Goal: Task Accomplishment & Management: Manage account settings

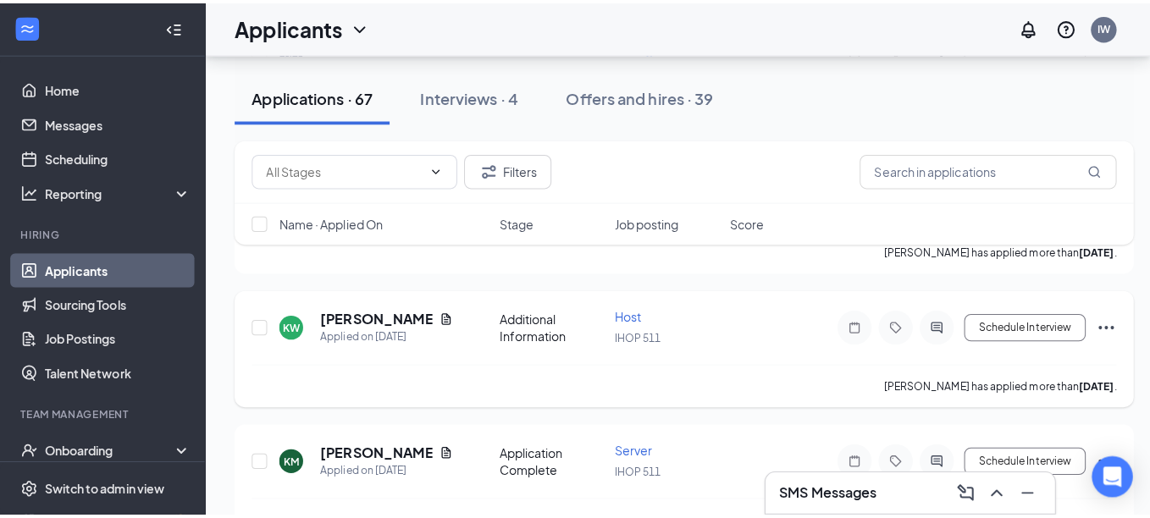
scroll to position [1524, 0]
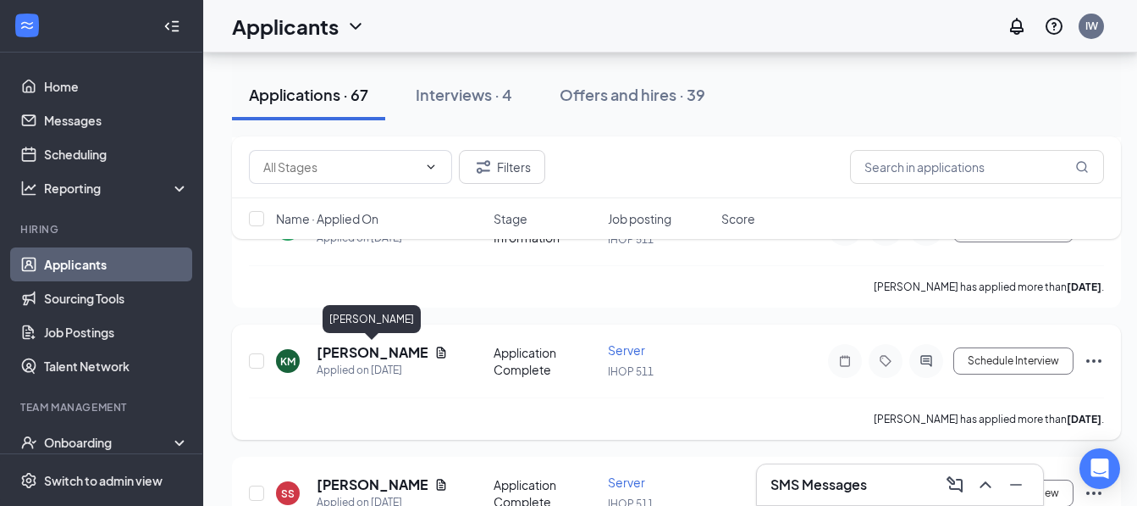
click at [341, 348] on h5 "[PERSON_NAME]" at bounding box center [372, 352] width 111 height 19
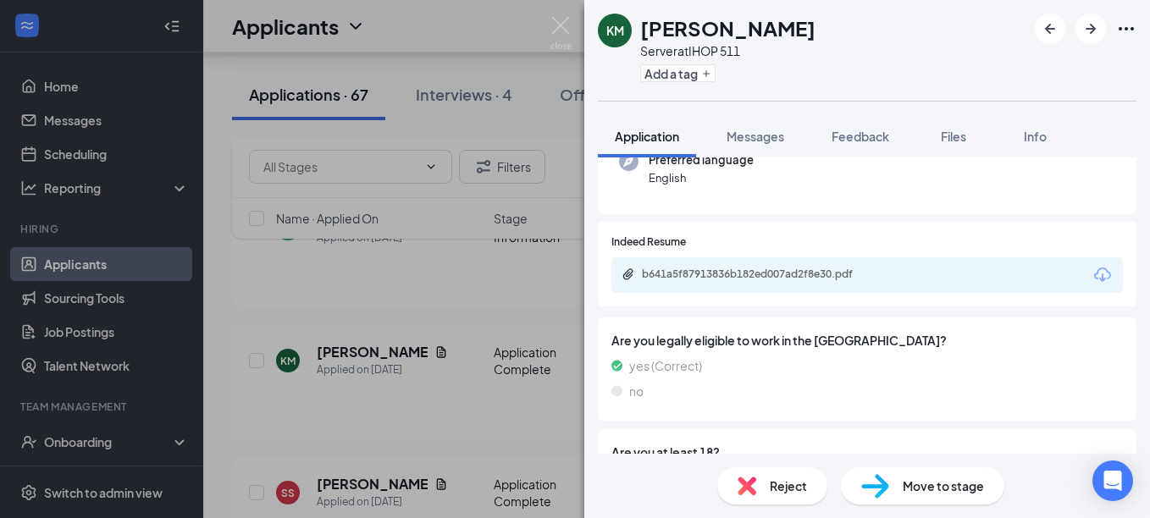
scroll to position [254, 0]
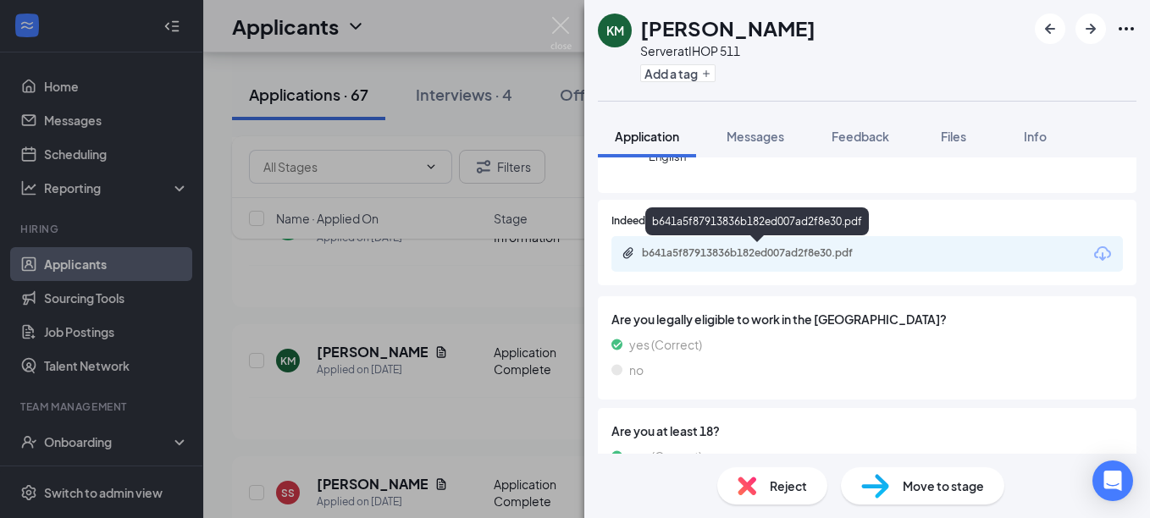
click at [838, 250] on div "b641a5f87913836b182ed007ad2f8e30.pdf" at bounding box center [760, 253] width 237 height 14
click at [826, 243] on div "b641a5f87913836b182ed007ad2f8e30.pdf" at bounding box center [867, 254] width 512 height 36
click at [839, 254] on div "b641a5f87913836b182ed007ad2f8e30.pdf" at bounding box center [760, 253] width 237 height 14
click at [550, 30] on img at bounding box center [560, 33] width 21 height 33
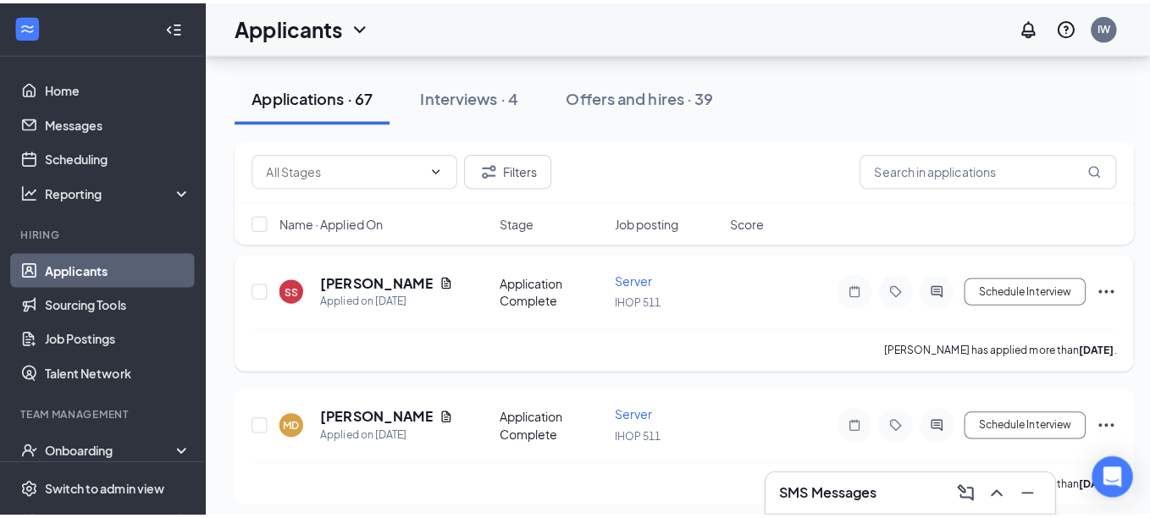
scroll to position [1694, 0]
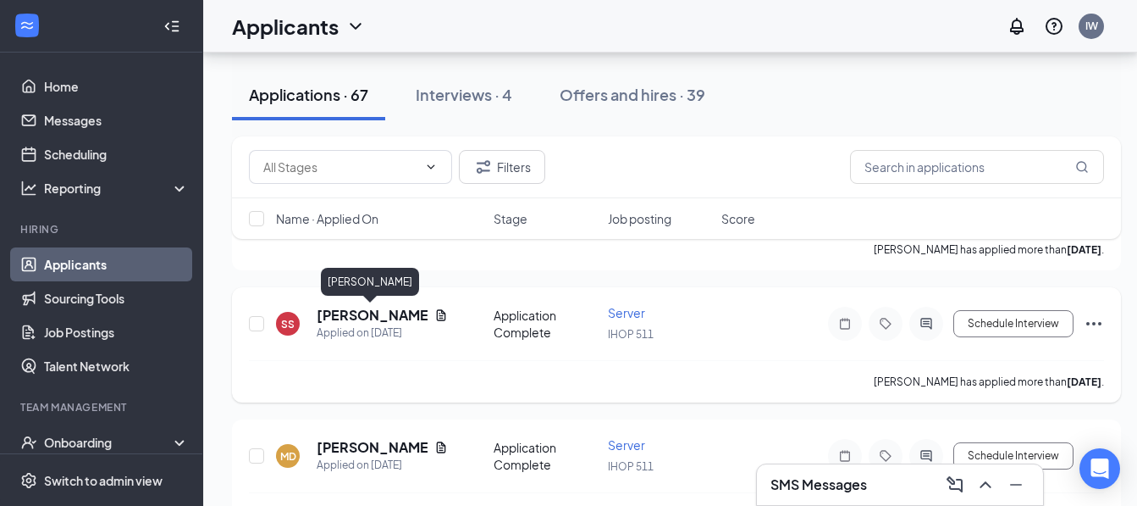
click at [368, 308] on h5 "[PERSON_NAME]" at bounding box center [372, 315] width 111 height 19
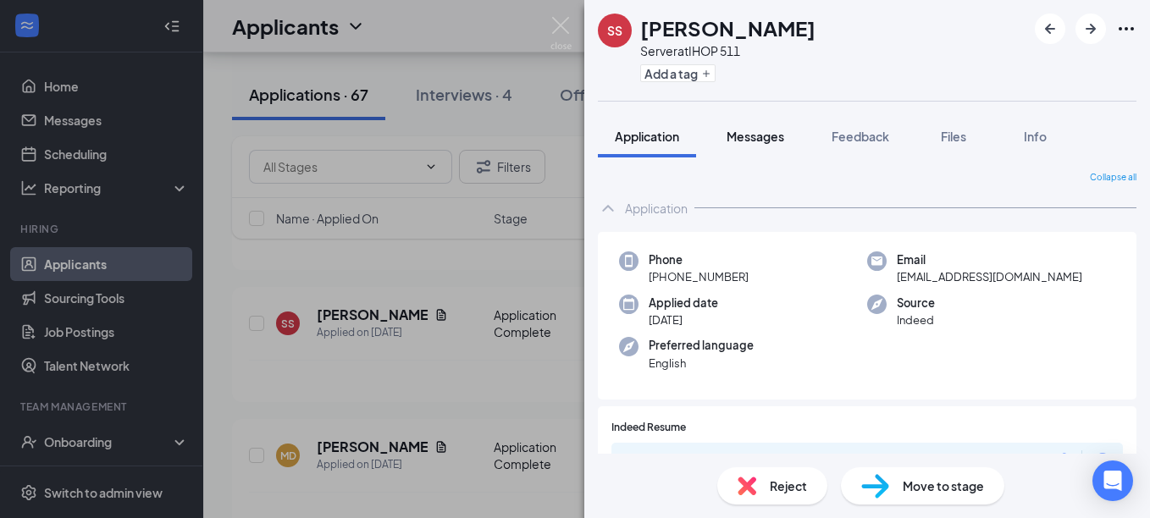
click at [755, 140] on span "Messages" at bounding box center [756, 136] width 58 height 15
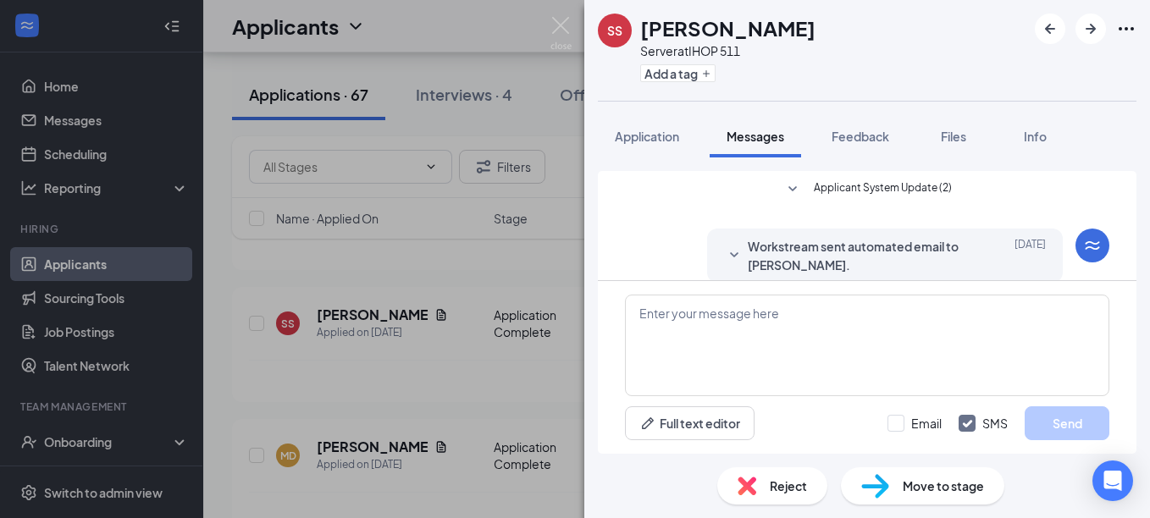
scroll to position [307, 0]
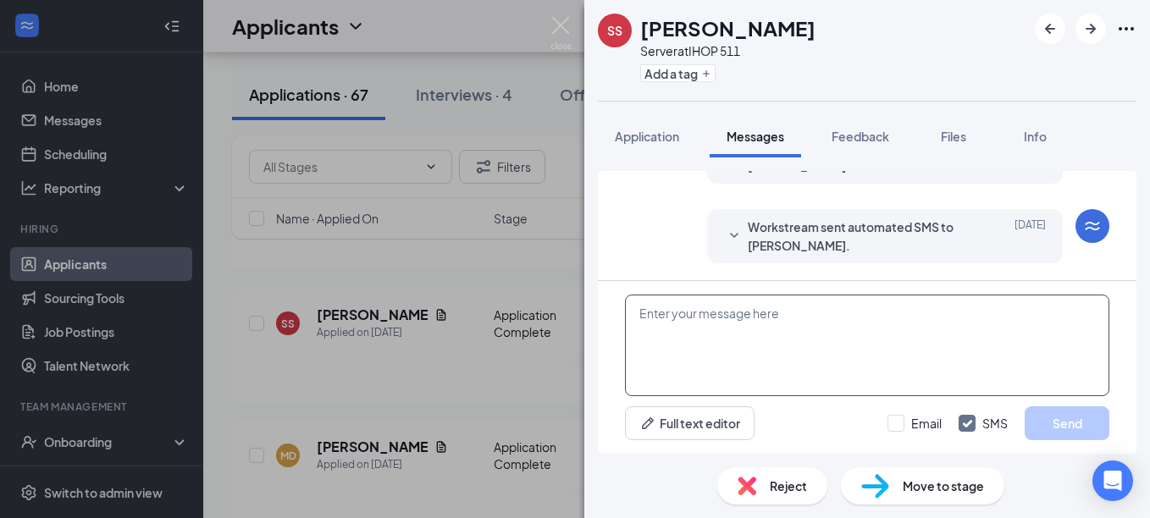
click at [801, 313] on textarea at bounding box center [867, 346] width 484 height 102
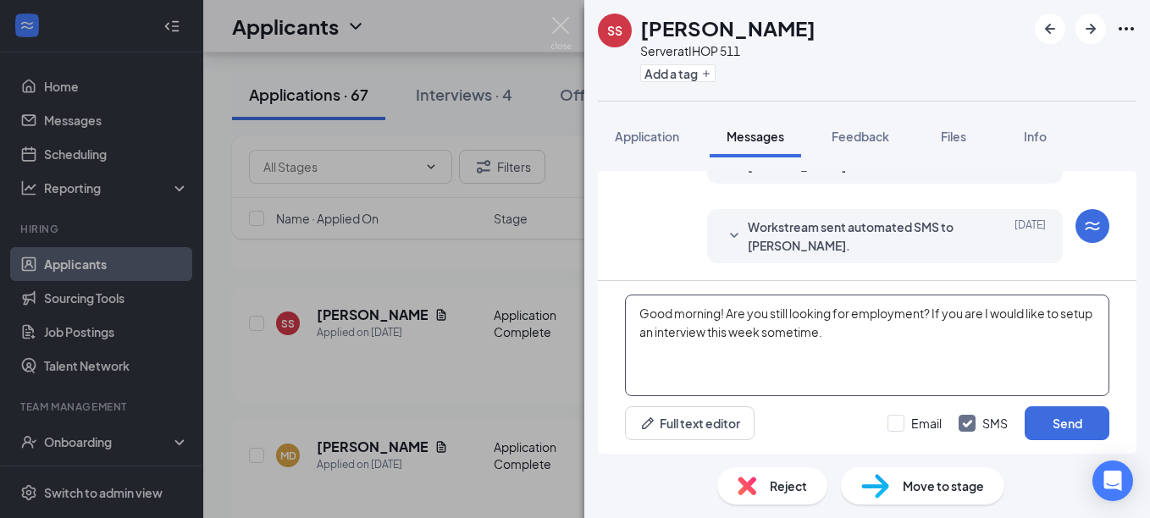
drag, startPoint x: 907, startPoint y: 336, endPoint x: 621, endPoint y: 320, distance: 286.7
click at [621, 320] on div "Good morning! Are you still looking for employment? If you are I would like to …" at bounding box center [867, 367] width 539 height 173
type textarea "Good morning! Are you still looking for employment? If you are I would like to …"
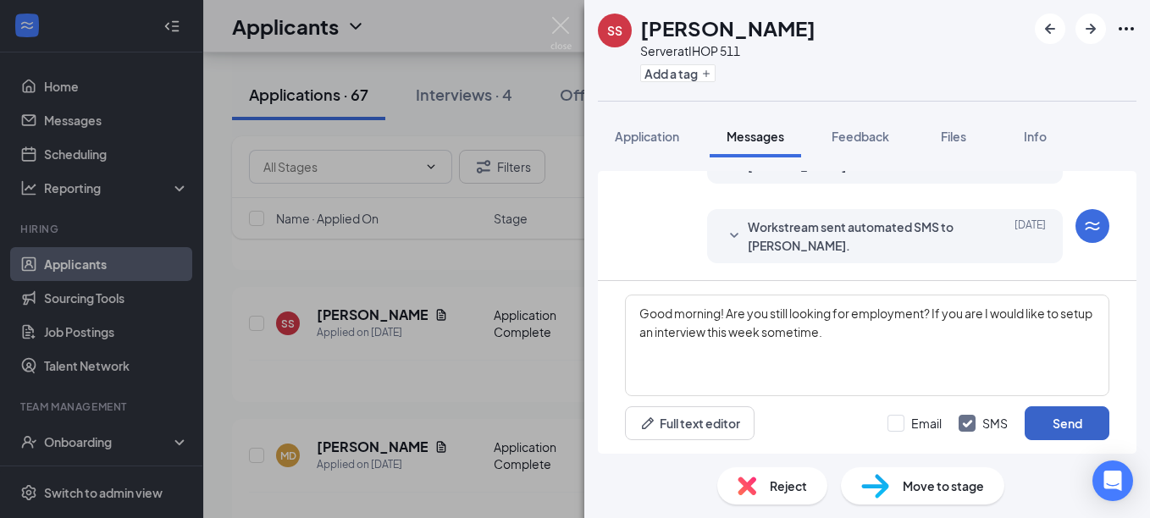
click at [1063, 422] on button "Send" at bounding box center [1067, 424] width 85 height 34
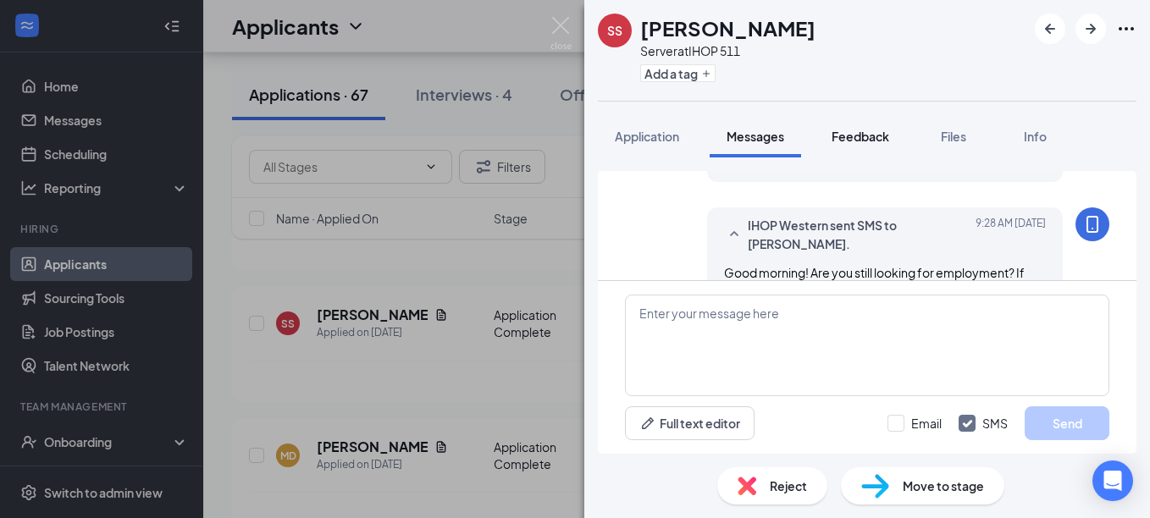
scroll to position [453, 0]
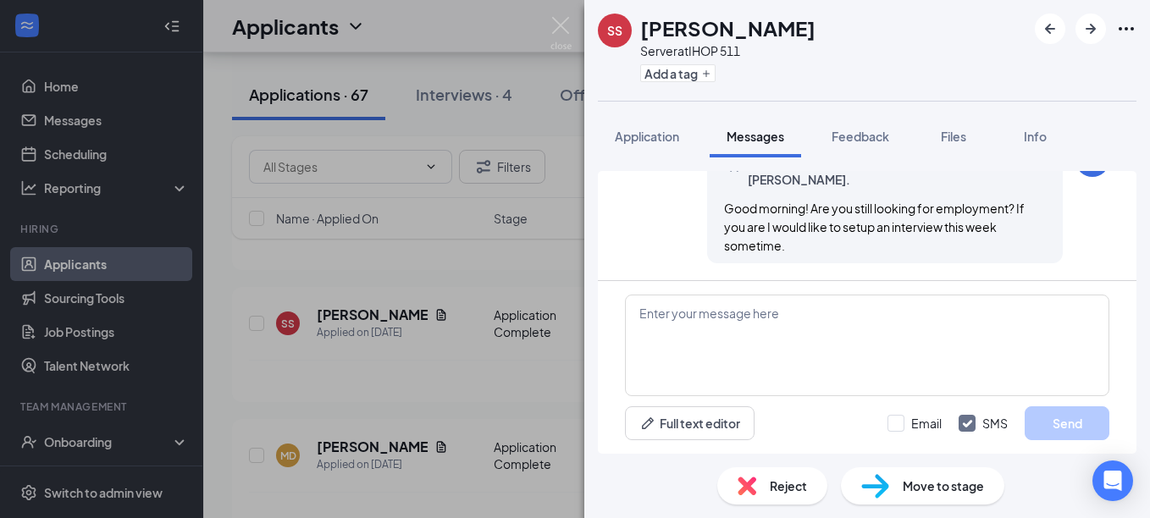
click at [1046, 259] on div "IHOP Western sent SMS to [PERSON_NAME]. [DATE] 9:28 AM Good morning! Are you st…" at bounding box center [885, 203] width 356 height 120
click at [1066, 247] on div "IHOP Western sent SMS to [PERSON_NAME]. [DATE] 9:28 AM Good morning! Are you st…" at bounding box center [867, 207] width 484 height 129
click at [631, 218] on div "IHOP Western sent SMS to [PERSON_NAME]. [DATE] 9:28 AM Good morning! Are you st…" at bounding box center [867, 207] width 484 height 129
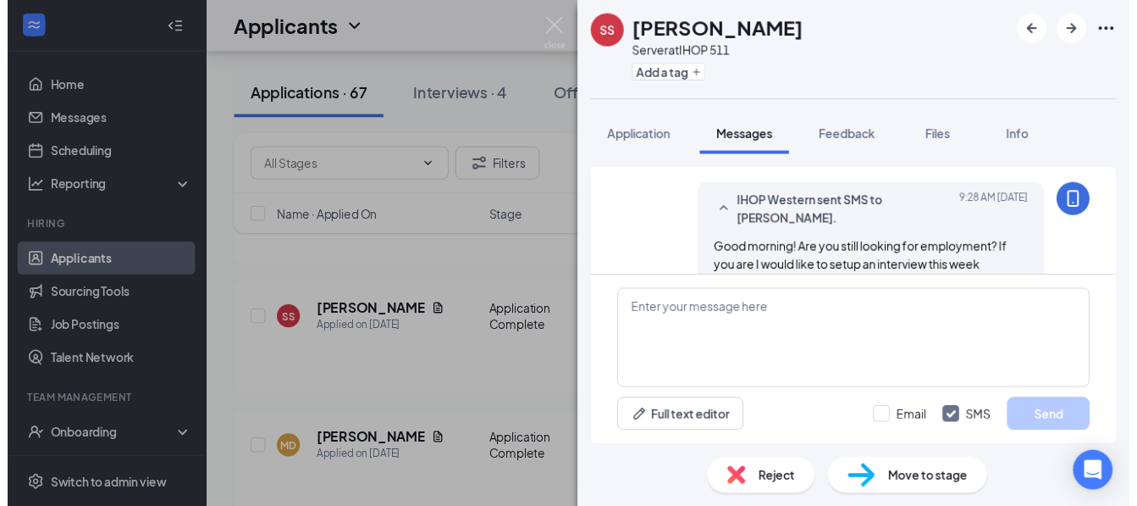
scroll to position [284, 0]
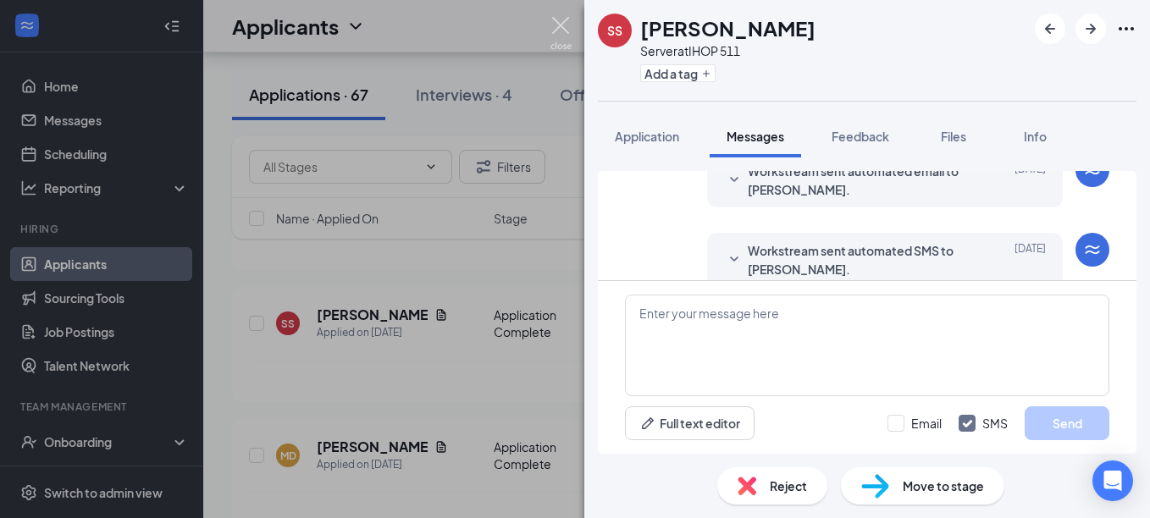
click at [564, 21] on img at bounding box center [560, 33] width 21 height 33
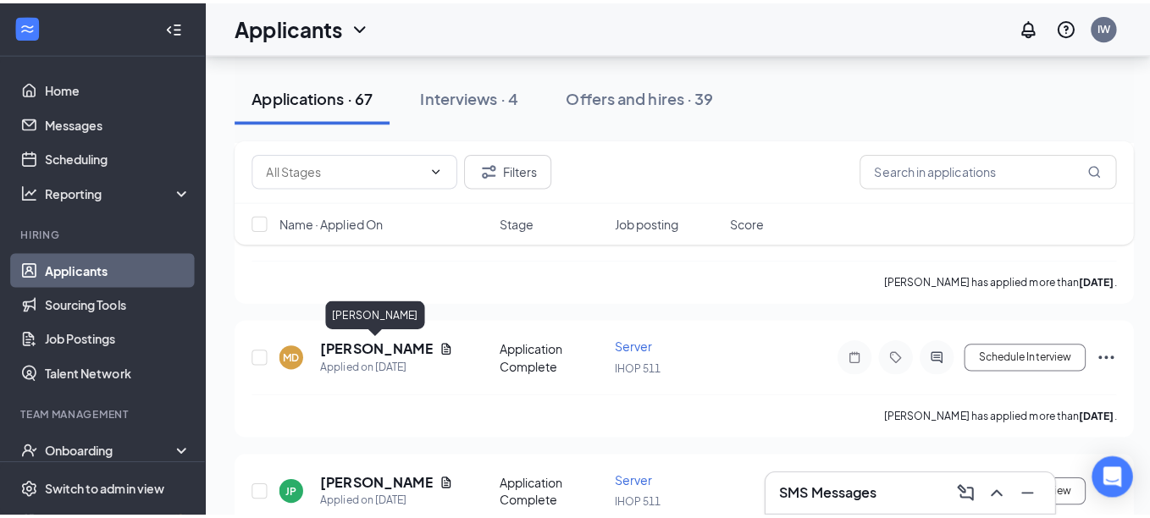
scroll to position [1863, 0]
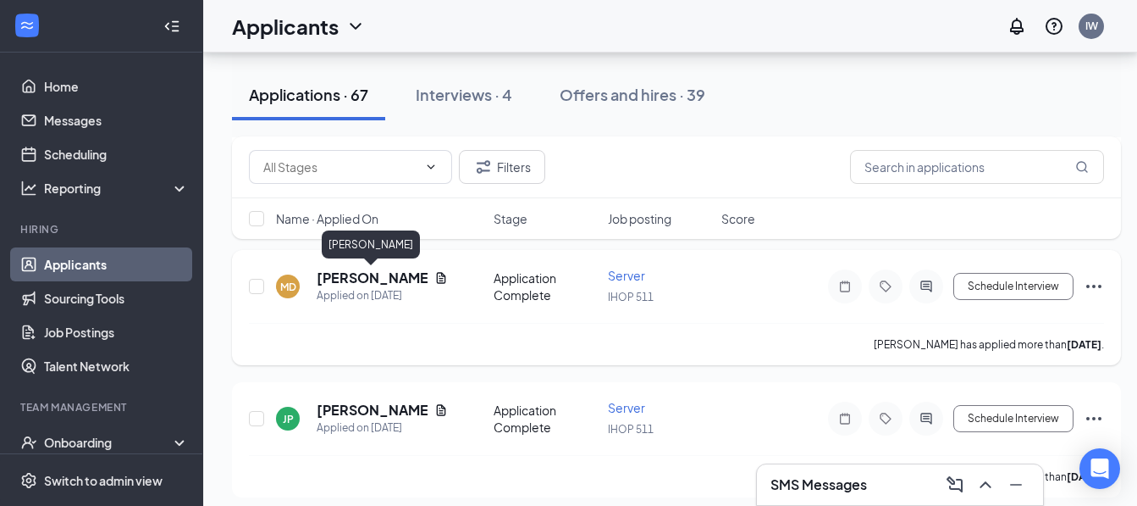
click at [371, 272] on h5 "[PERSON_NAME]" at bounding box center [372, 277] width 111 height 19
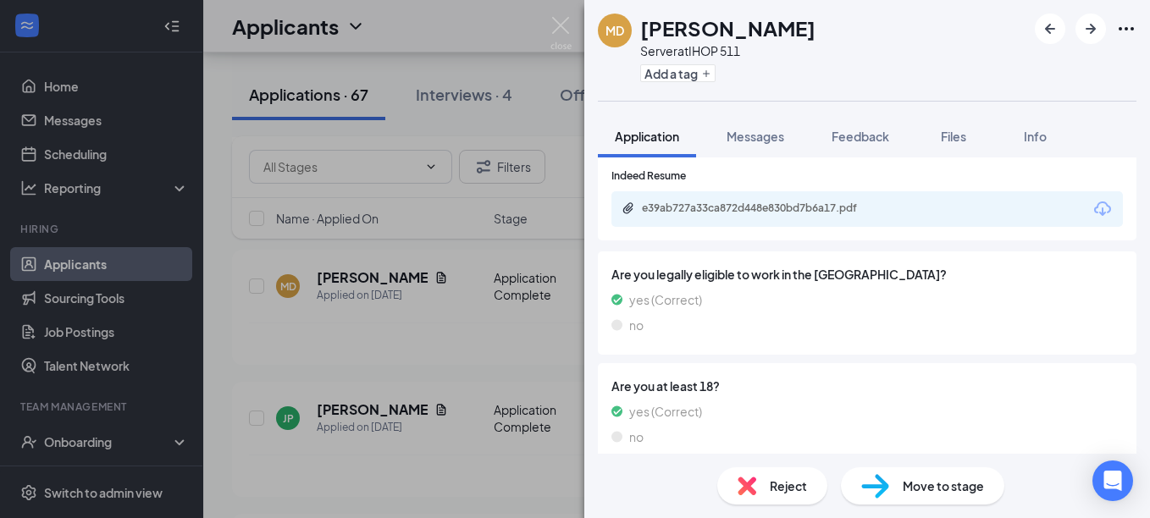
scroll to position [169, 0]
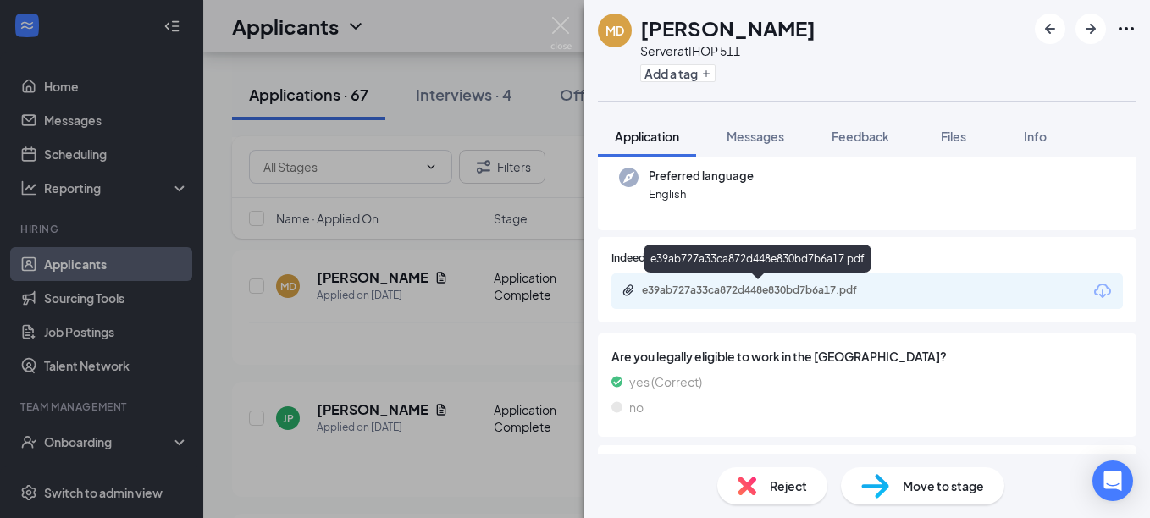
click at [701, 286] on div "e39ab727a33ca872d448e830bd7b6a17.pdf" at bounding box center [760, 291] width 237 height 14
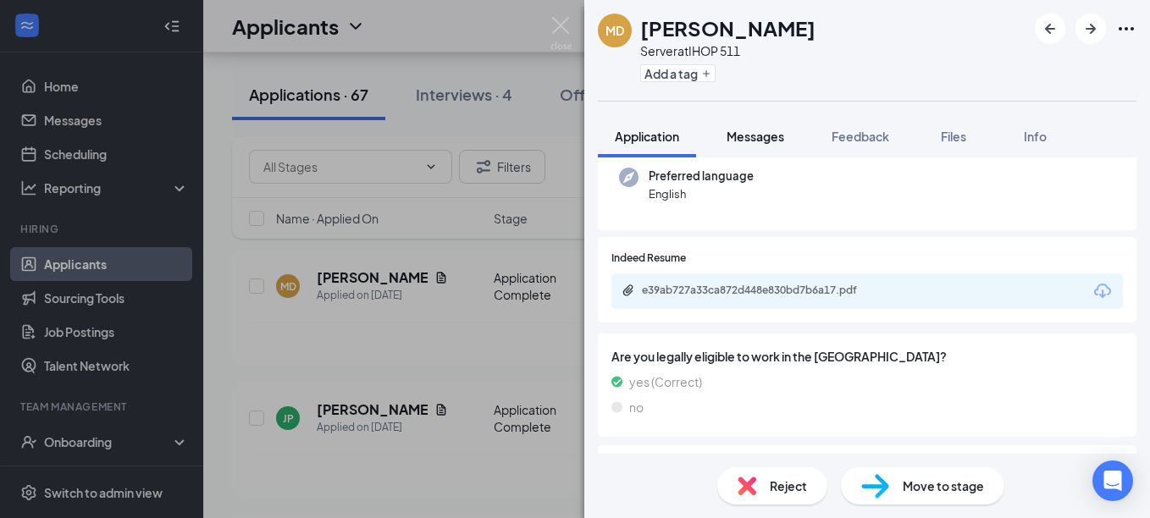
click at [769, 132] on span "Messages" at bounding box center [756, 136] width 58 height 15
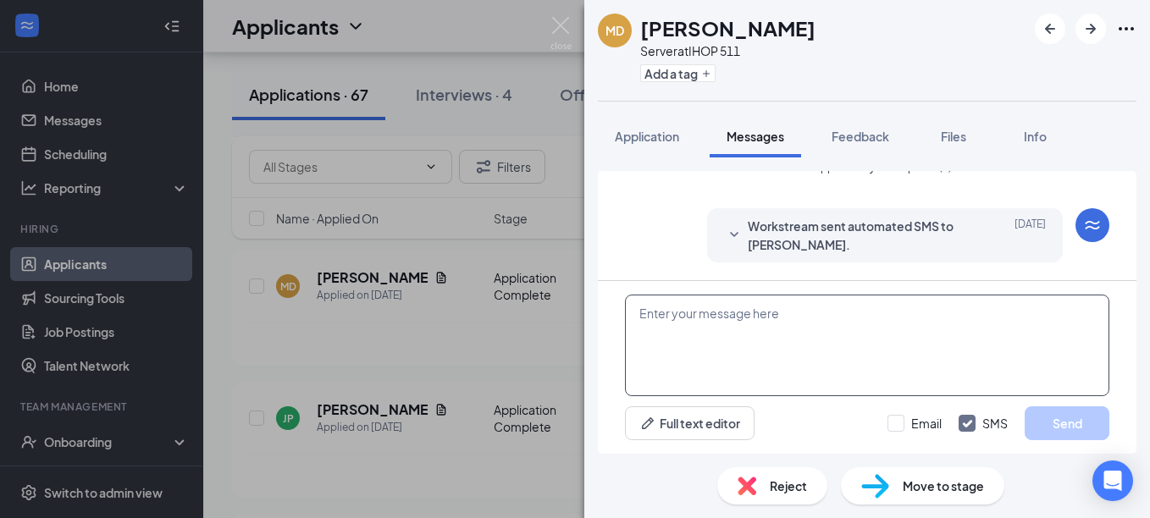
scroll to position [516, 0]
click at [682, 320] on textarea at bounding box center [867, 346] width 484 height 102
paste textarea "Good morning! Are you still looking for employment? If you are I would like to …"
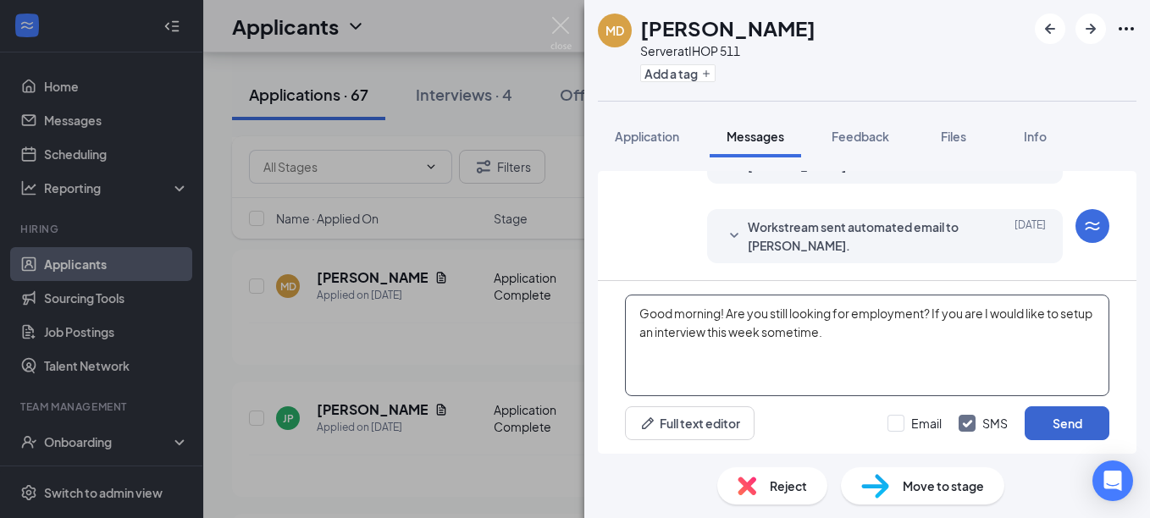
type textarea "Good morning! Are you still looking for employment? If you are I would like to …"
click at [1070, 429] on button "Send" at bounding box center [1067, 424] width 85 height 34
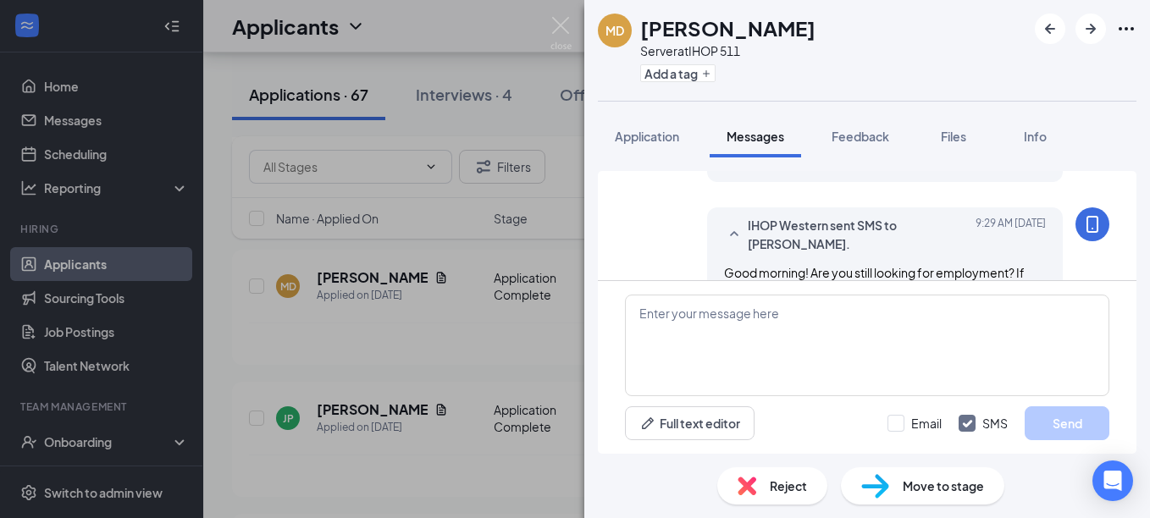
scroll to position [661, 0]
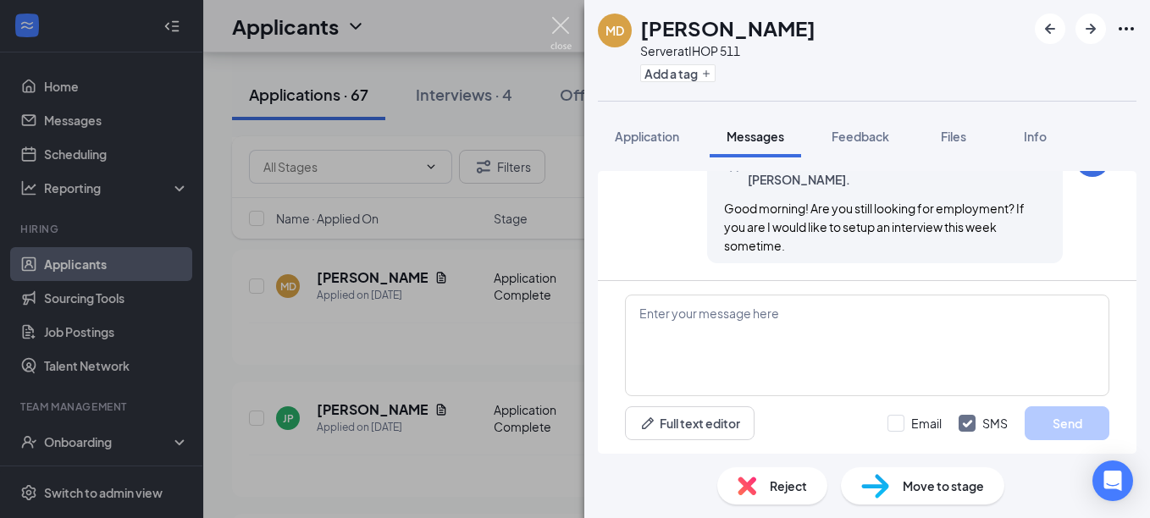
click at [566, 23] on img at bounding box center [560, 33] width 21 height 33
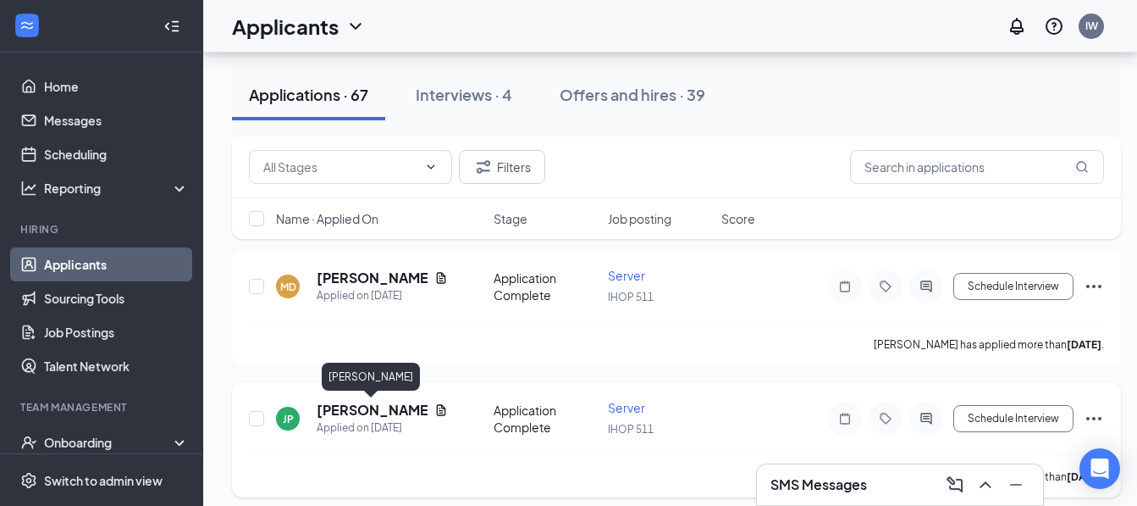
click at [362, 409] on h5 "[PERSON_NAME]" at bounding box center [372, 410] width 111 height 19
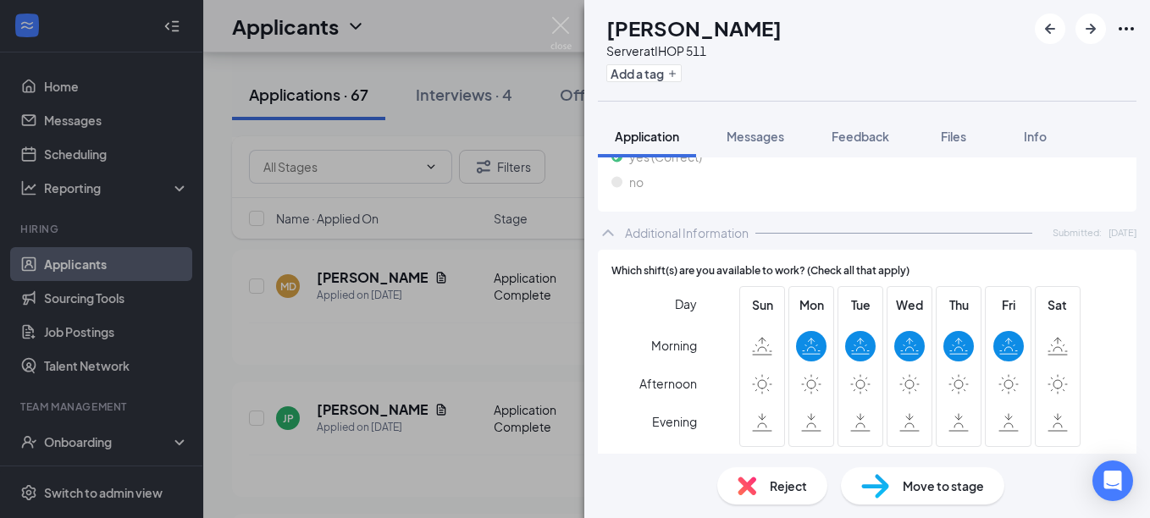
scroll to position [423, 0]
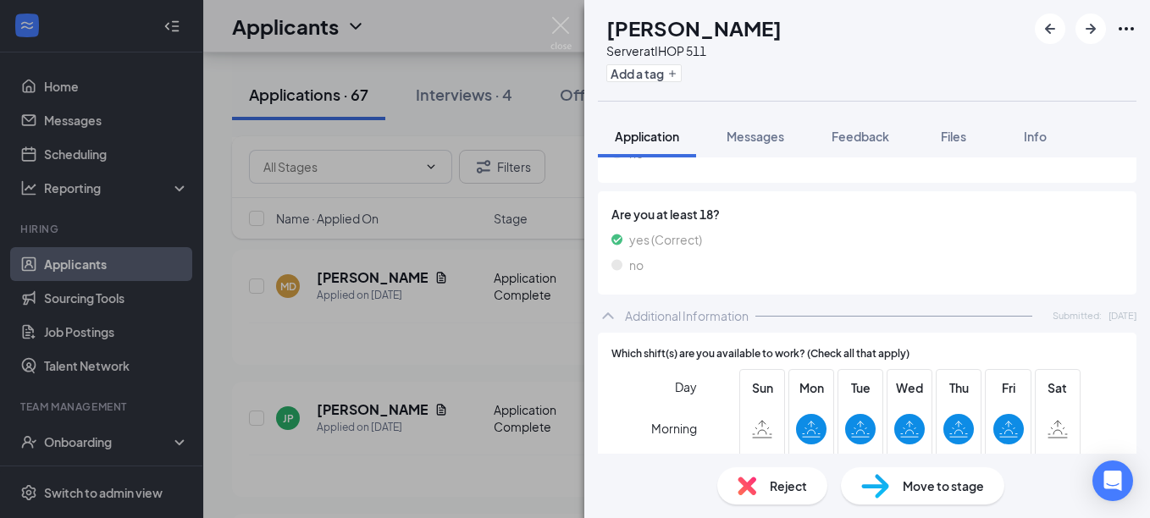
click at [774, 484] on span "Reject" at bounding box center [788, 486] width 37 height 19
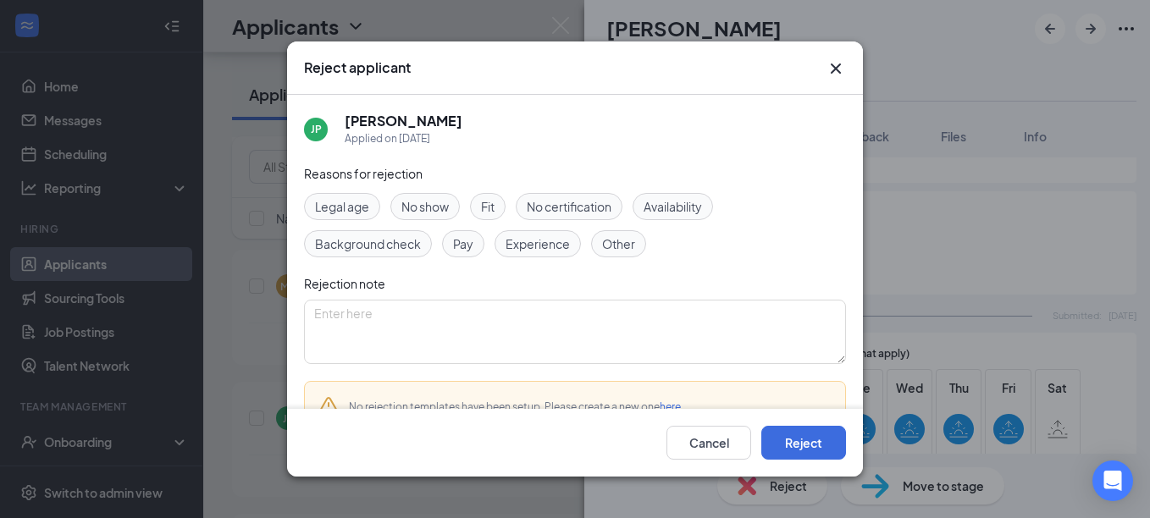
click at [668, 211] on span "Availability" at bounding box center [673, 206] width 58 height 19
click at [797, 442] on button "Reject" at bounding box center [803, 443] width 85 height 34
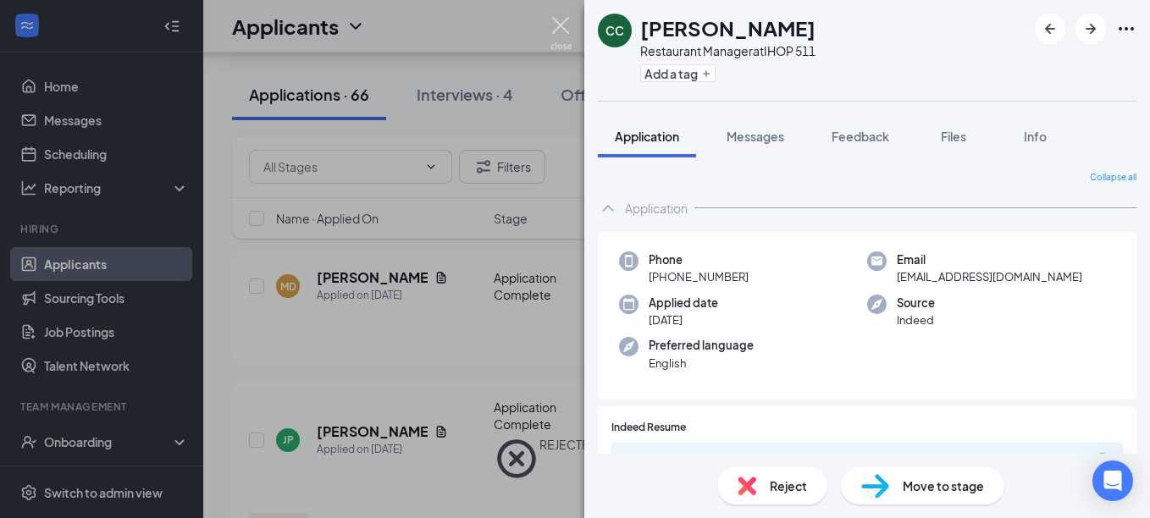
click at [563, 29] on img at bounding box center [560, 33] width 21 height 33
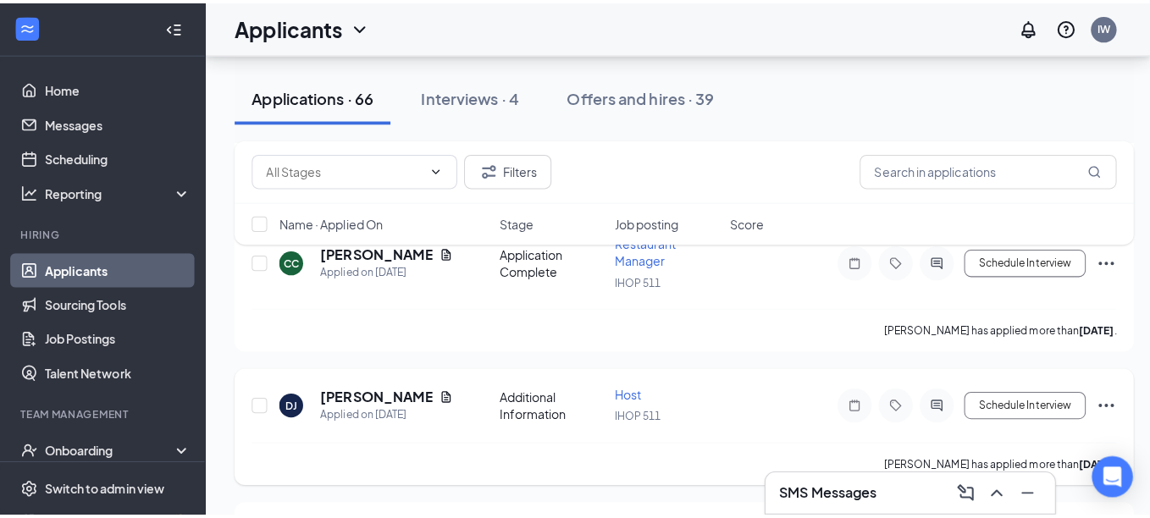
scroll to position [2117, 0]
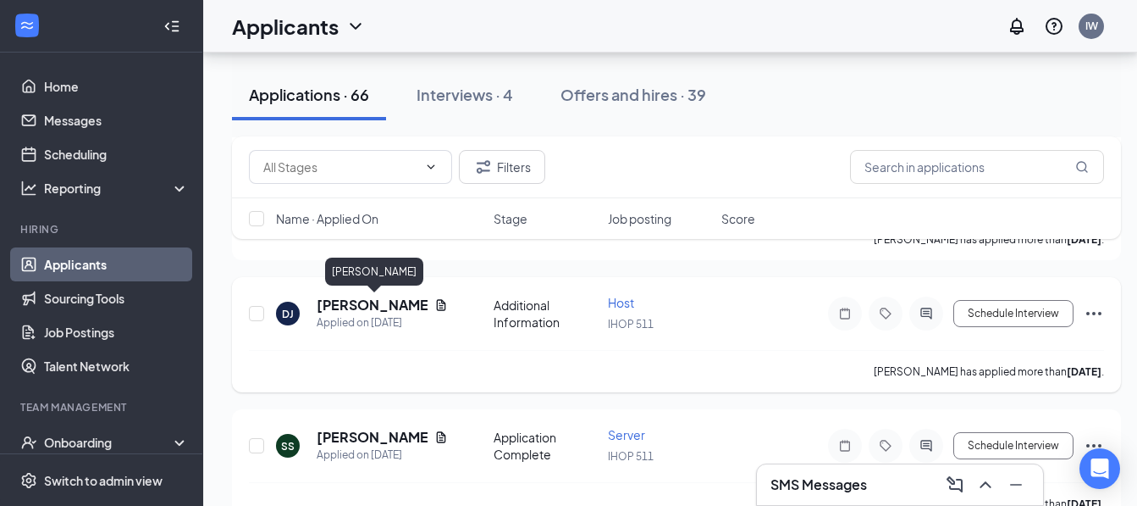
click at [405, 304] on h5 "[PERSON_NAME]" at bounding box center [372, 305] width 111 height 19
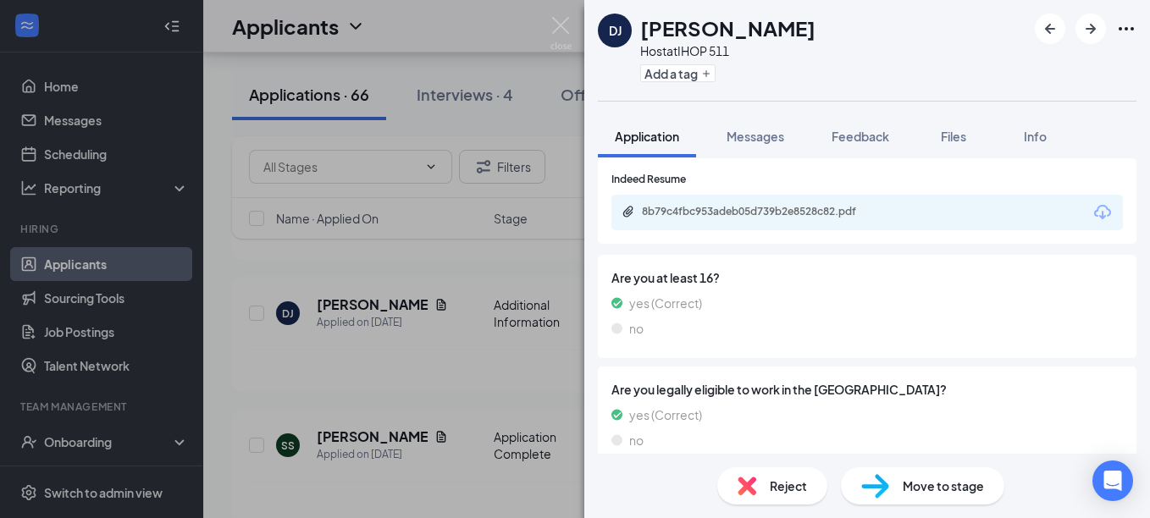
scroll to position [218, 0]
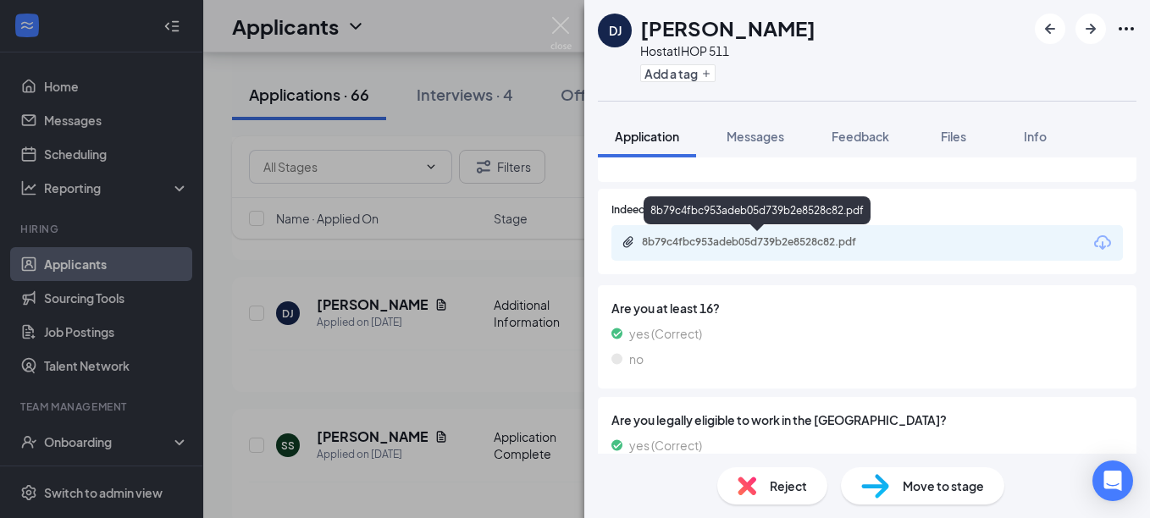
click at [824, 245] on div "8b79c4fbc953adeb05d739b2e8528c82.pdf" at bounding box center [760, 242] width 237 height 14
click at [564, 29] on img at bounding box center [560, 33] width 21 height 33
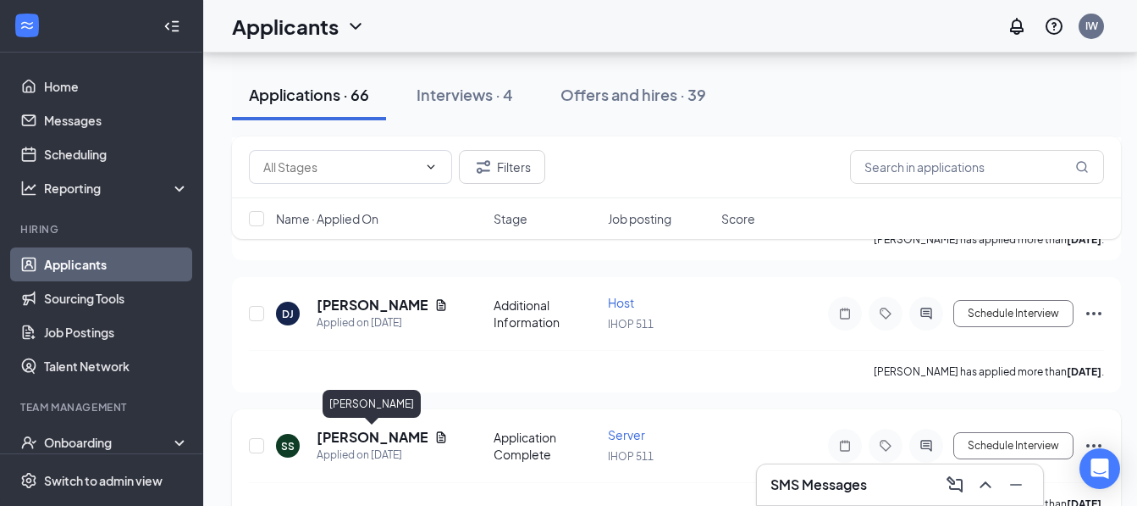
click at [359, 430] on h5 "[PERSON_NAME]" at bounding box center [372, 437] width 111 height 19
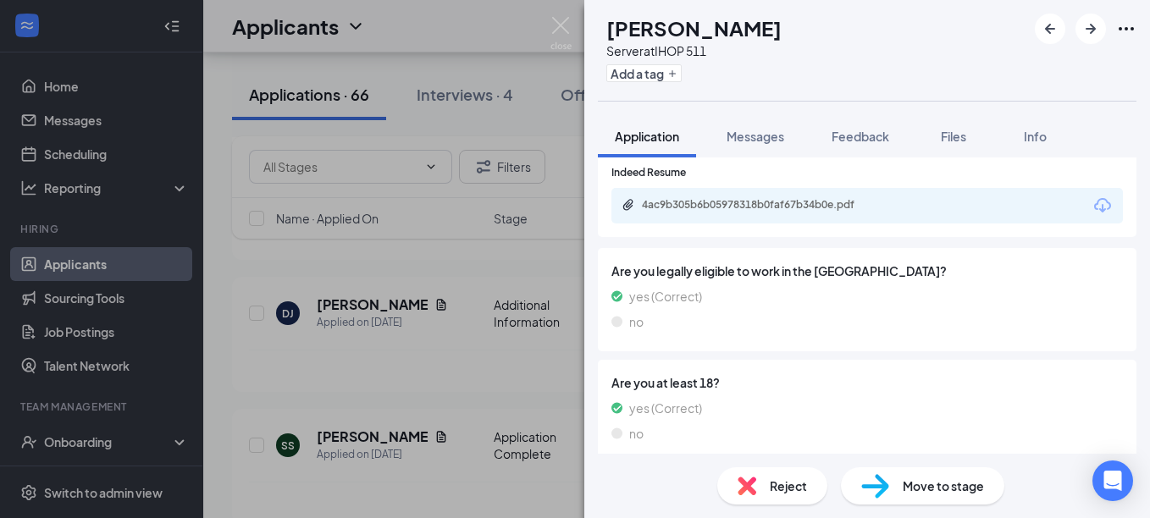
scroll to position [254, 0]
click at [822, 207] on div "4ac9b305b6b05978318b0faf67b34b0e.pdf" at bounding box center [760, 206] width 237 height 14
click at [756, 478] on div "Reject" at bounding box center [772, 485] width 110 height 37
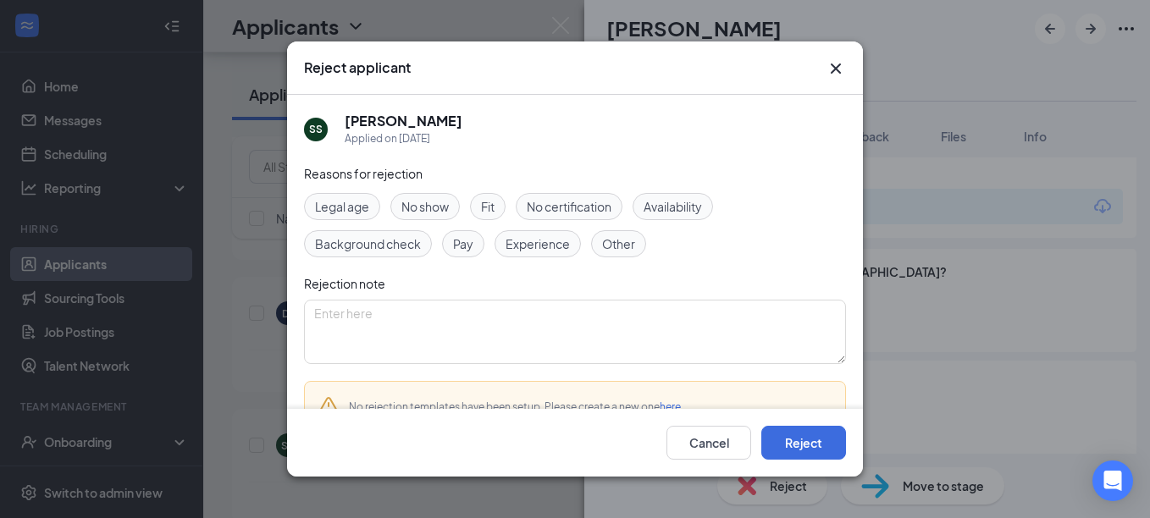
click at [666, 209] on span "Availability" at bounding box center [673, 206] width 58 height 19
click at [790, 448] on button "Reject" at bounding box center [803, 443] width 85 height 34
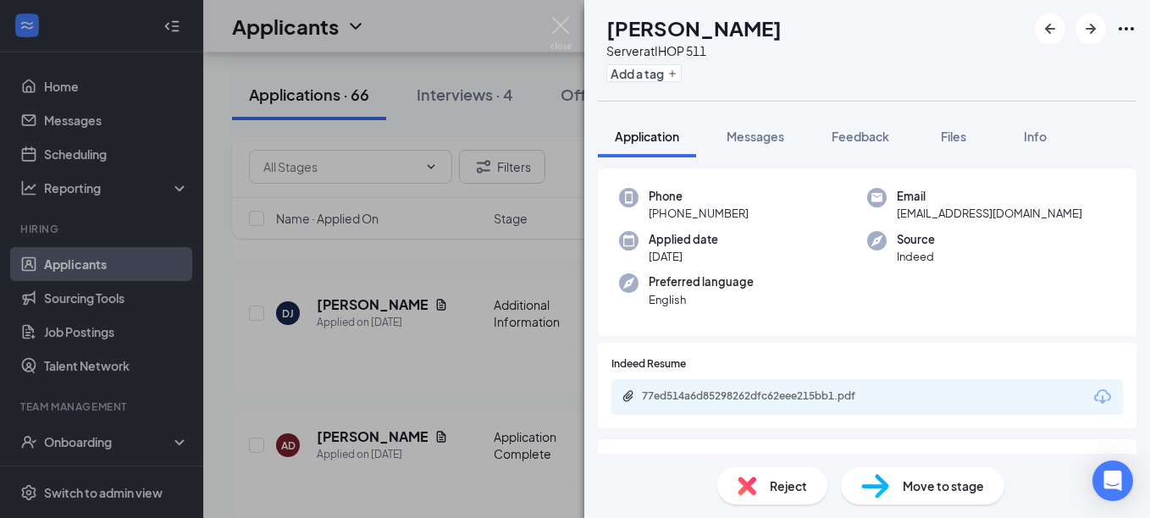
scroll to position [254, 0]
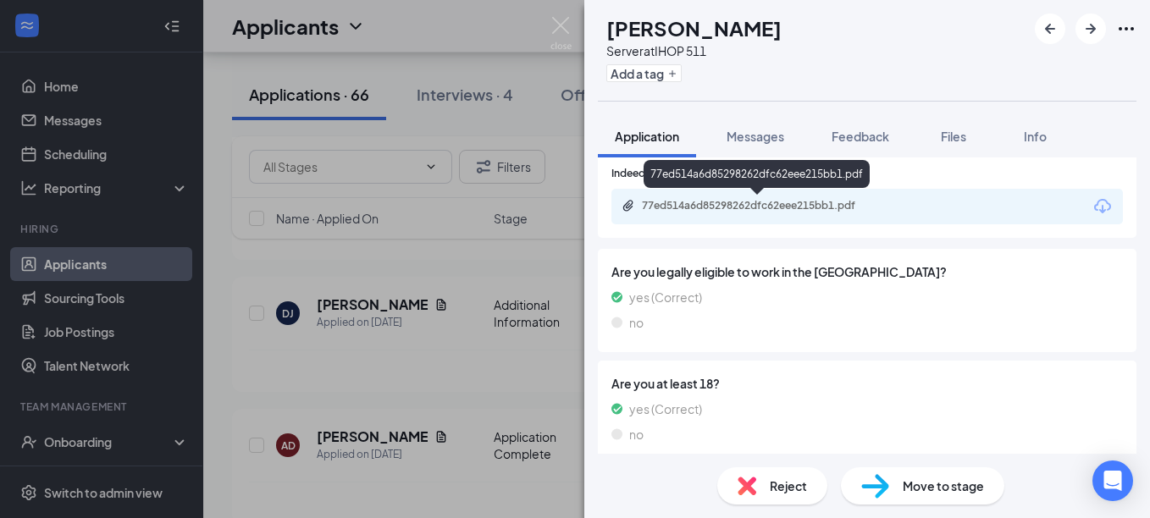
click at [766, 202] on div "77ed514a6d85298262dfc62eee215bb1.pdf" at bounding box center [760, 206] width 237 height 14
click at [762, 132] on span "Messages" at bounding box center [756, 136] width 58 height 15
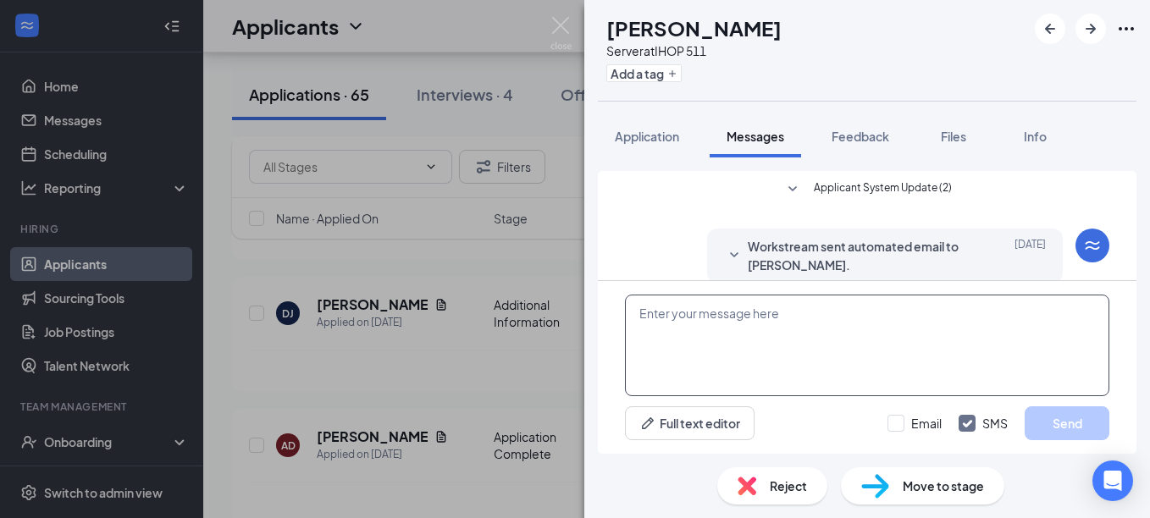
click at [703, 329] on textarea at bounding box center [867, 346] width 484 height 102
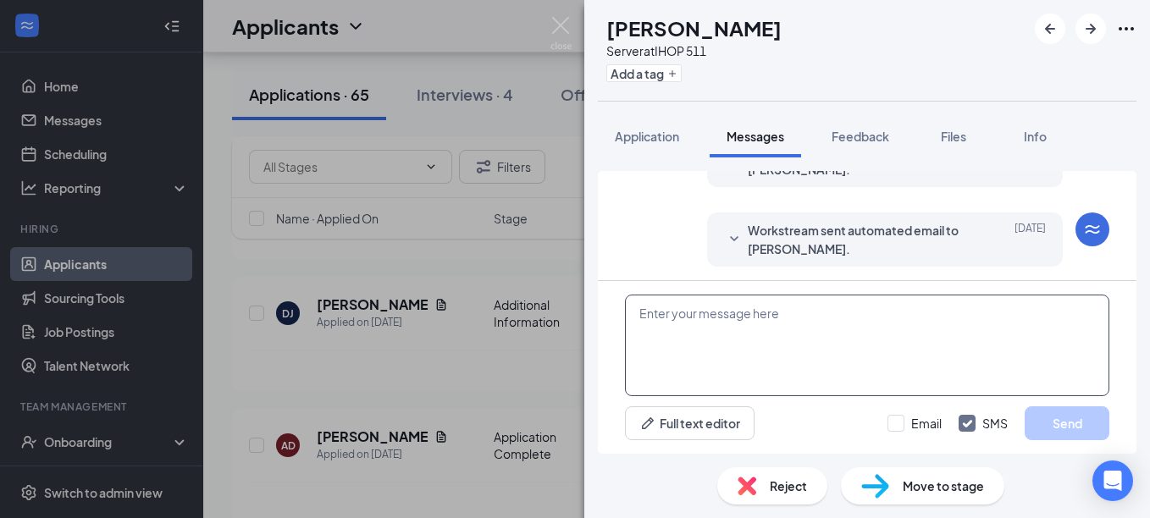
scroll to position [228, 0]
paste textarea "Good morning! Are you still looking for employment? If you are I would like to …"
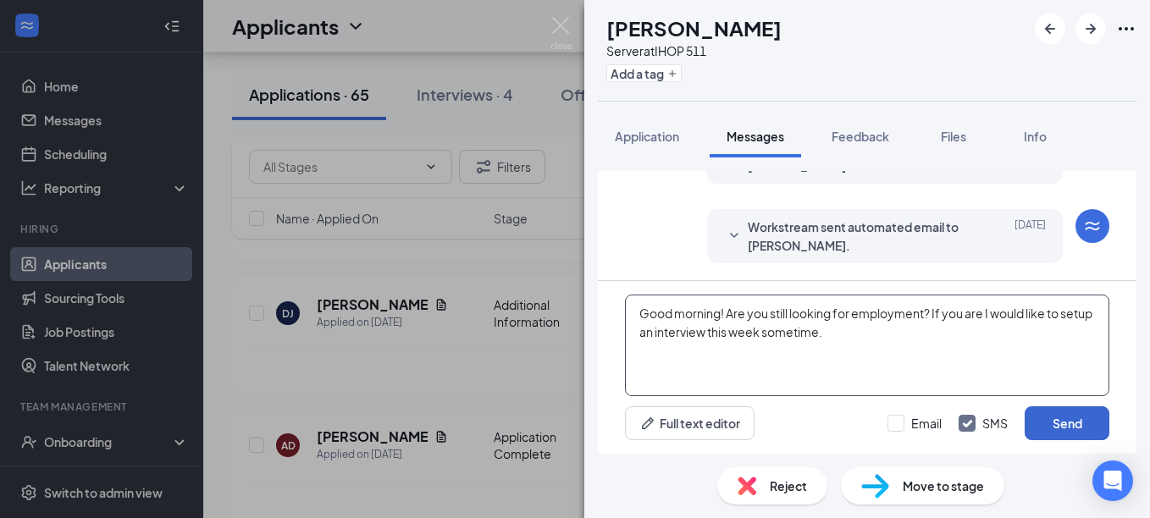
type textarea "Good morning! Are you still looking for employment? If you are I would like to …"
click at [1053, 424] on button "Send" at bounding box center [1067, 424] width 85 height 34
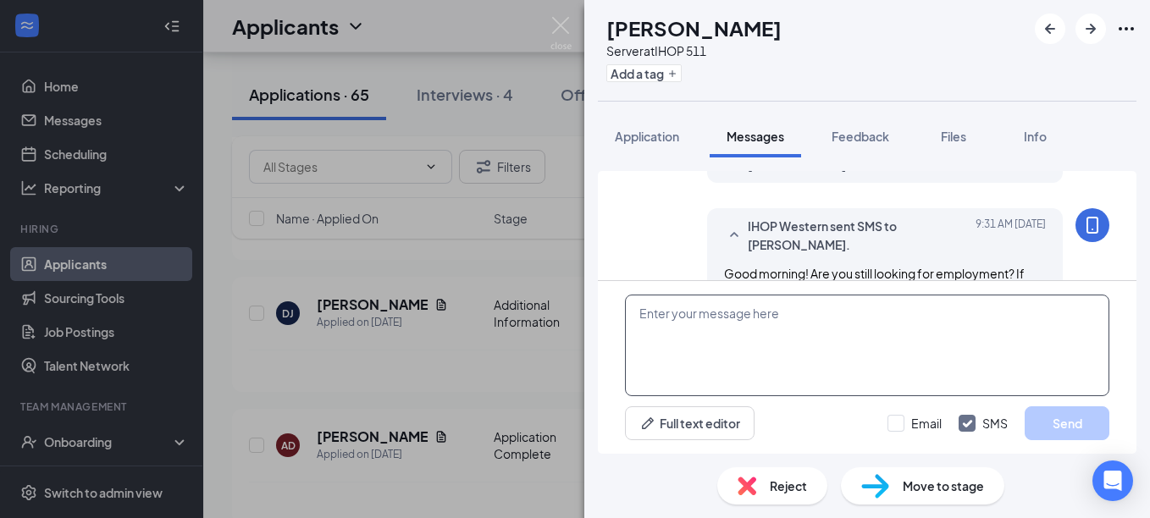
scroll to position [373, 0]
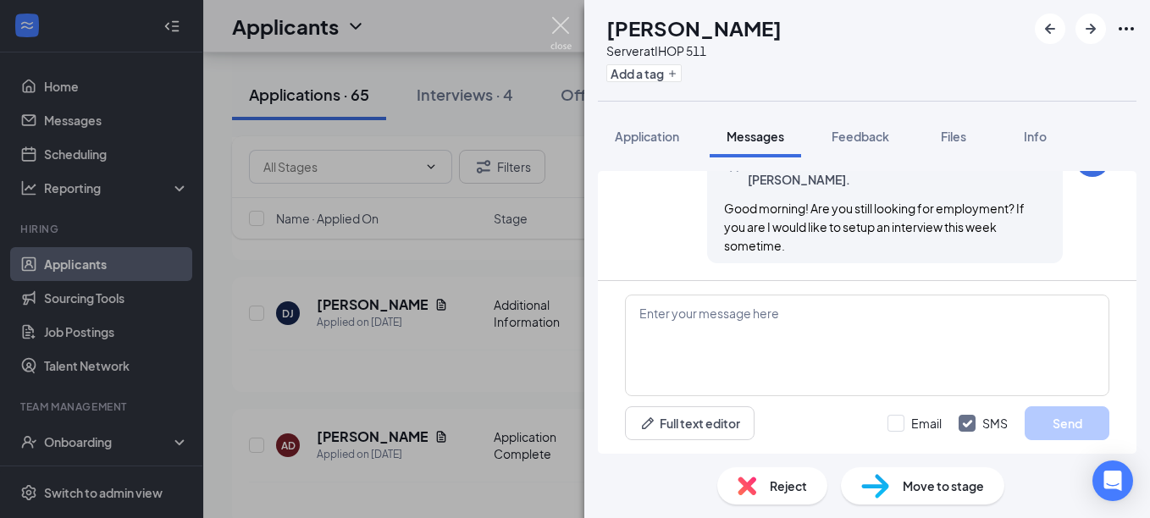
click at [562, 30] on img at bounding box center [560, 33] width 21 height 33
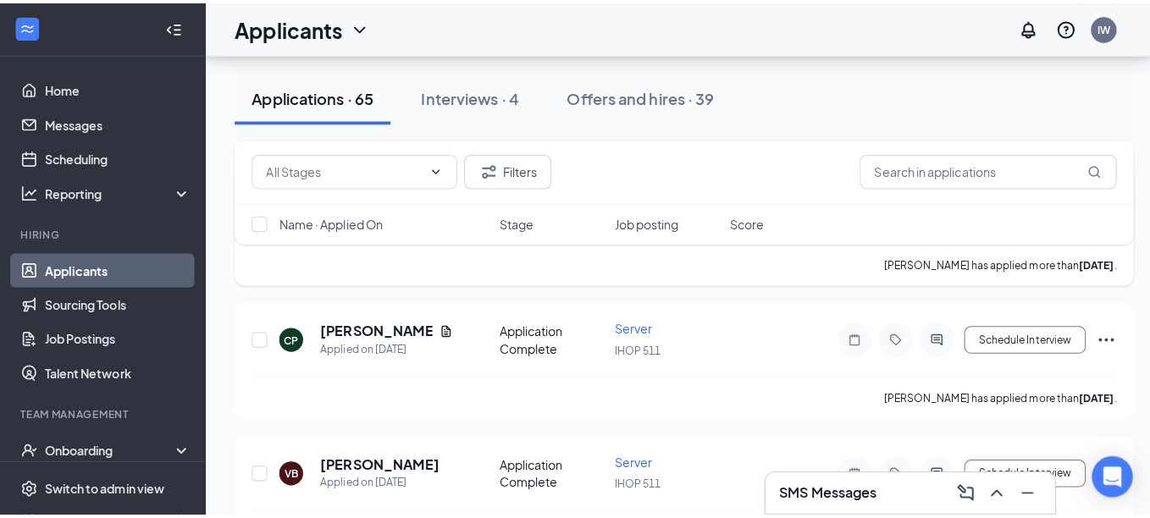
scroll to position [2371, 0]
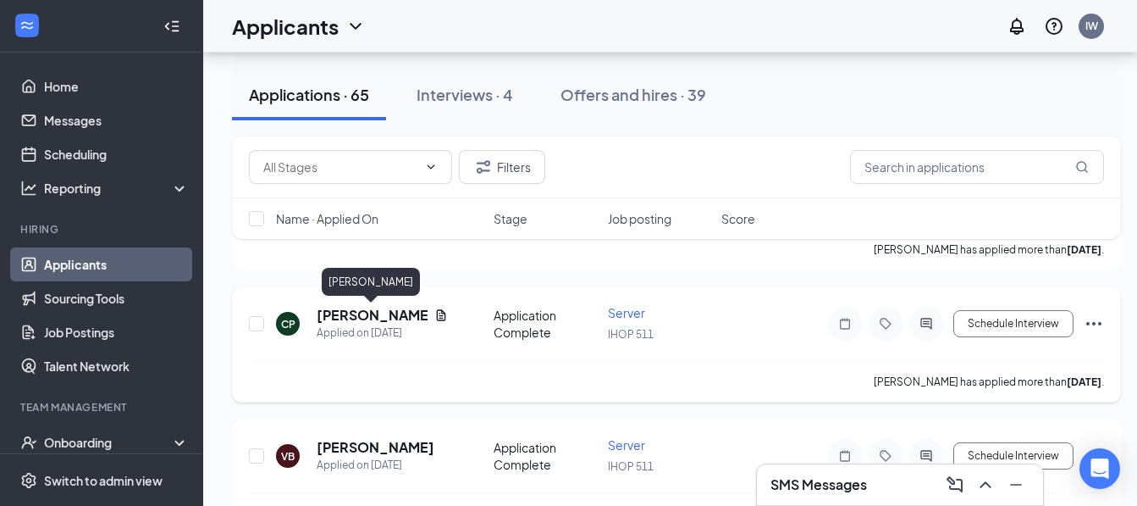
click at [390, 309] on h5 "[PERSON_NAME]" at bounding box center [372, 315] width 111 height 19
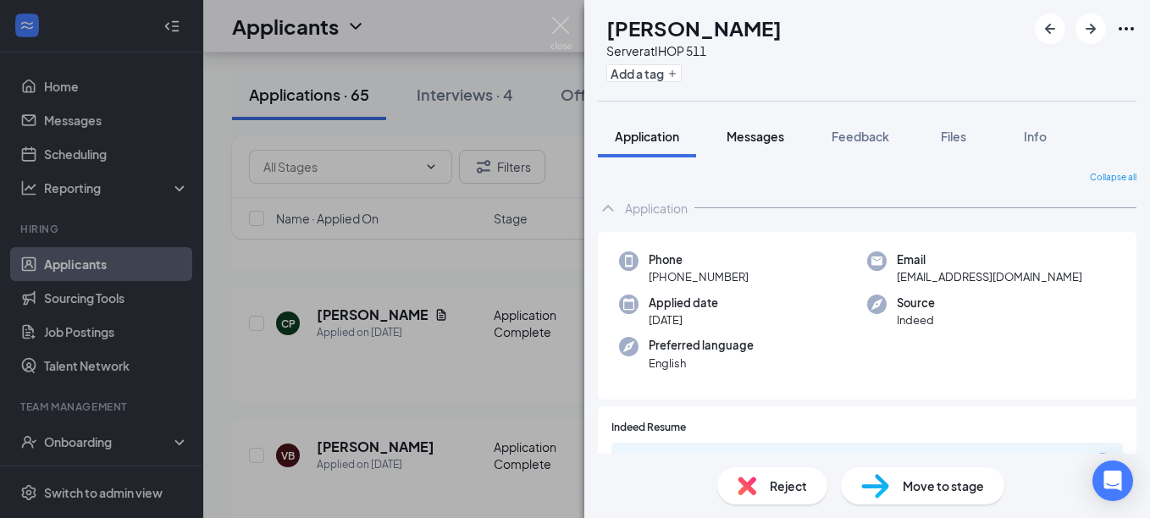
click at [748, 137] on span "Messages" at bounding box center [756, 136] width 58 height 15
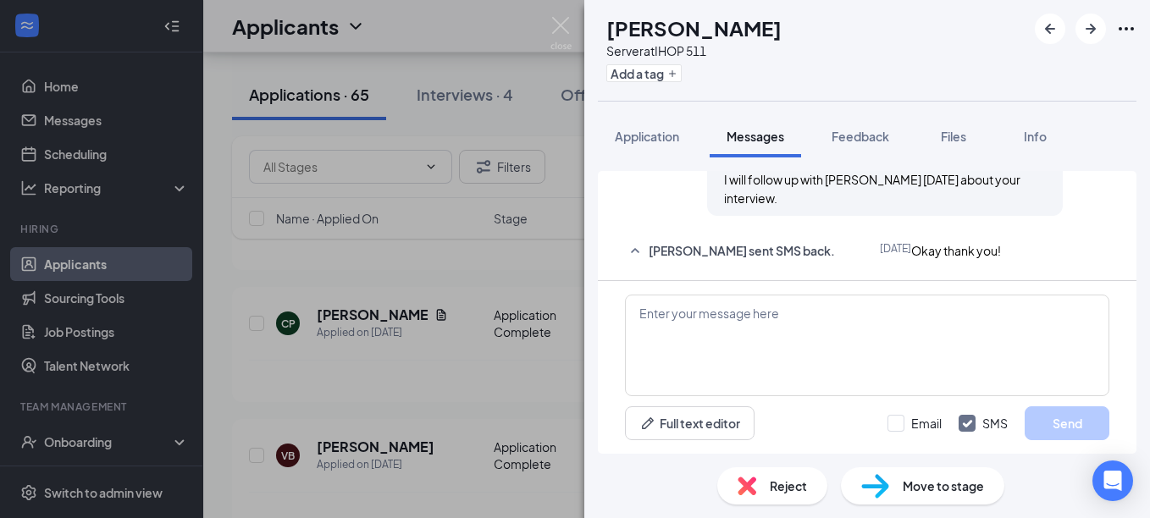
scroll to position [1063, 0]
click at [768, 485] on div "Reject" at bounding box center [772, 485] width 110 height 37
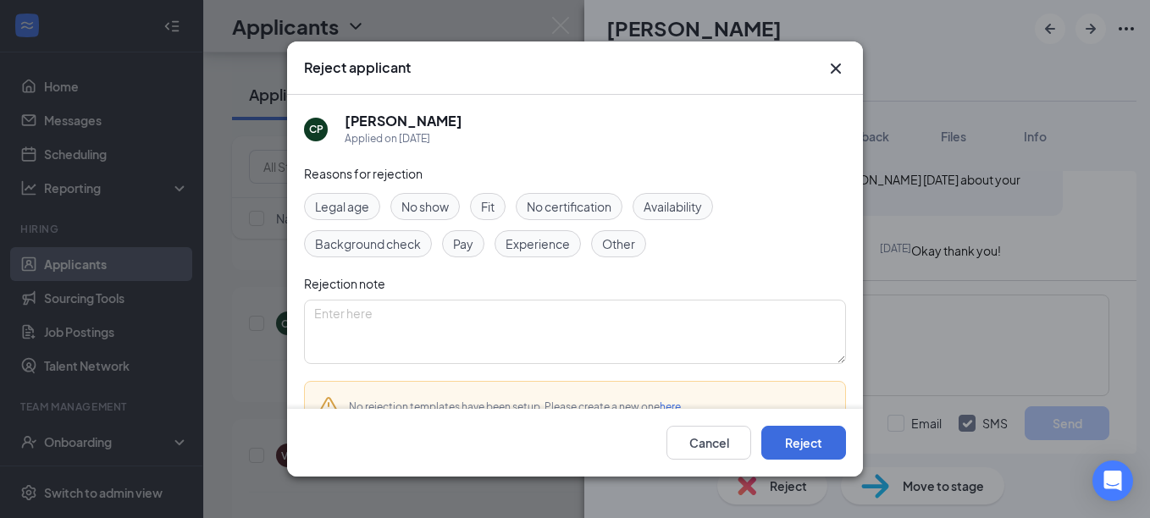
click at [655, 202] on span "Availability" at bounding box center [673, 206] width 58 height 19
click at [816, 454] on button "Reject" at bounding box center [803, 443] width 85 height 34
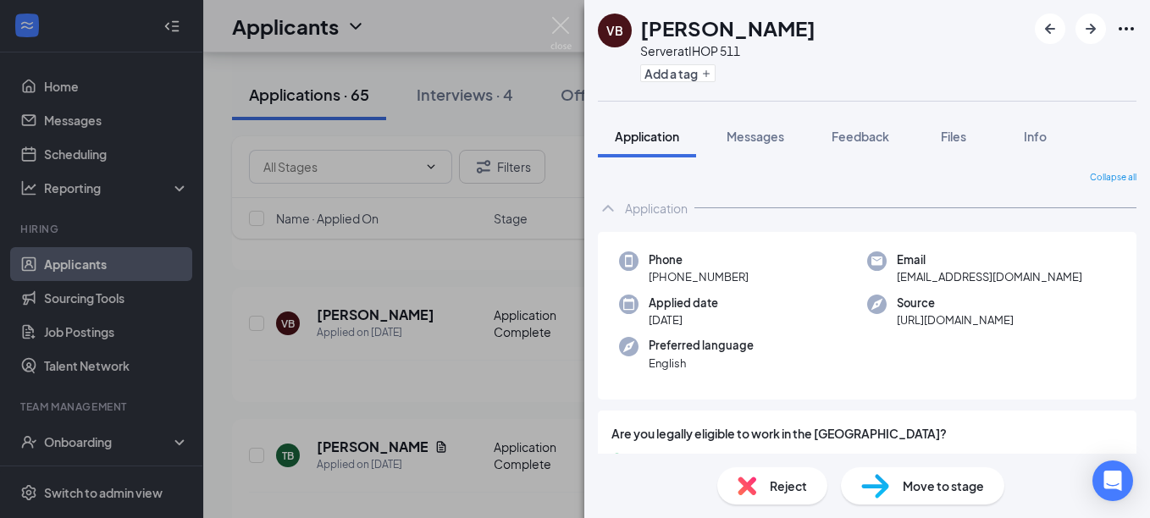
click at [474, 387] on div "VB [PERSON_NAME] Server at IHOP 511 Add a tag Application Messages Feedback Fil…" at bounding box center [575, 259] width 1150 height 518
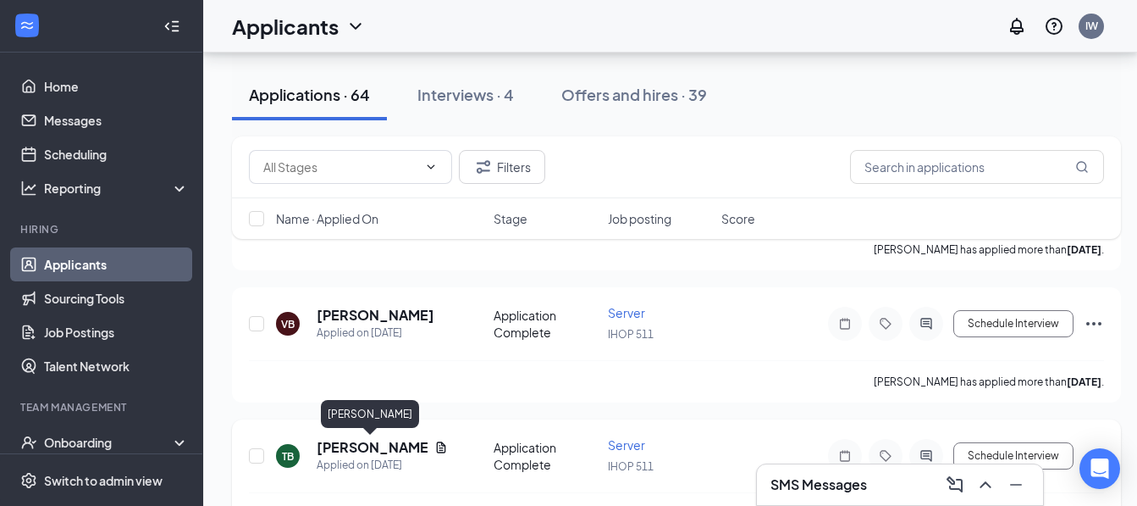
click at [367, 445] on h5 "[PERSON_NAME]" at bounding box center [372, 447] width 111 height 19
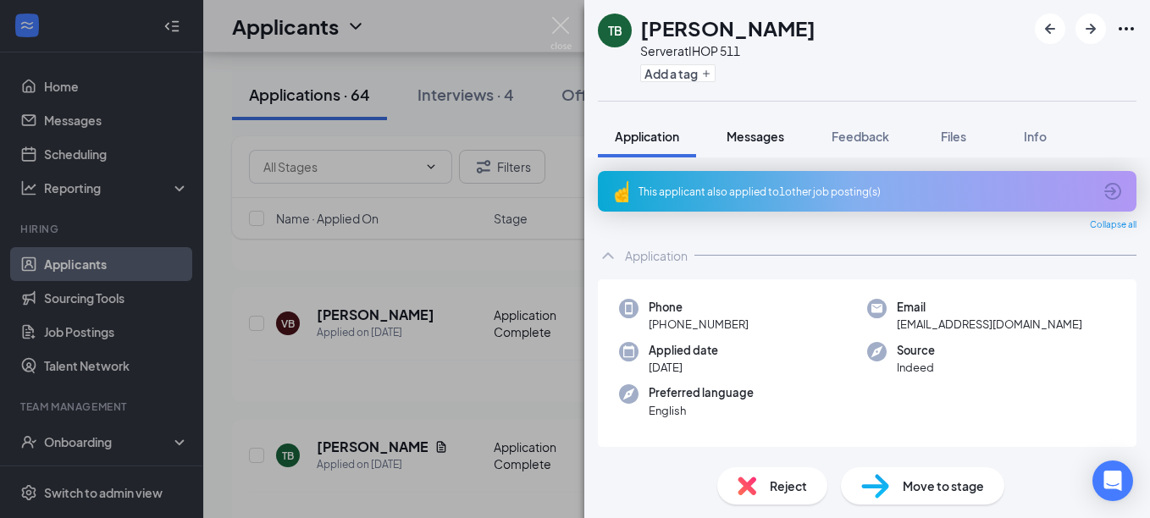
click at [757, 141] on span "Messages" at bounding box center [756, 136] width 58 height 15
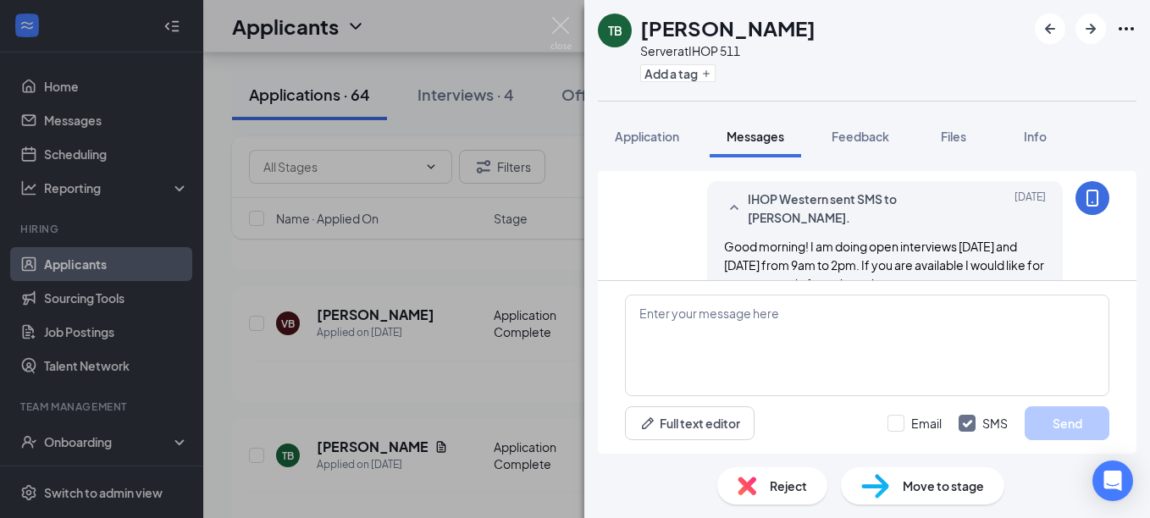
scroll to position [453, 0]
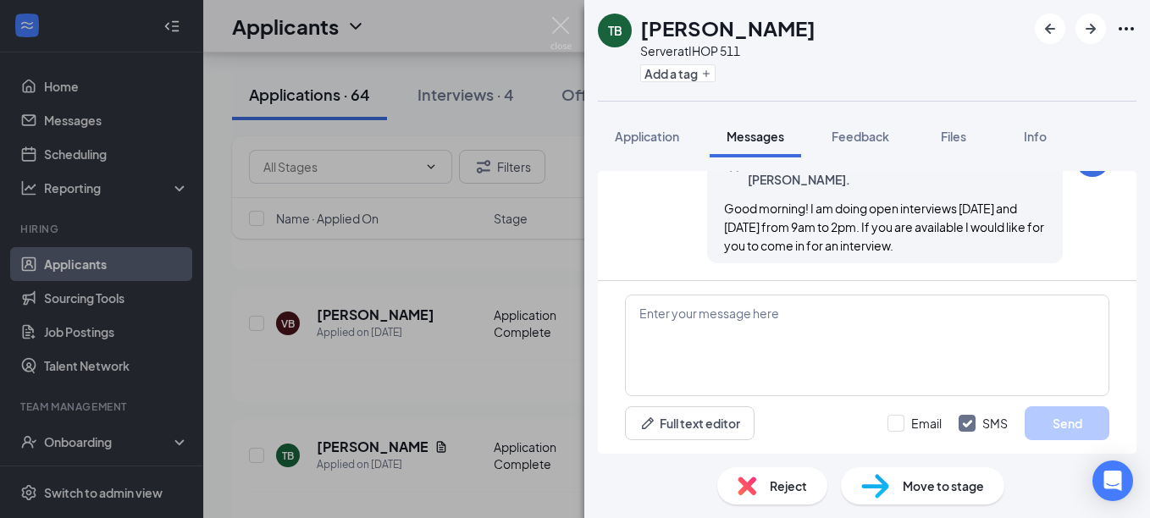
click at [794, 483] on span "Reject" at bounding box center [788, 486] width 37 height 19
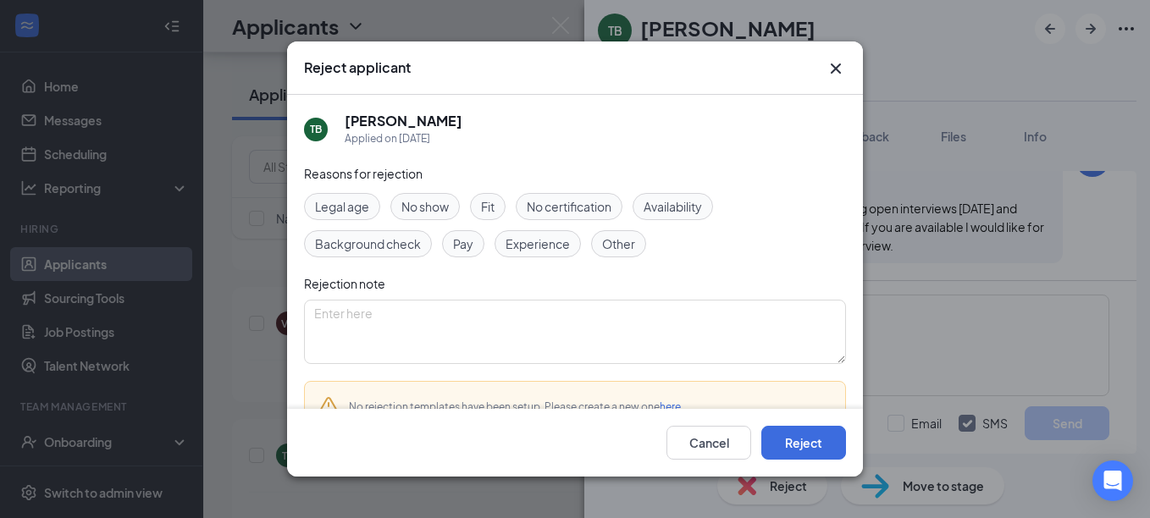
click at [482, 204] on div "Fit" at bounding box center [488, 206] width 36 height 27
click at [790, 440] on button "Reject" at bounding box center [803, 443] width 85 height 34
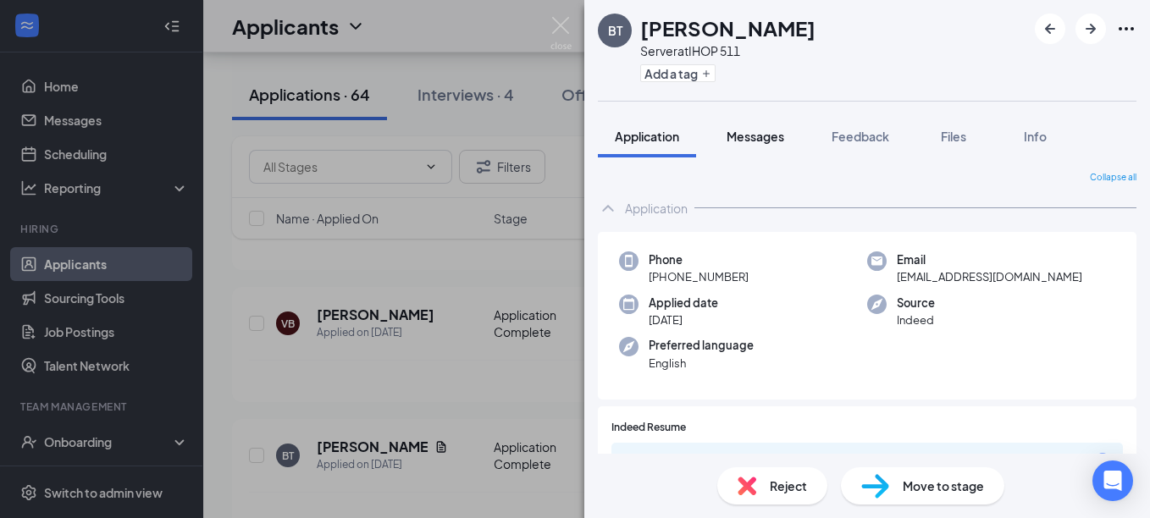
click at [774, 145] on button "Messages" at bounding box center [755, 136] width 91 height 42
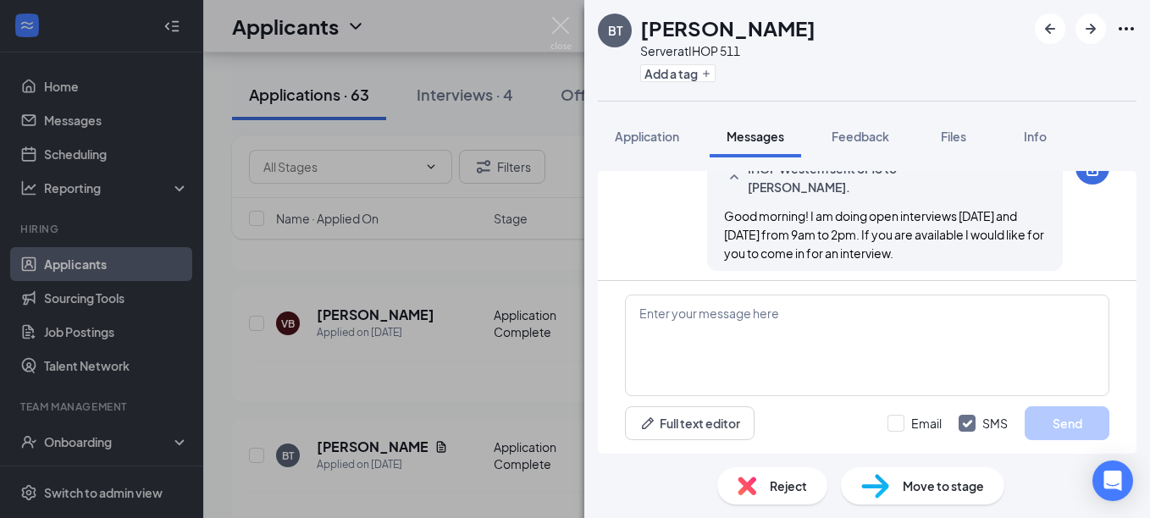
scroll to position [453, 0]
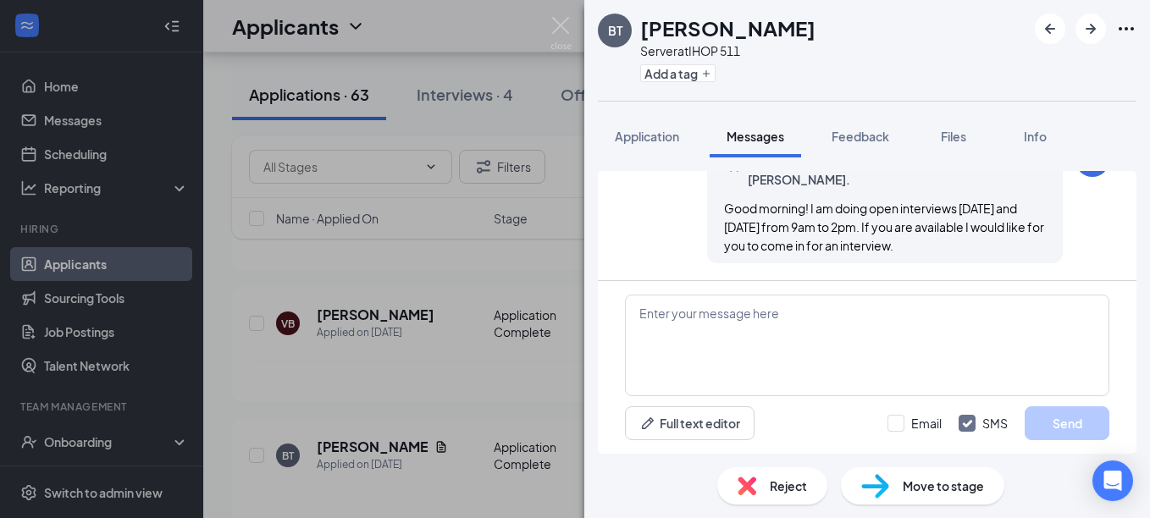
click at [773, 476] on div "Reject" at bounding box center [772, 485] width 110 height 37
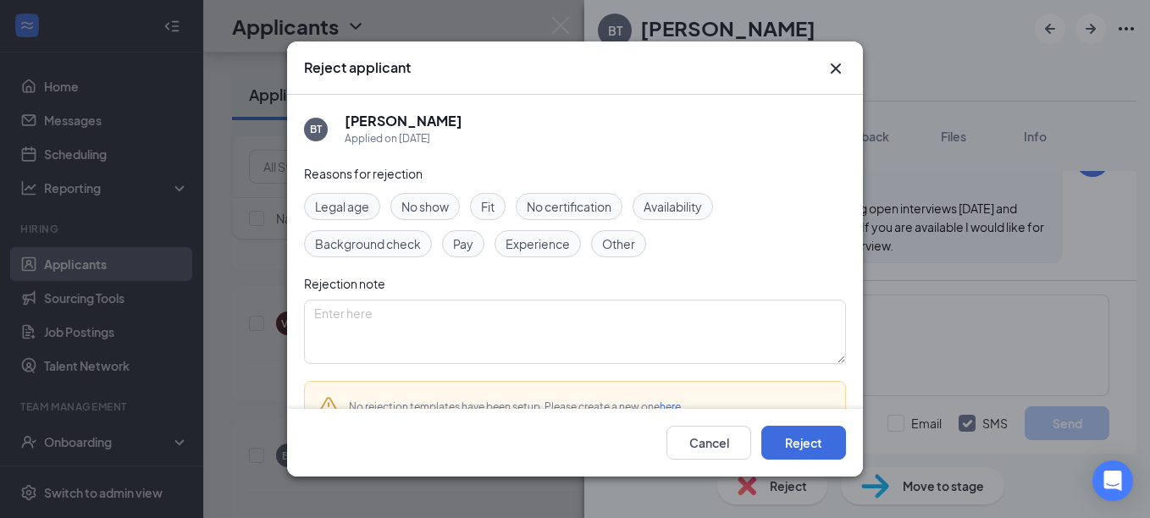
click at [637, 241] on div "Other" at bounding box center [618, 243] width 55 height 27
click at [802, 445] on button "Reject" at bounding box center [803, 443] width 85 height 34
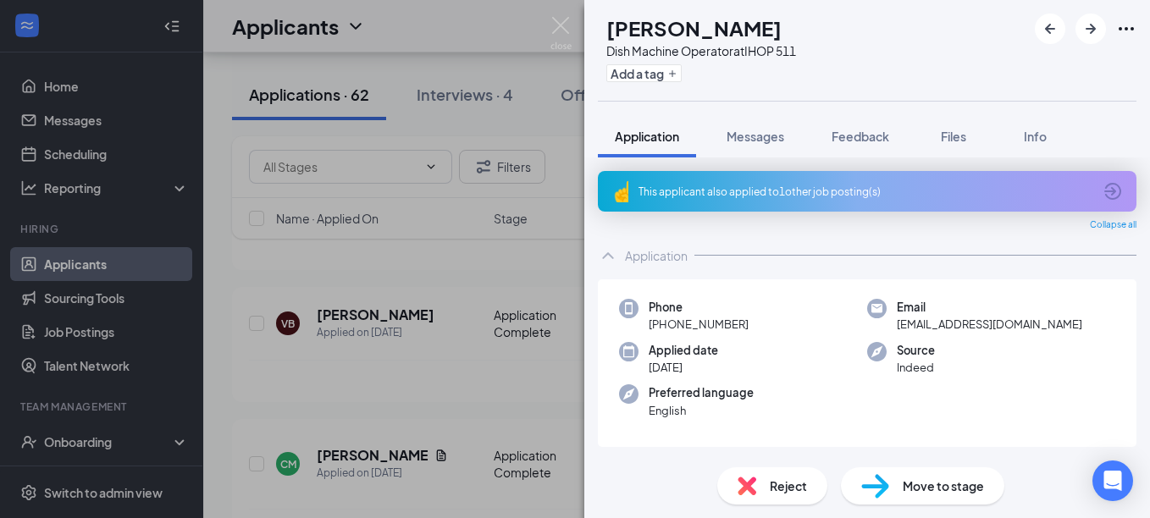
click at [747, 491] on img at bounding box center [747, 486] width 19 height 19
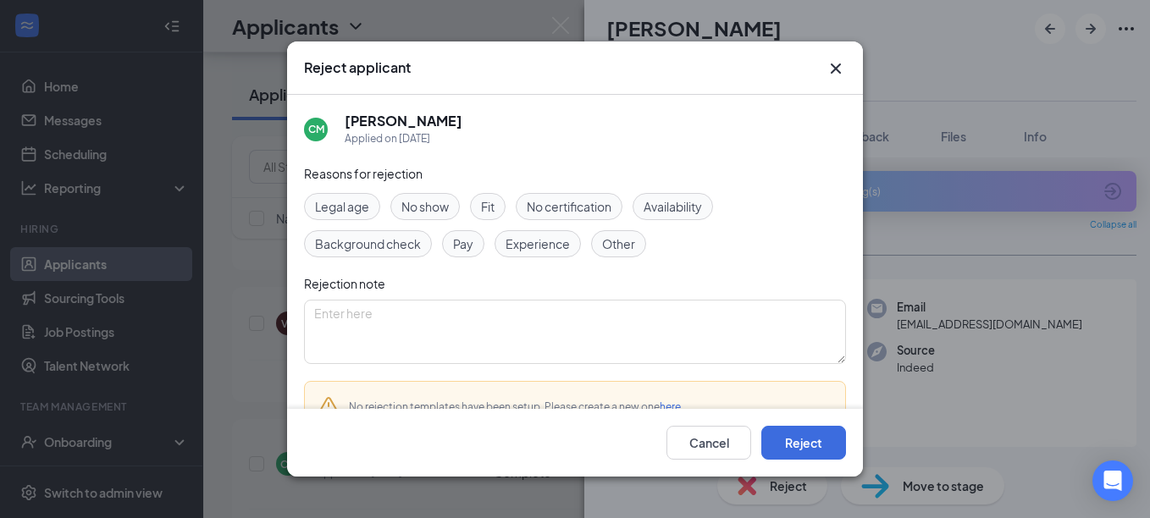
click at [692, 206] on span "Availability" at bounding box center [673, 206] width 58 height 19
click at [791, 453] on button "Reject" at bounding box center [803, 443] width 85 height 34
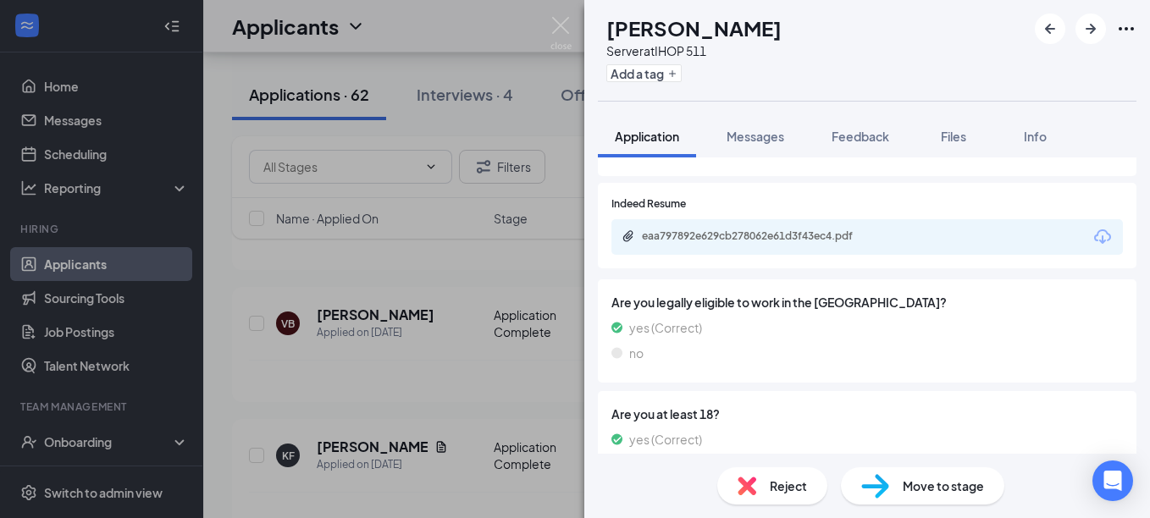
scroll to position [254, 0]
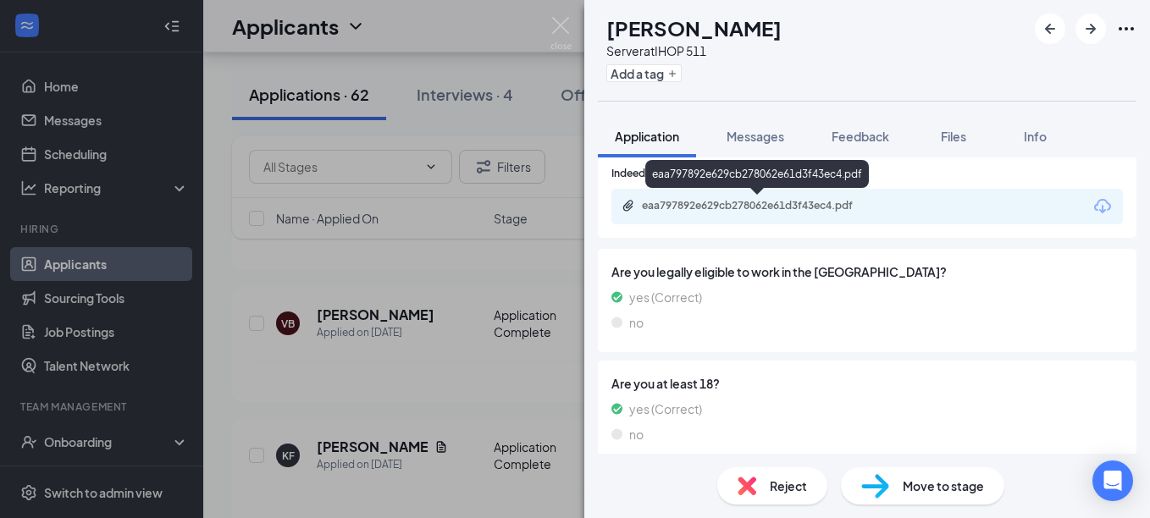
click at [775, 207] on div "eaa797892e629cb278062e61d3f43ec4.pdf" at bounding box center [760, 206] width 237 height 14
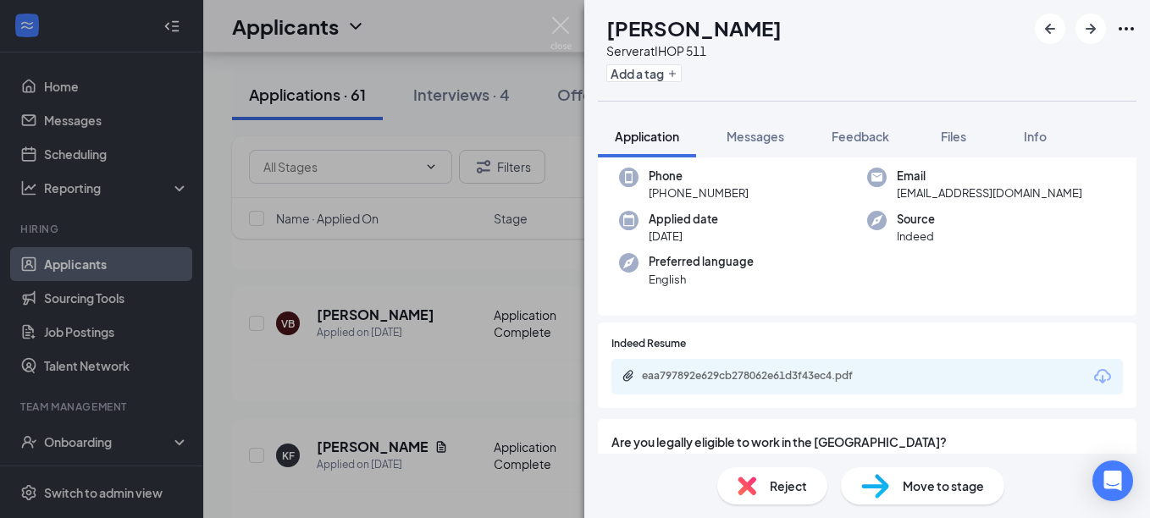
scroll to position [0, 0]
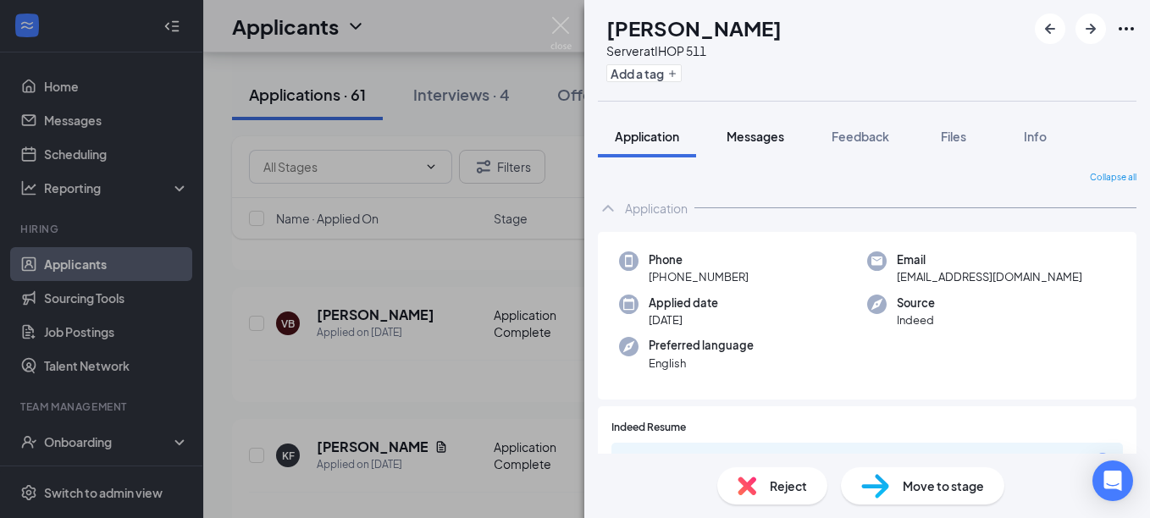
click at [750, 140] on span "Messages" at bounding box center [756, 136] width 58 height 15
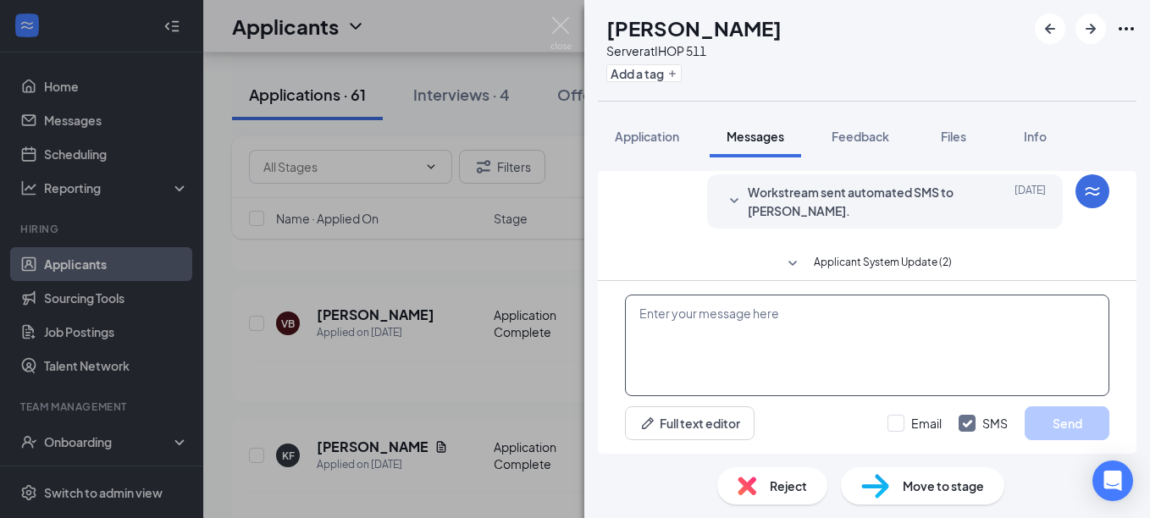
scroll to position [462, 0]
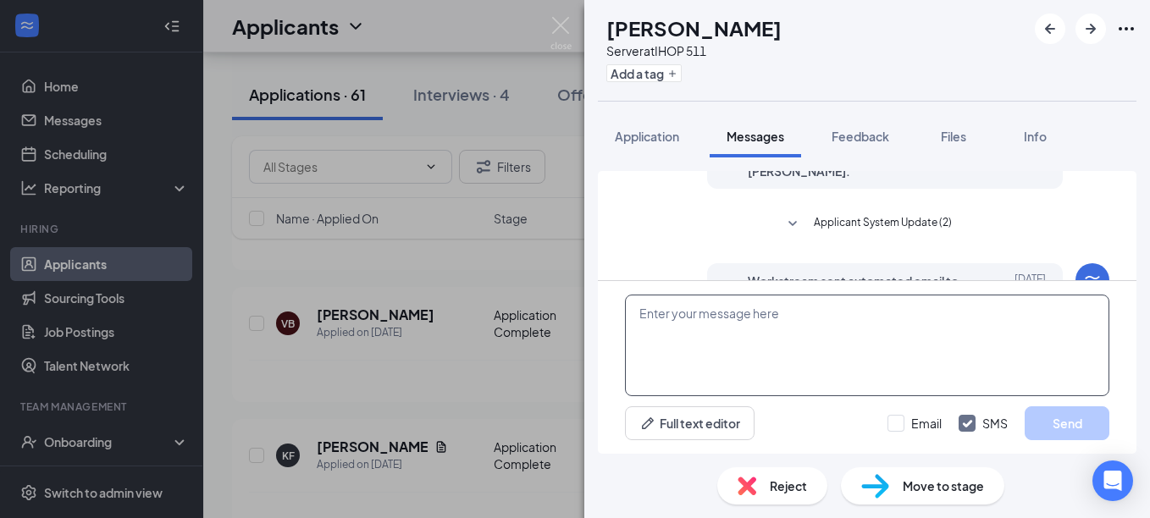
click at [716, 309] on textarea at bounding box center [867, 346] width 484 height 102
paste textarea "Good morning! Are you still looking for employment? If you are I would like to …"
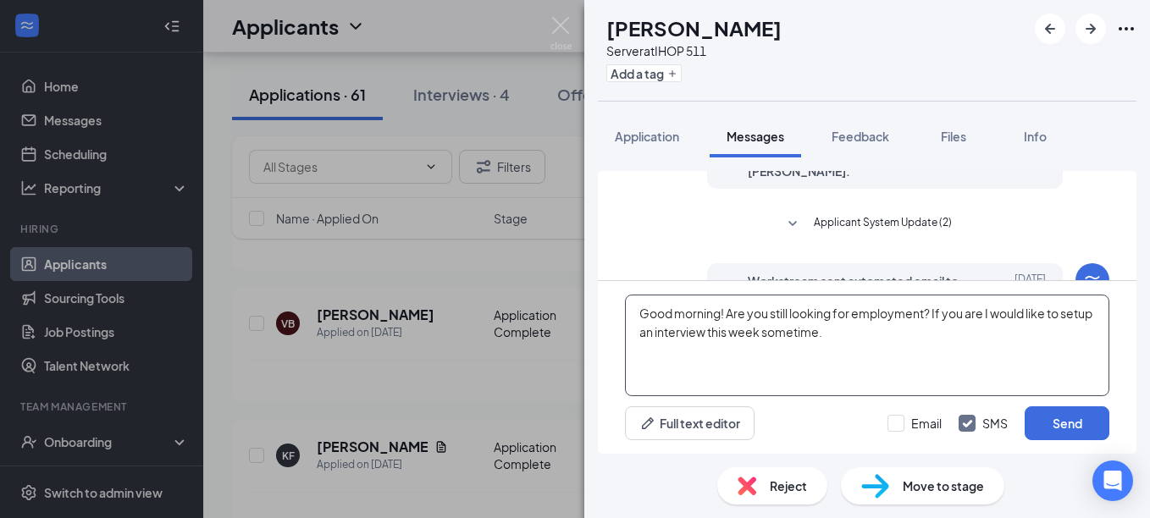
click at [874, 340] on textarea "Good morning! Are you still looking for employment? If you are I would like to …" at bounding box center [867, 346] width 484 height 102
type textarea "Good morning! Are you still looking for employment? If you are I would like to …"
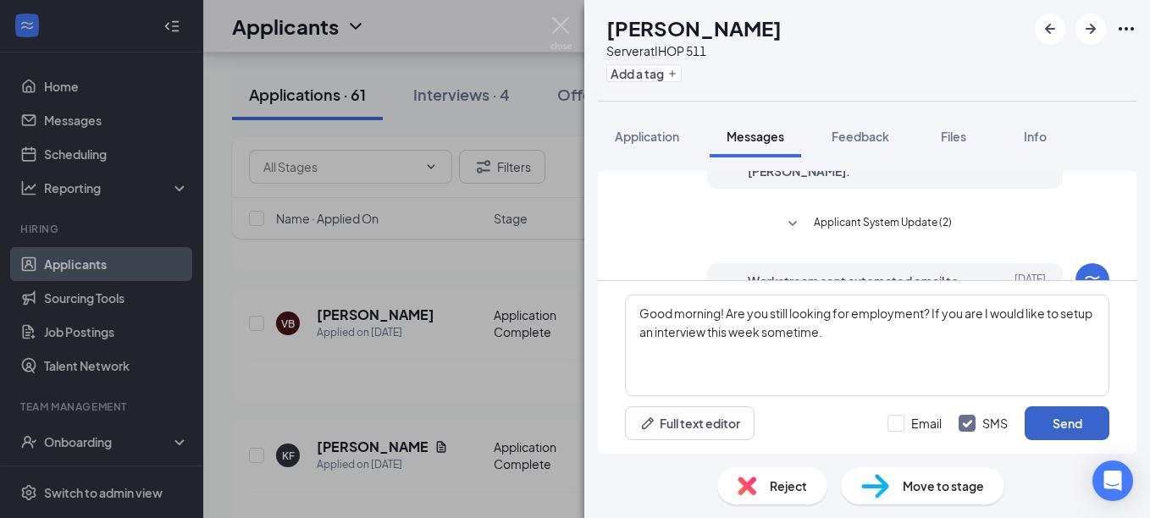
click at [1067, 419] on button "Send" at bounding box center [1067, 424] width 85 height 34
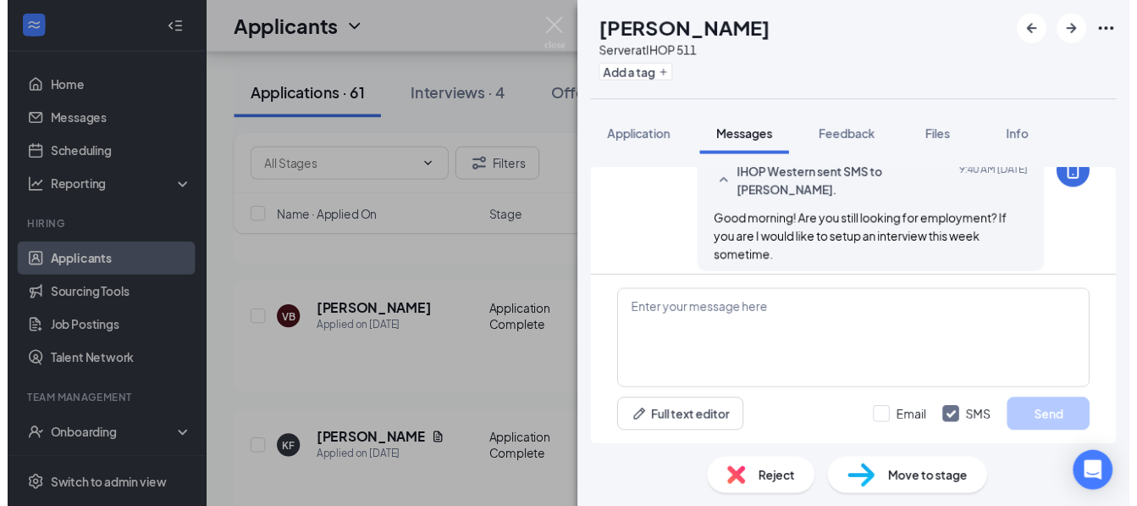
scroll to position [777, 0]
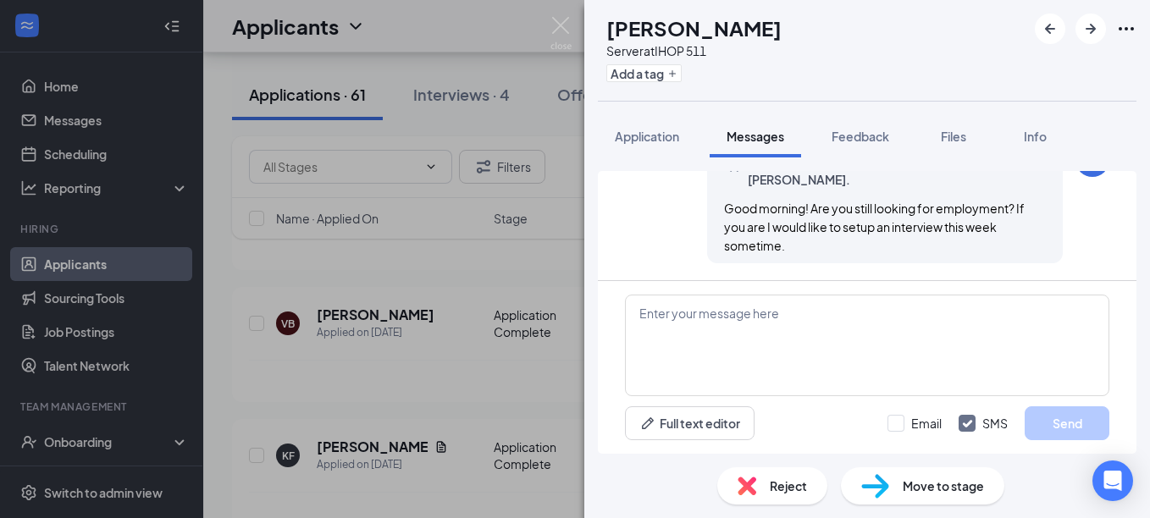
click at [572, 29] on div "KF [PERSON_NAME] Server at IHOP 511 Add a tag Application Messages Feedback Fil…" at bounding box center [575, 259] width 1150 height 518
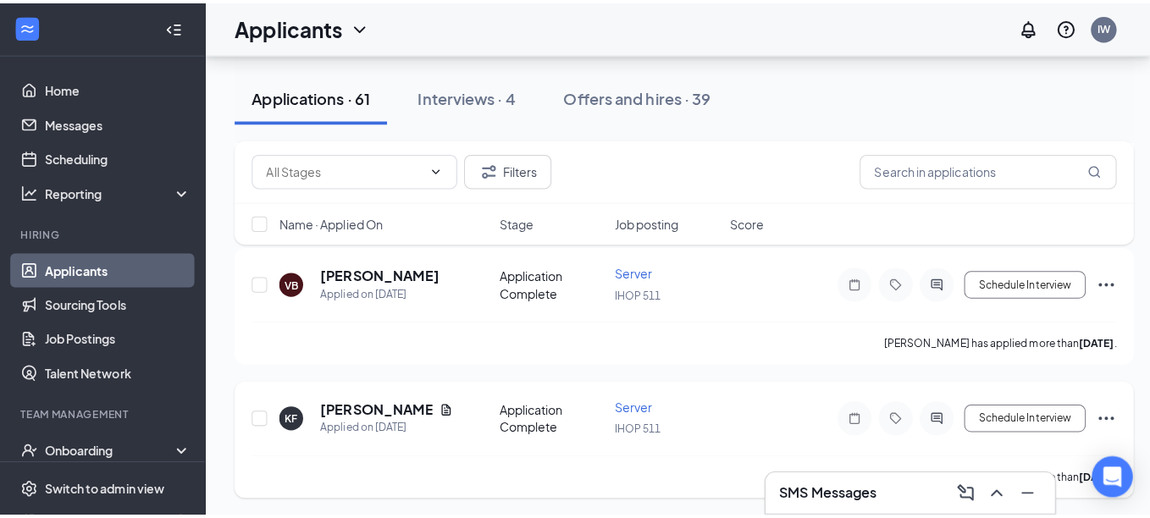
scroll to position [2541, 0]
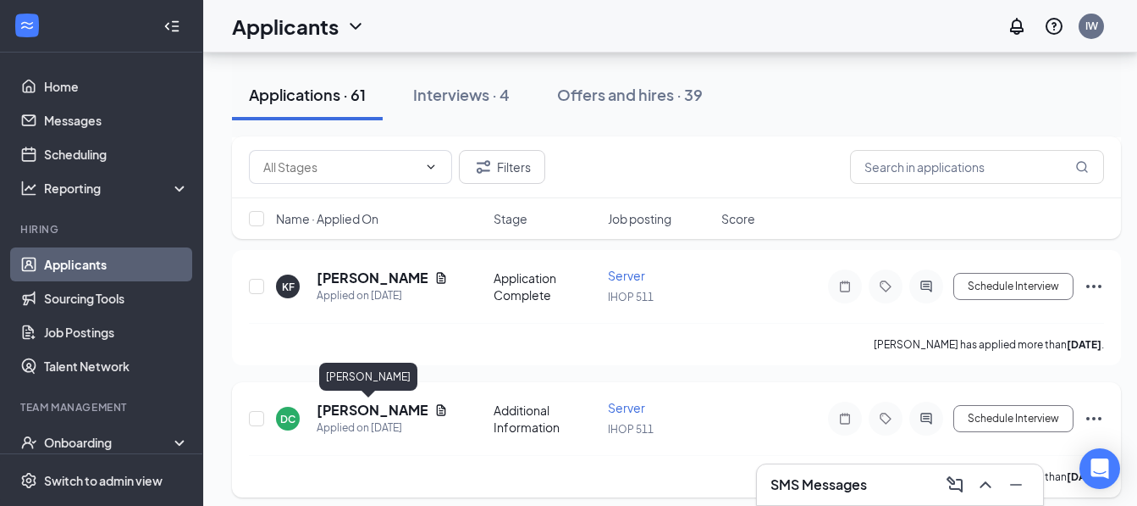
click at [359, 412] on h5 "[PERSON_NAME]" at bounding box center [372, 410] width 111 height 19
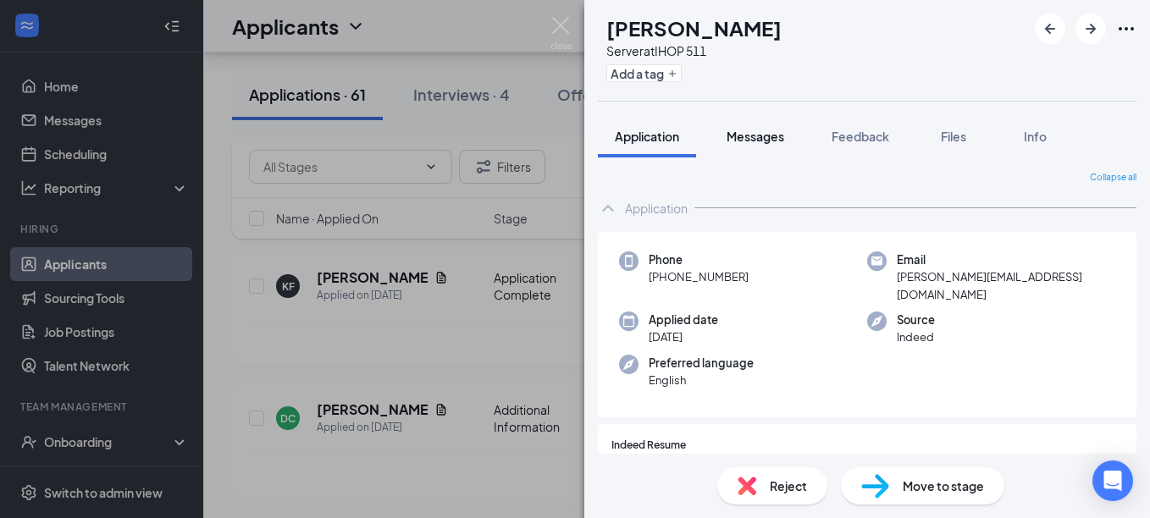
click at [770, 130] on span "Messages" at bounding box center [756, 136] width 58 height 15
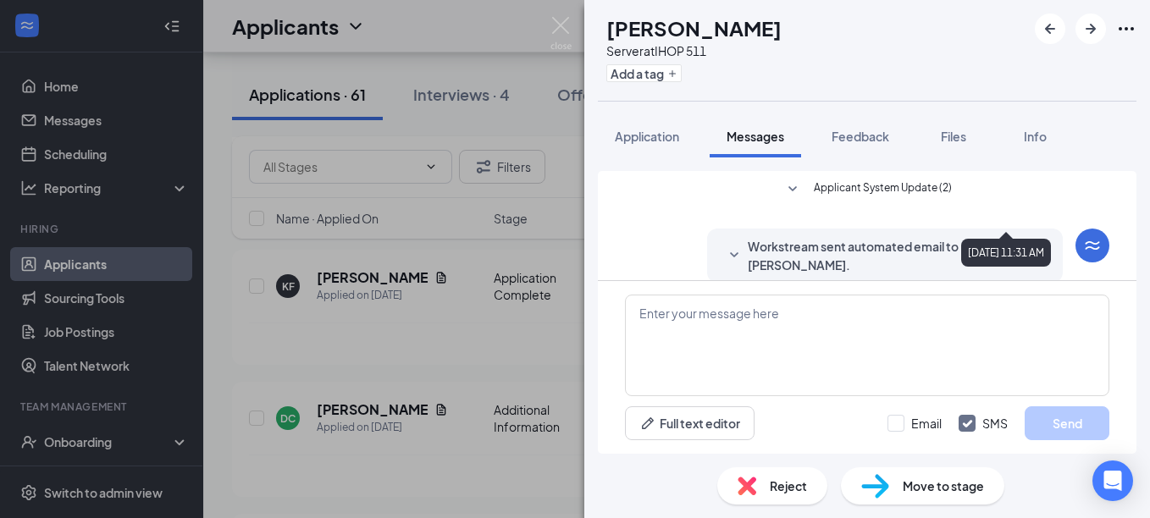
scroll to position [563, 0]
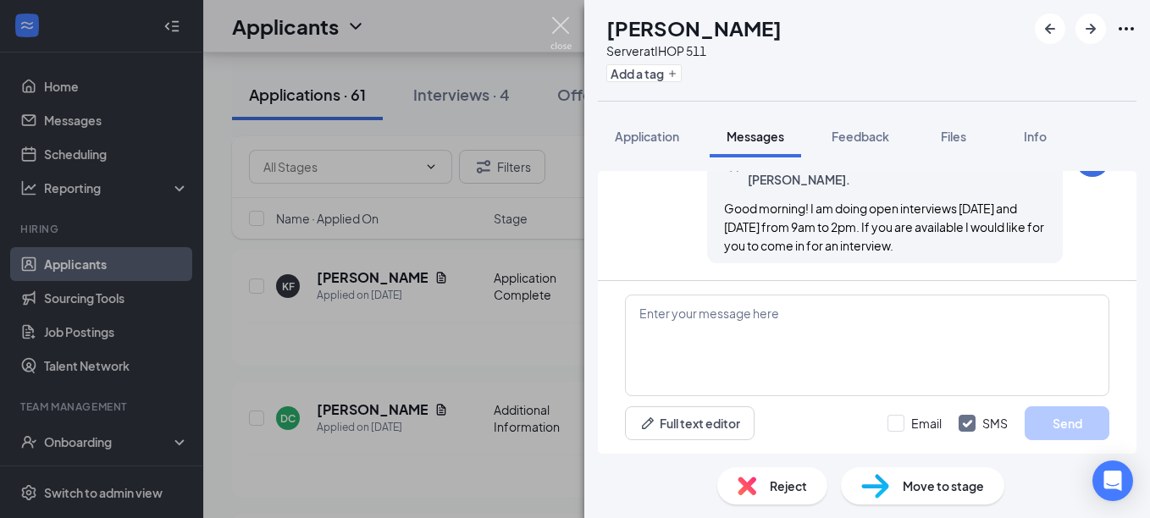
click at [567, 26] on img at bounding box center [560, 33] width 21 height 33
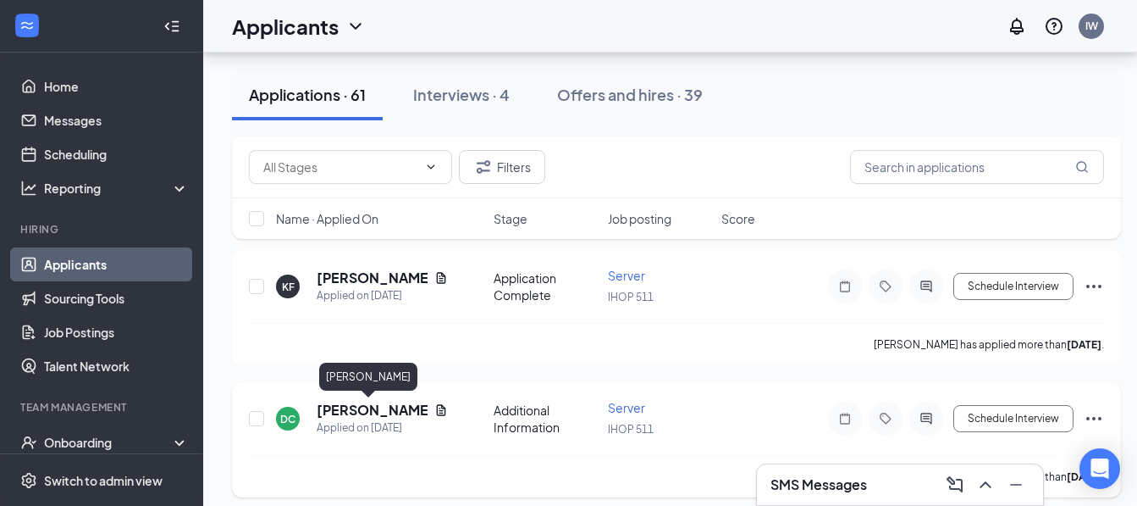
click at [335, 410] on h5 "[PERSON_NAME]" at bounding box center [372, 410] width 111 height 19
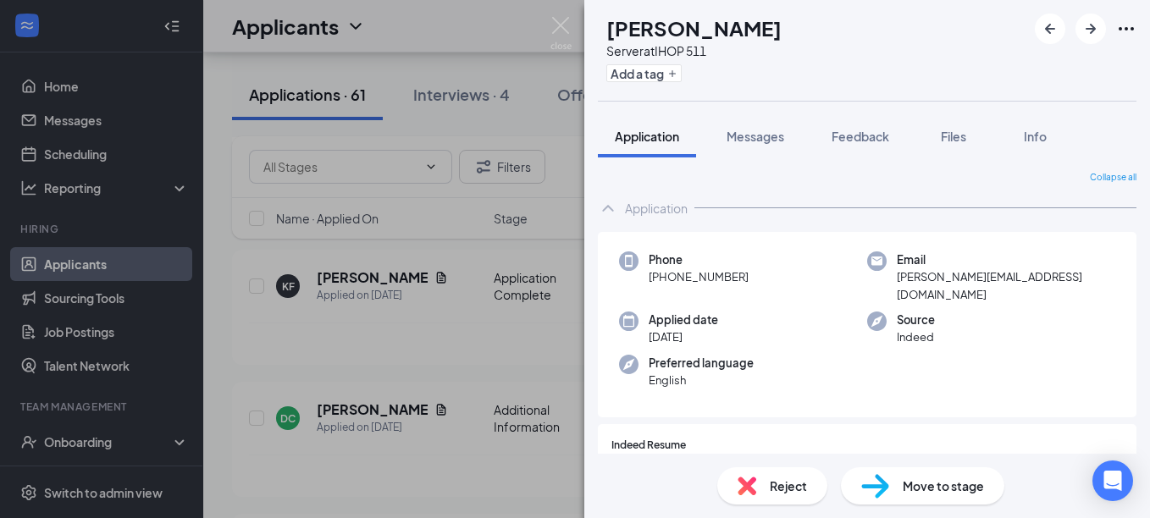
click at [778, 502] on div "Reject" at bounding box center [772, 485] width 110 height 37
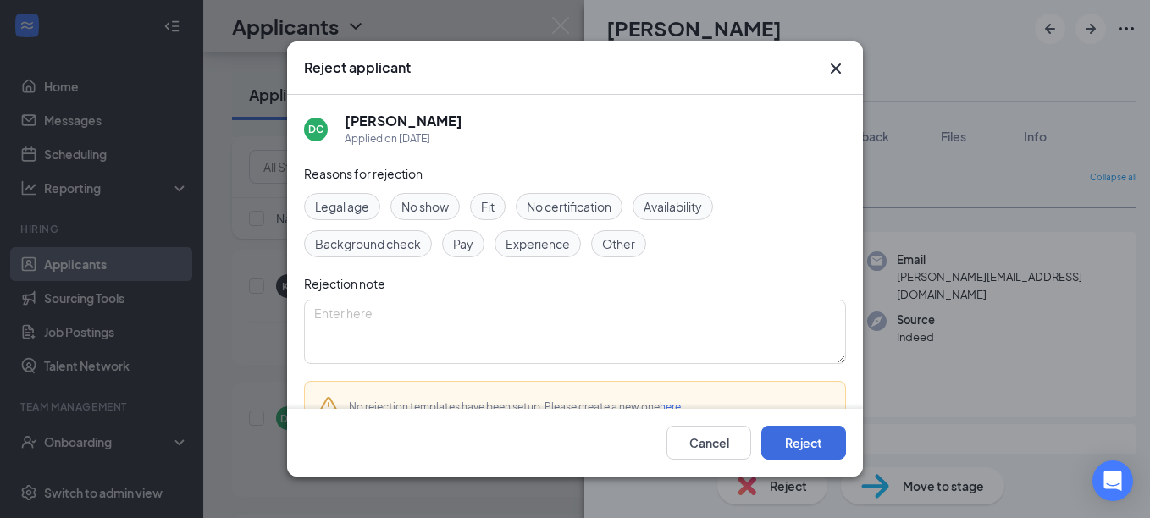
click at [615, 245] on span "Other" at bounding box center [618, 244] width 33 height 19
click at [826, 446] on button "Reject" at bounding box center [803, 443] width 85 height 34
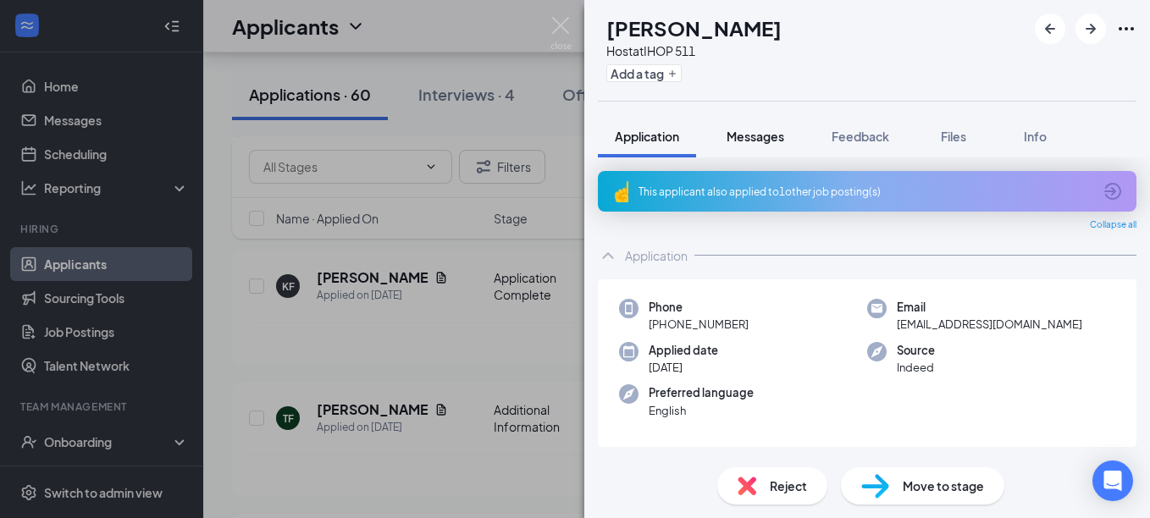
click at [740, 141] on span "Messages" at bounding box center [756, 136] width 58 height 15
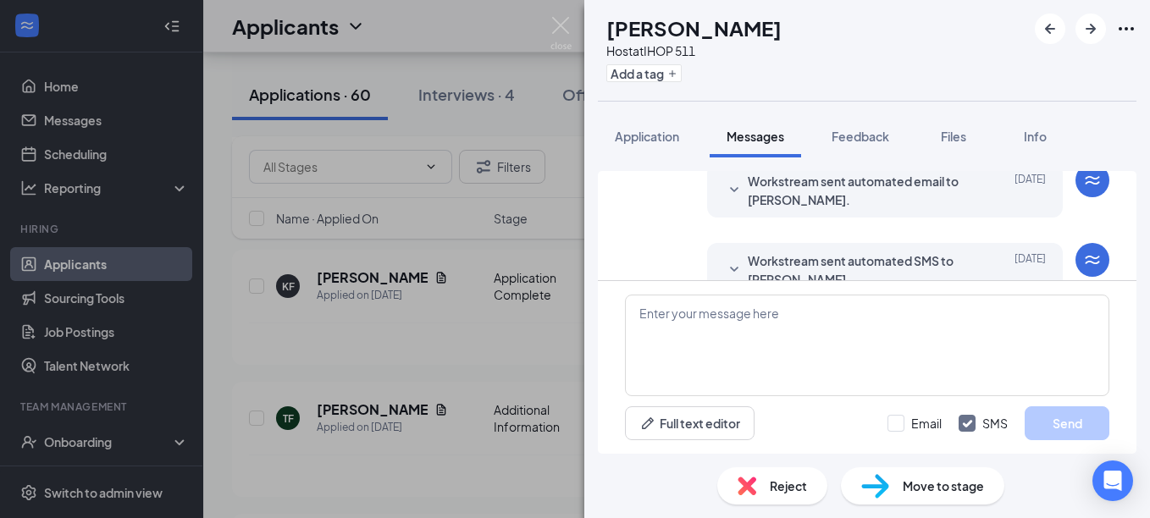
scroll to position [418, 0]
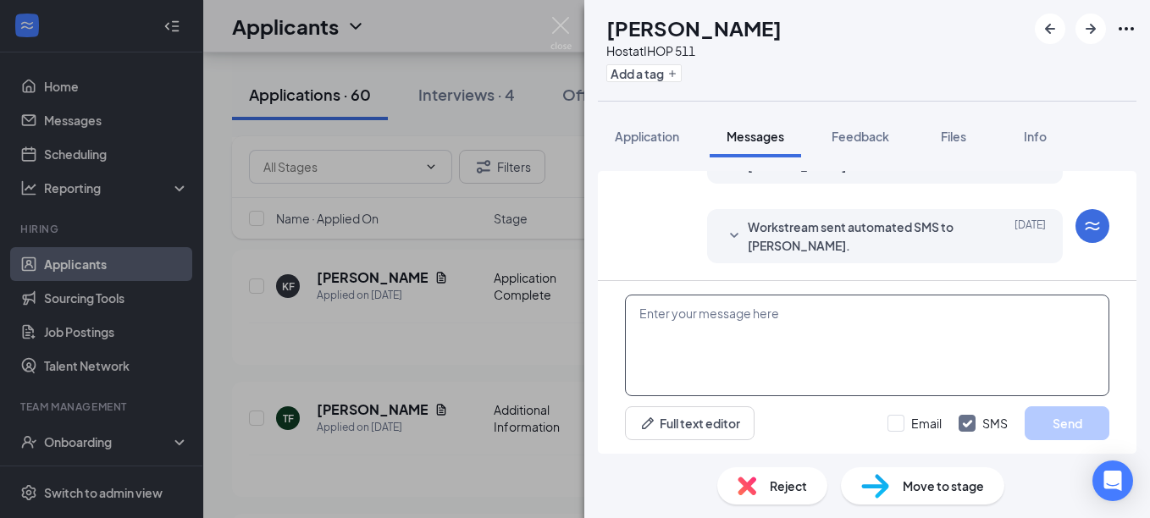
click at [796, 318] on textarea at bounding box center [867, 346] width 484 height 102
paste textarea "Good morning! Are you still looking for employment? If you are I would like to …"
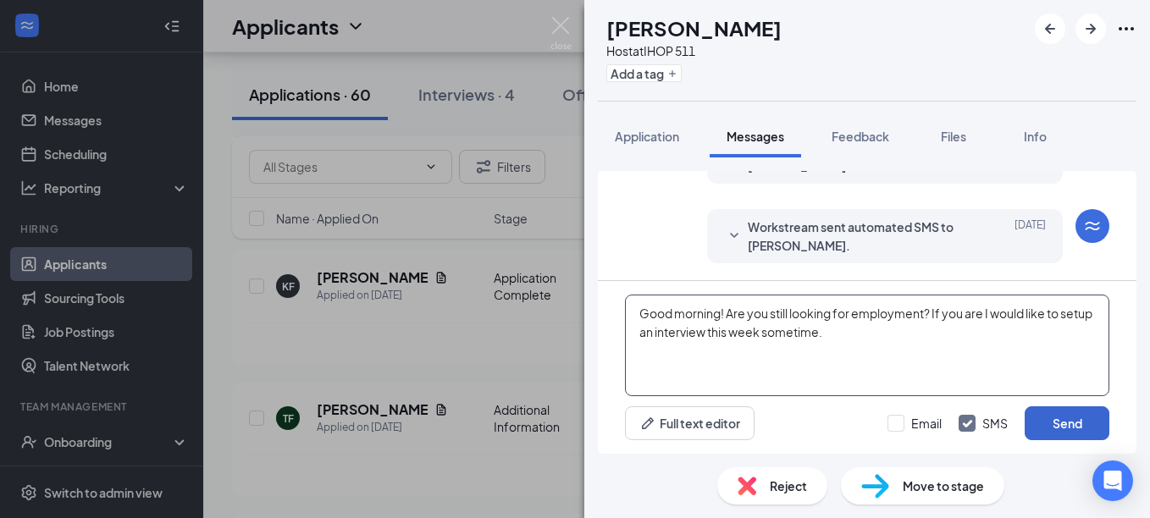
type textarea "Good morning! Are you still looking for employment? If you are I would like to …"
click at [1059, 423] on button "Send" at bounding box center [1067, 424] width 85 height 34
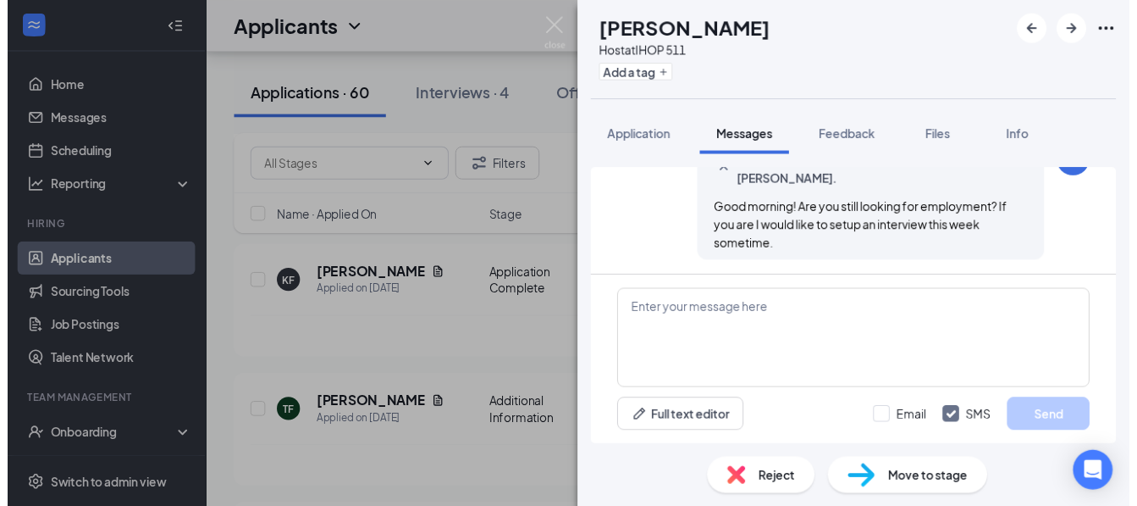
scroll to position [563, 0]
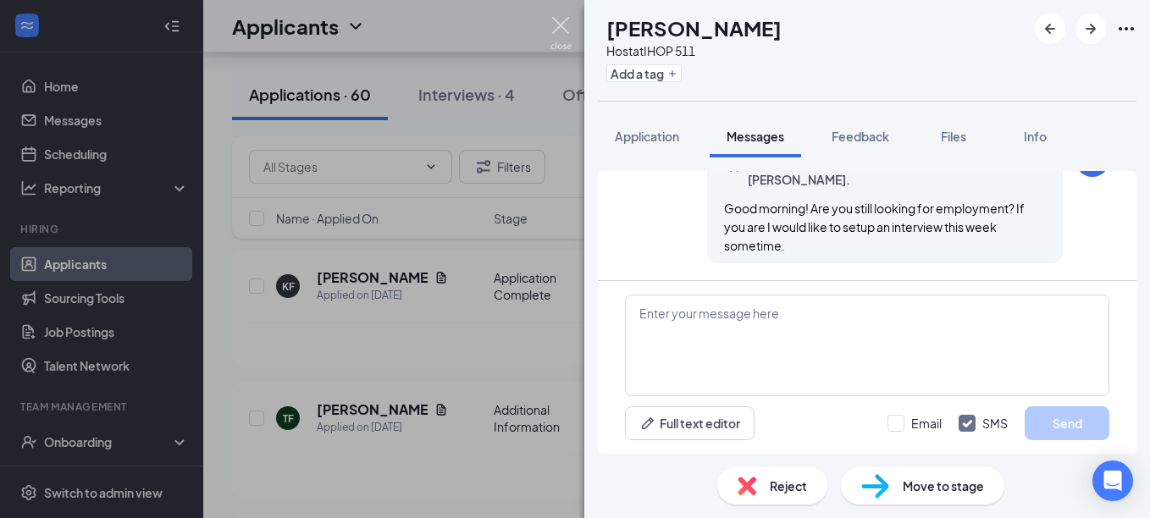
click at [555, 22] on img at bounding box center [560, 33] width 21 height 33
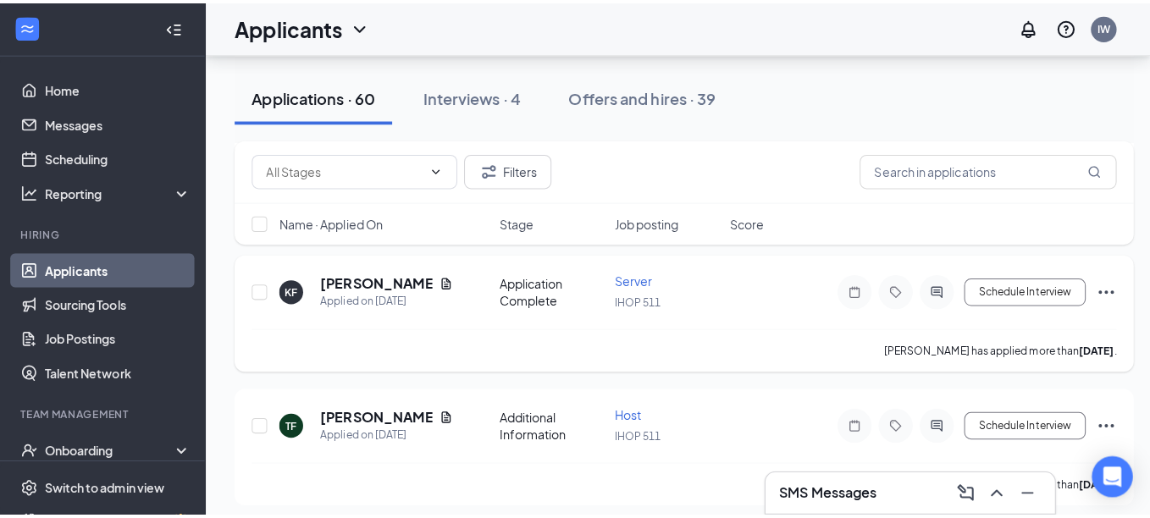
scroll to position [2625, 0]
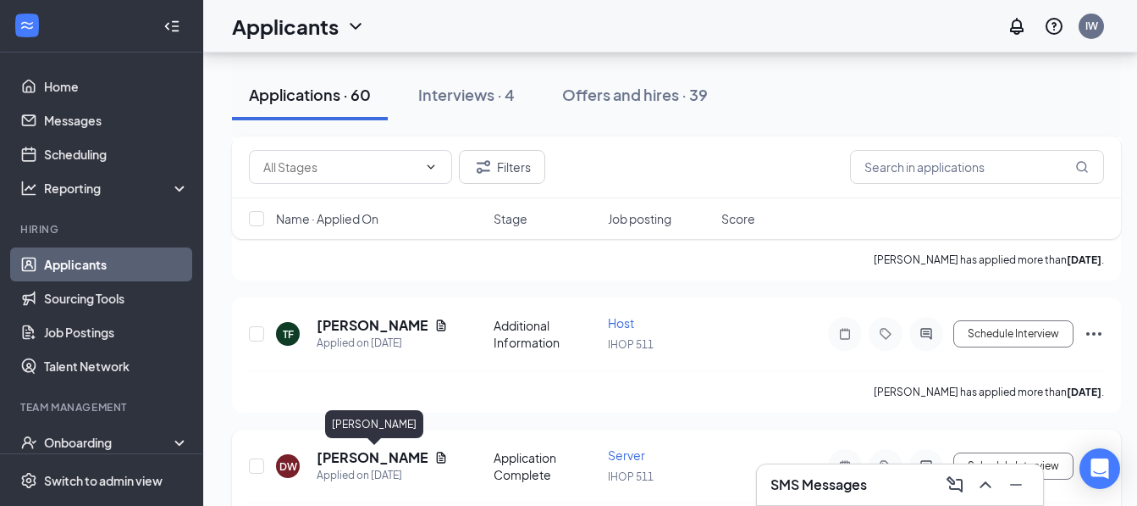
click at [384, 460] on h5 "[PERSON_NAME]" at bounding box center [372, 457] width 111 height 19
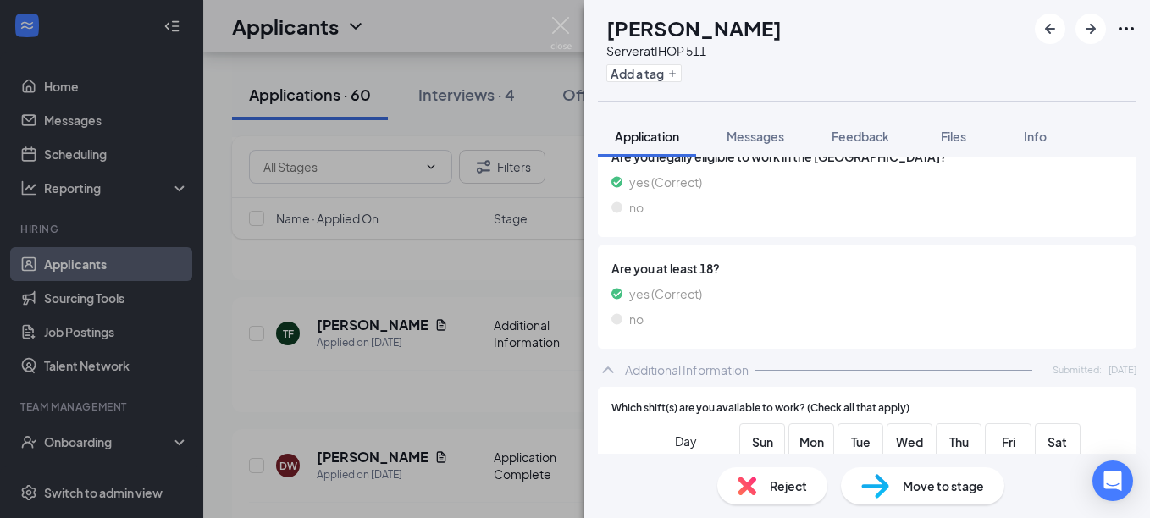
scroll to position [169, 0]
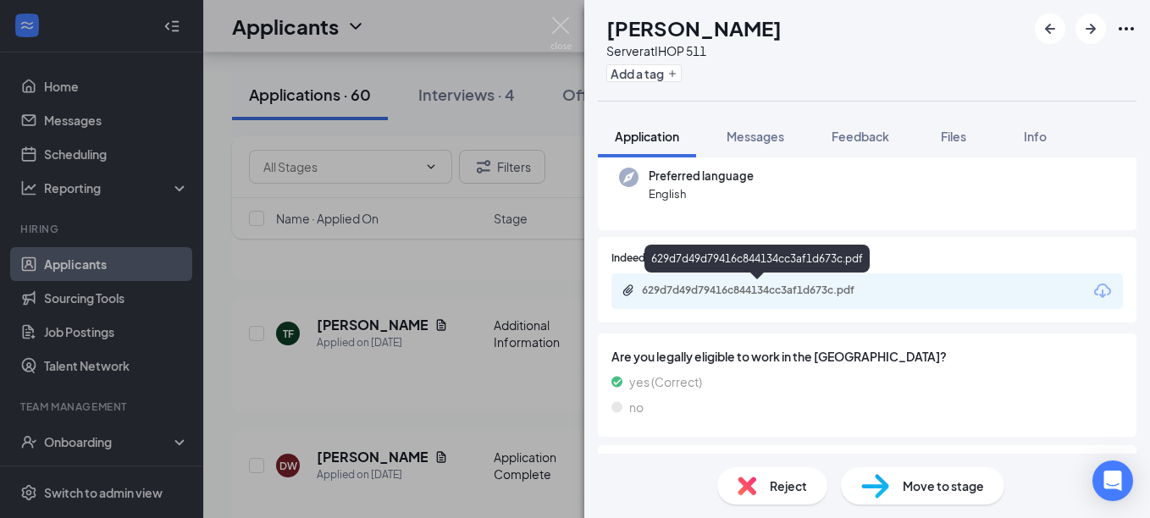
click at [769, 289] on div "629d7d49d79416c844134cc3af1d673c.pdf" at bounding box center [760, 291] width 237 height 14
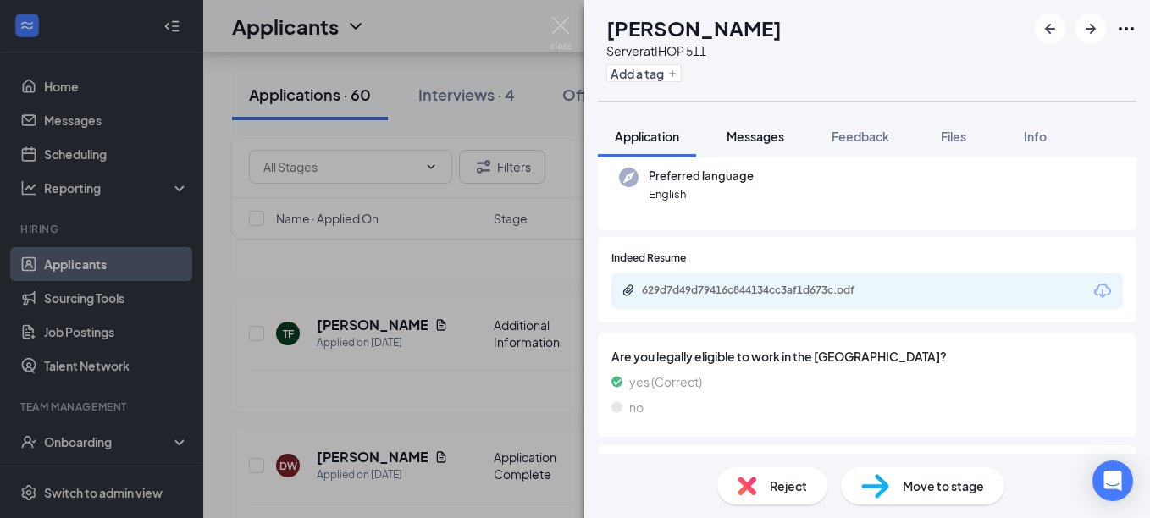
click at [762, 141] on span "Messages" at bounding box center [756, 136] width 58 height 15
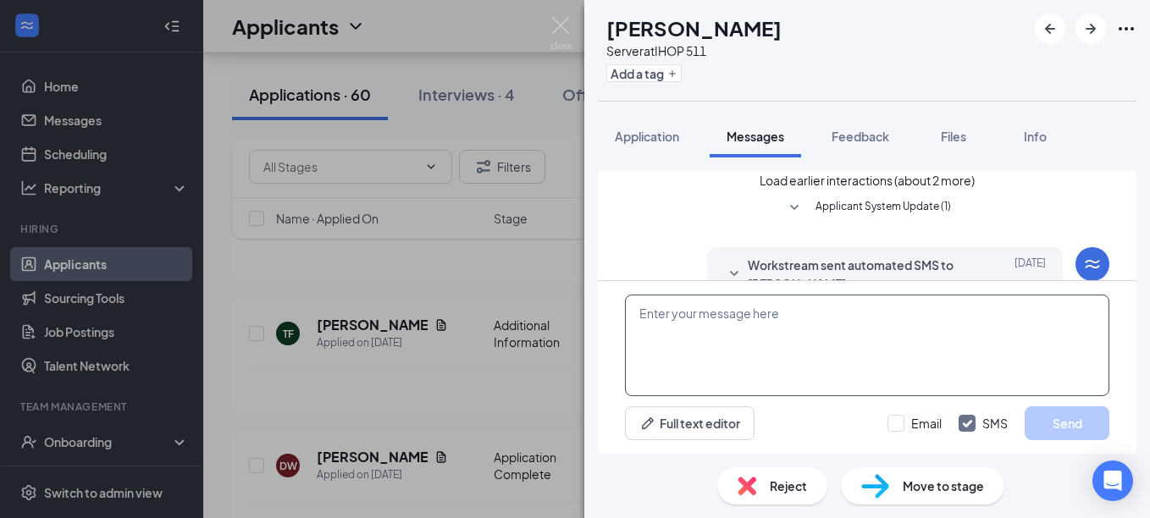
click at [803, 318] on textarea at bounding box center [867, 346] width 484 height 102
paste textarea "Good morning! Are you still looking for employment? If you are I would like to …"
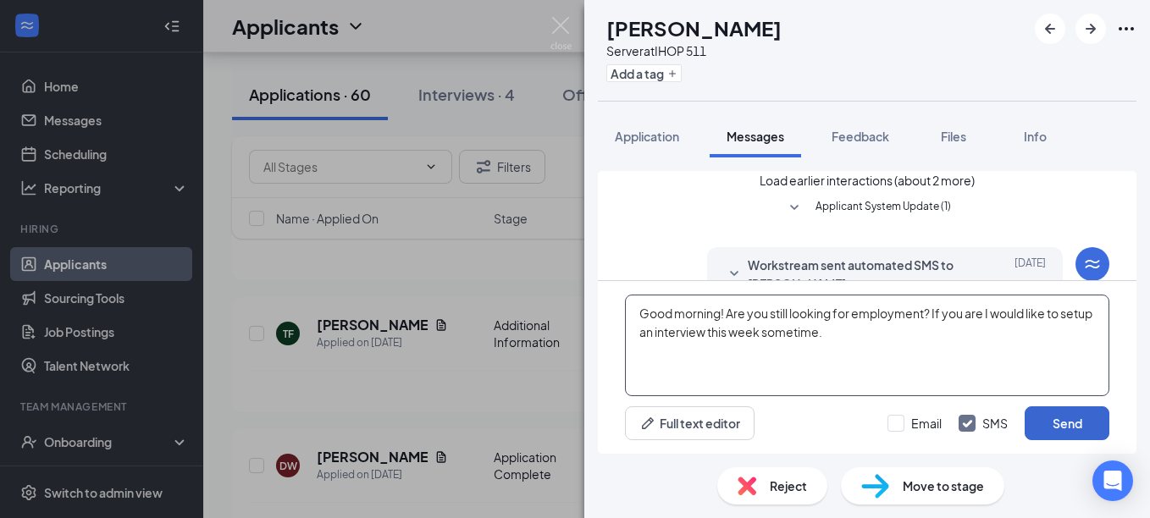
type textarea "Good morning! Are you still looking for employment? If you are I would like to …"
click at [1058, 431] on button "Send" at bounding box center [1067, 424] width 85 height 34
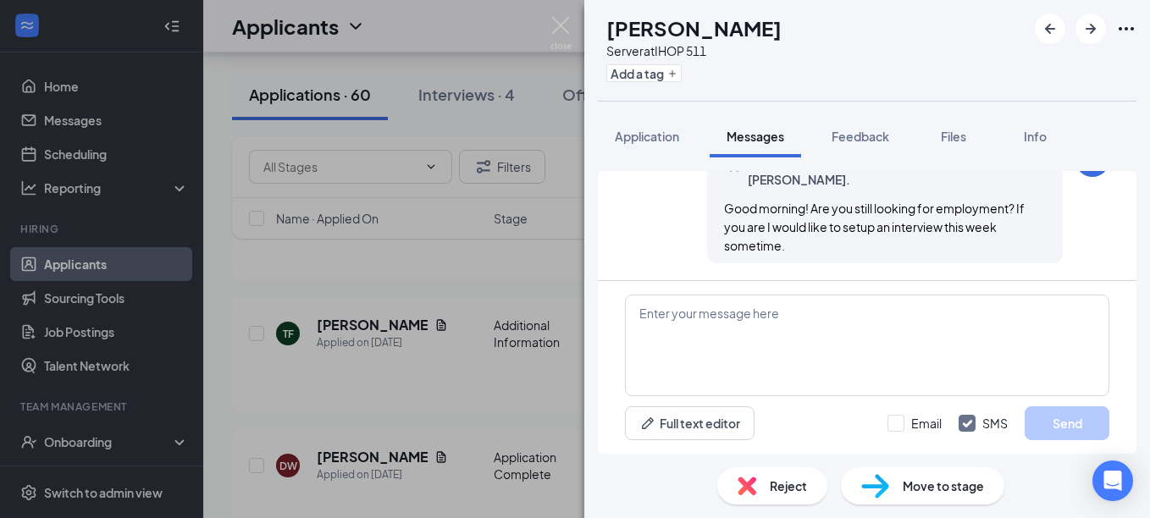
scroll to position [746, 0]
click at [564, 27] on img at bounding box center [560, 33] width 21 height 33
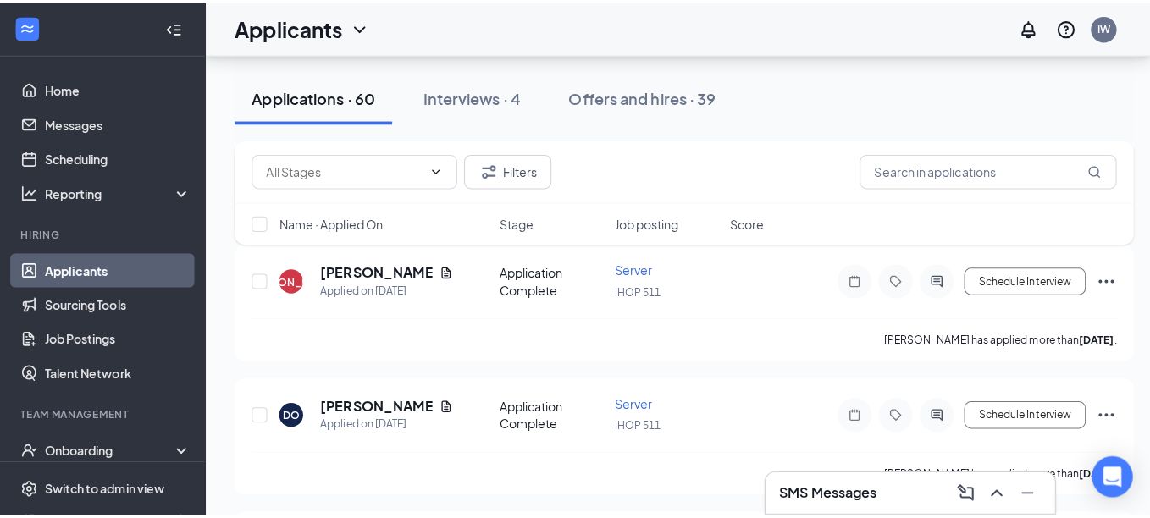
scroll to position [2964, 0]
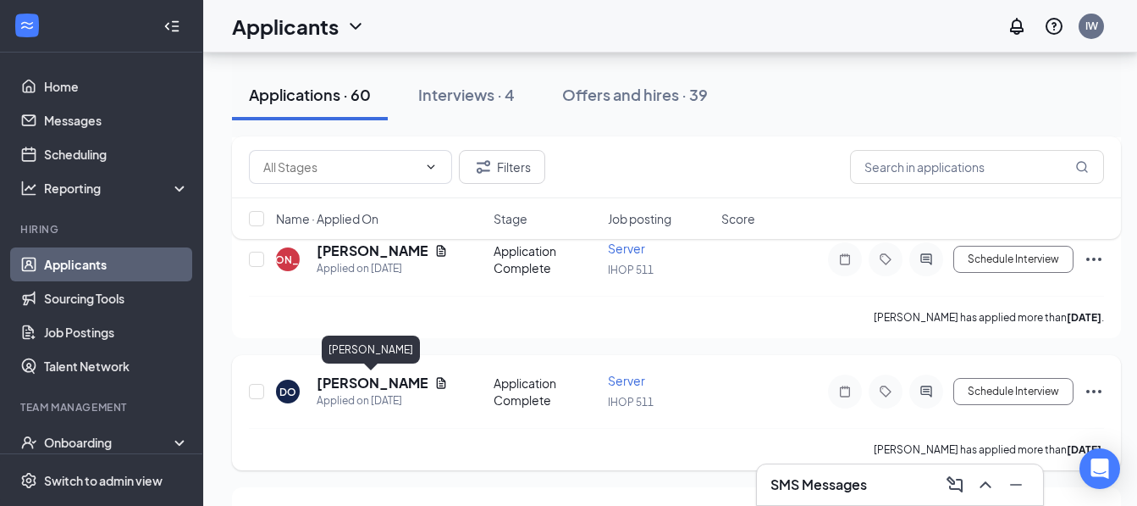
click at [366, 378] on h5 "[PERSON_NAME]" at bounding box center [372, 382] width 111 height 19
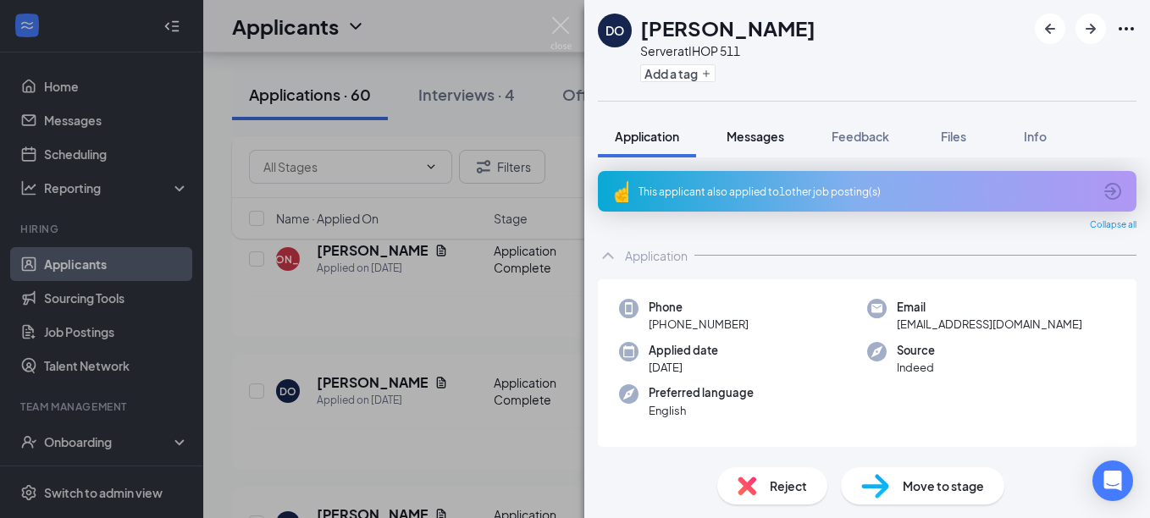
click at [761, 136] on span "Messages" at bounding box center [756, 136] width 58 height 15
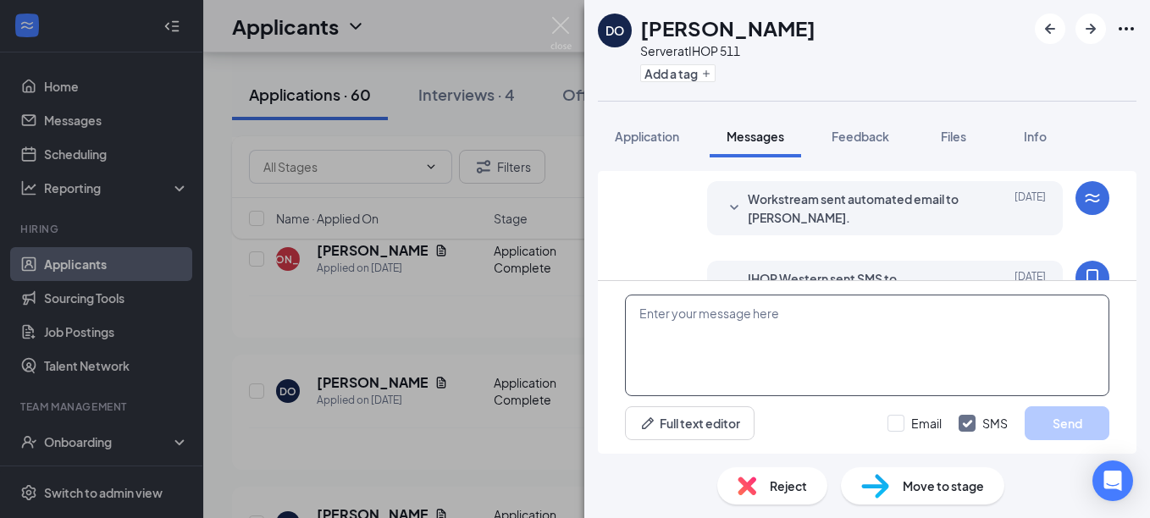
scroll to position [453, 0]
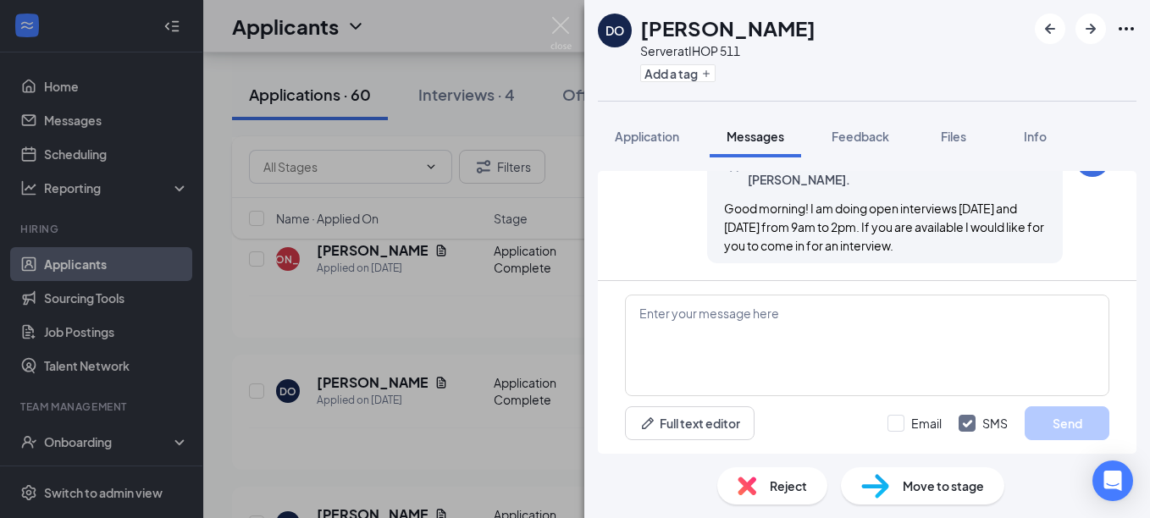
click at [782, 491] on span "Reject" at bounding box center [788, 486] width 37 height 19
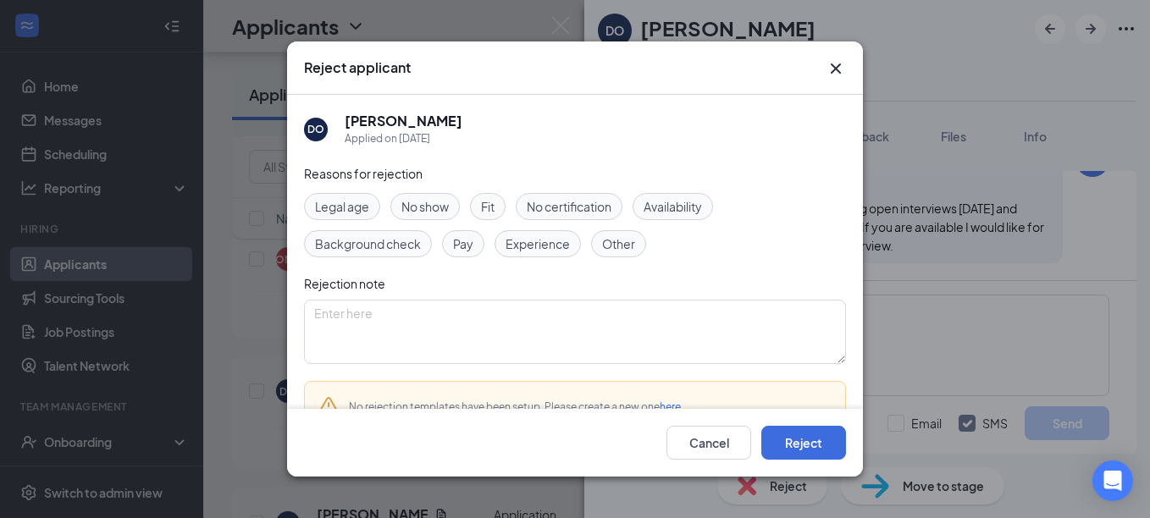
click at [627, 248] on span "Other" at bounding box center [618, 244] width 33 height 19
click at [808, 445] on button "Reject" at bounding box center [803, 443] width 85 height 34
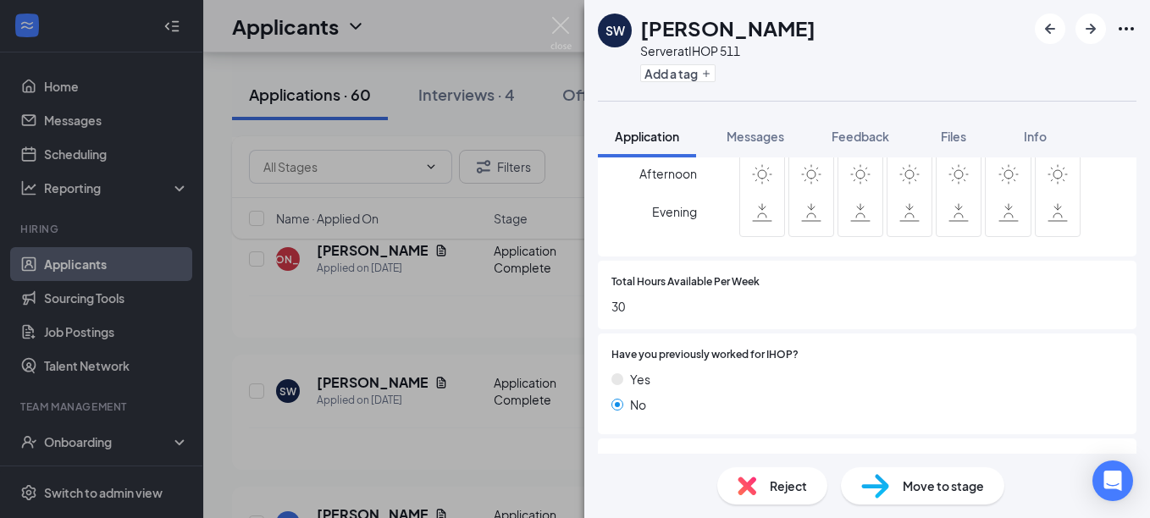
scroll to position [678, 0]
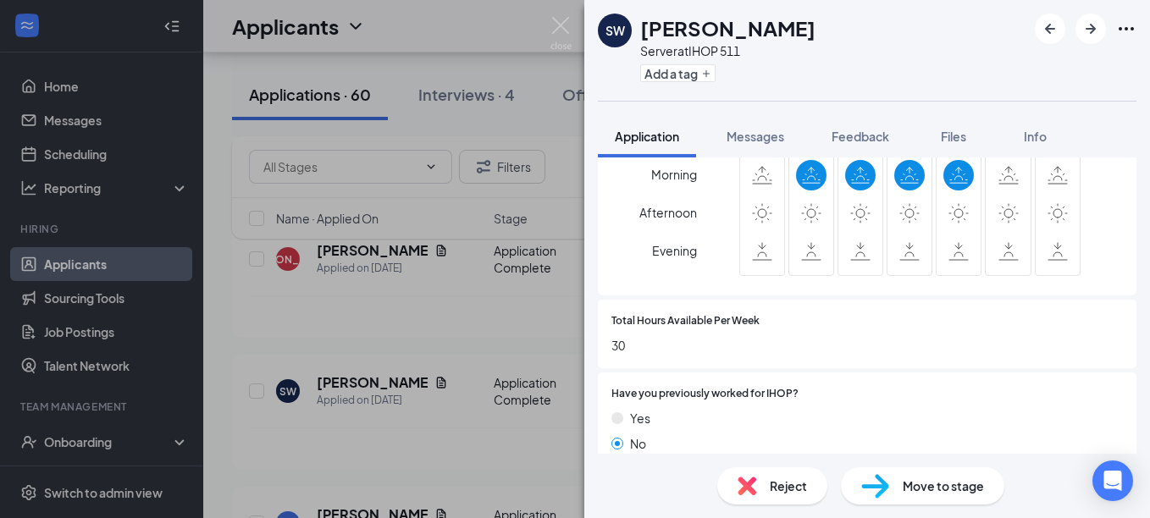
click at [779, 479] on span "Reject" at bounding box center [788, 486] width 37 height 19
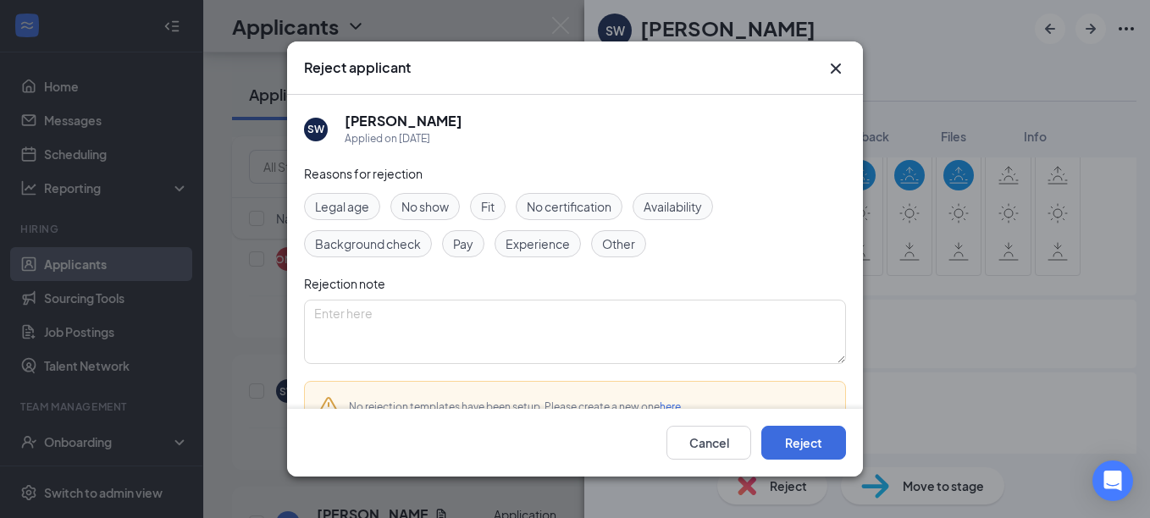
click at [626, 244] on span "Other" at bounding box center [618, 244] width 33 height 19
click at [822, 451] on button "Reject" at bounding box center [803, 443] width 85 height 34
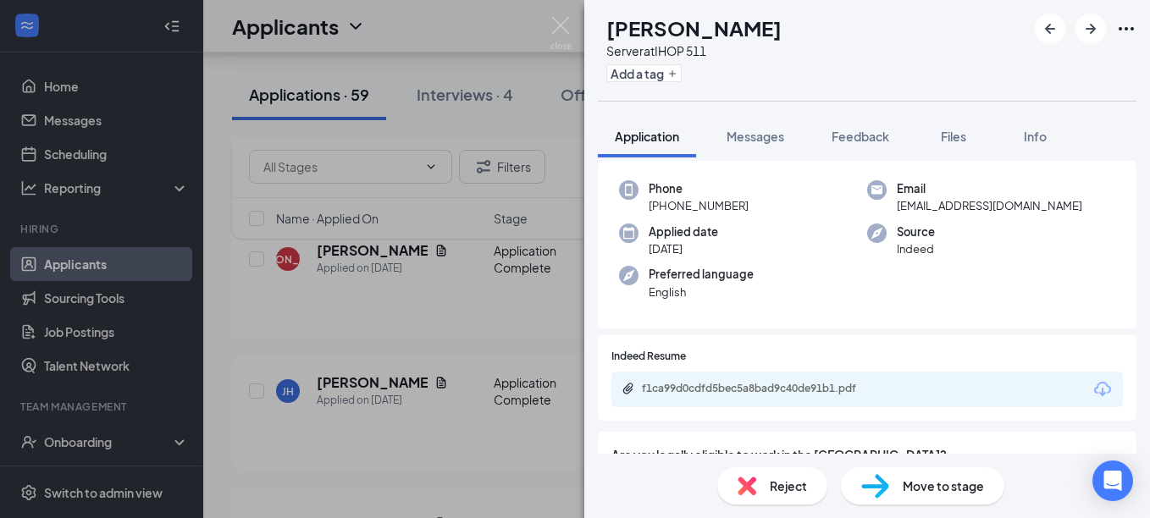
scroll to position [169, 0]
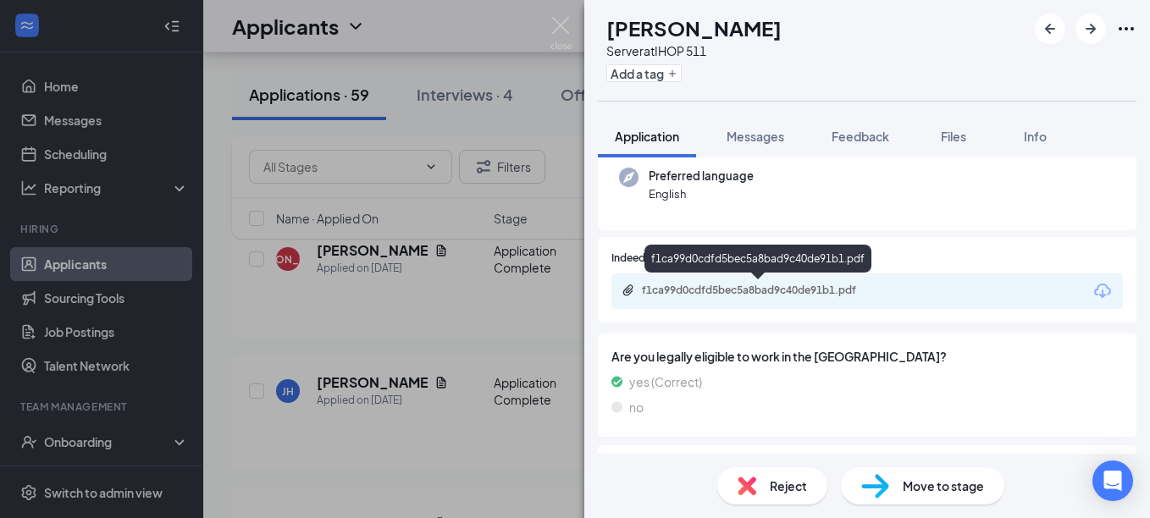
click at [803, 290] on div "f1ca99d0cdfd5bec5a8bad9c40de91b1.pdf" at bounding box center [760, 291] width 237 height 14
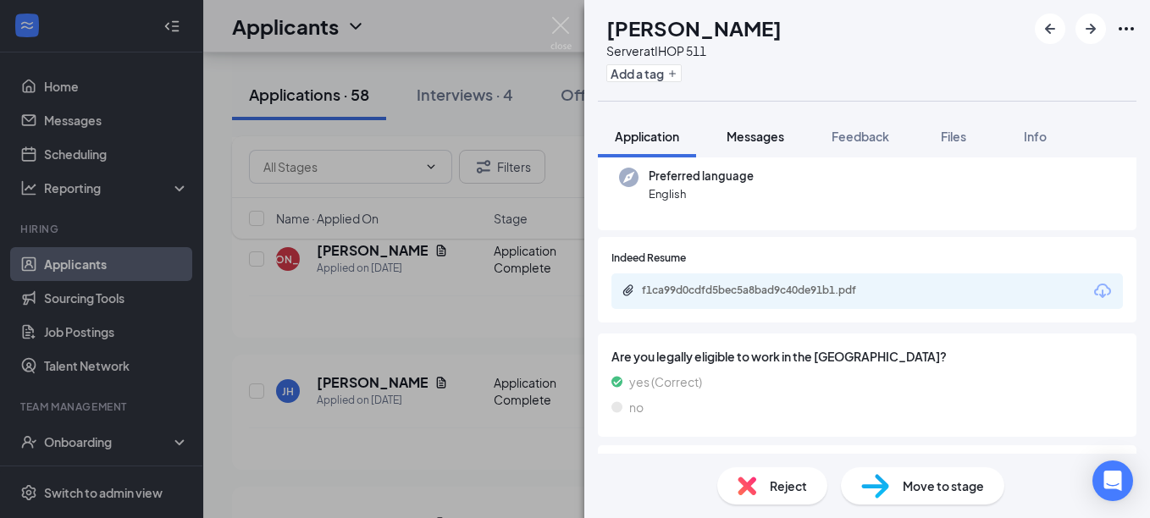
click at [755, 135] on span "Messages" at bounding box center [756, 136] width 58 height 15
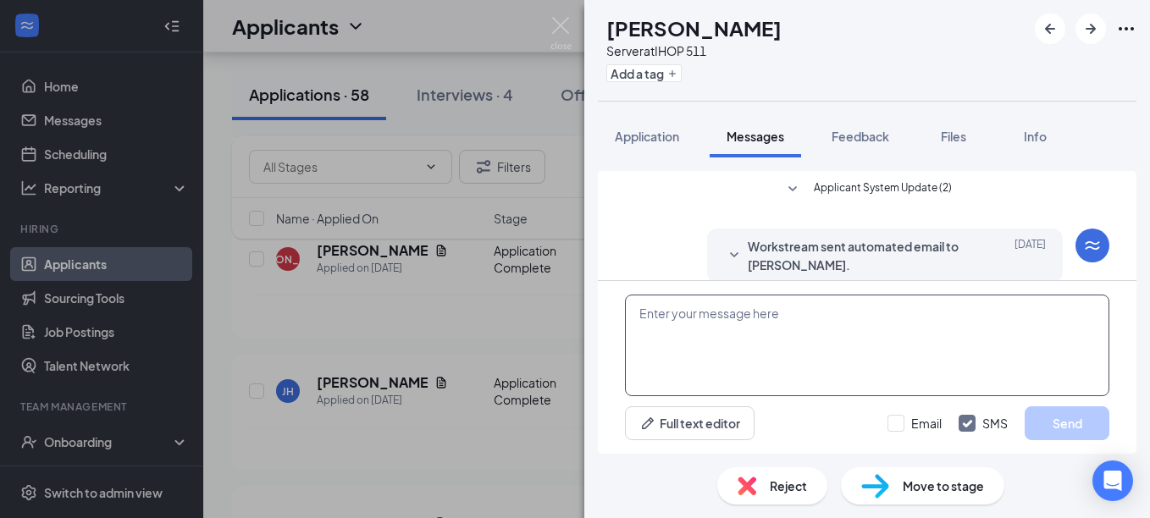
scroll to position [467, 0]
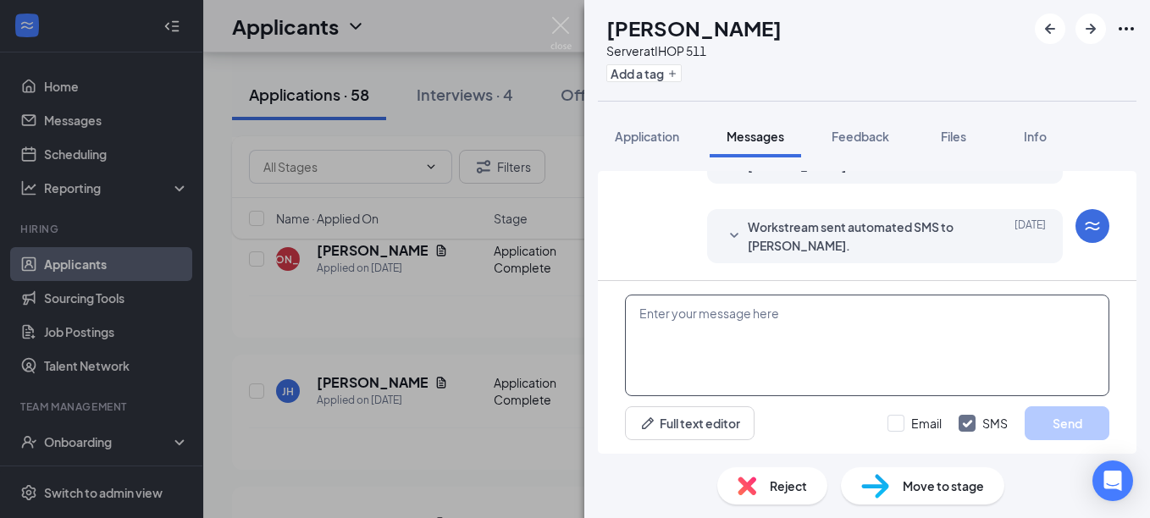
click at [712, 314] on textarea at bounding box center [867, 346] width 484 height 102
paste textarea "Good morning! Are you still looking for employment? If you are I would like to …"
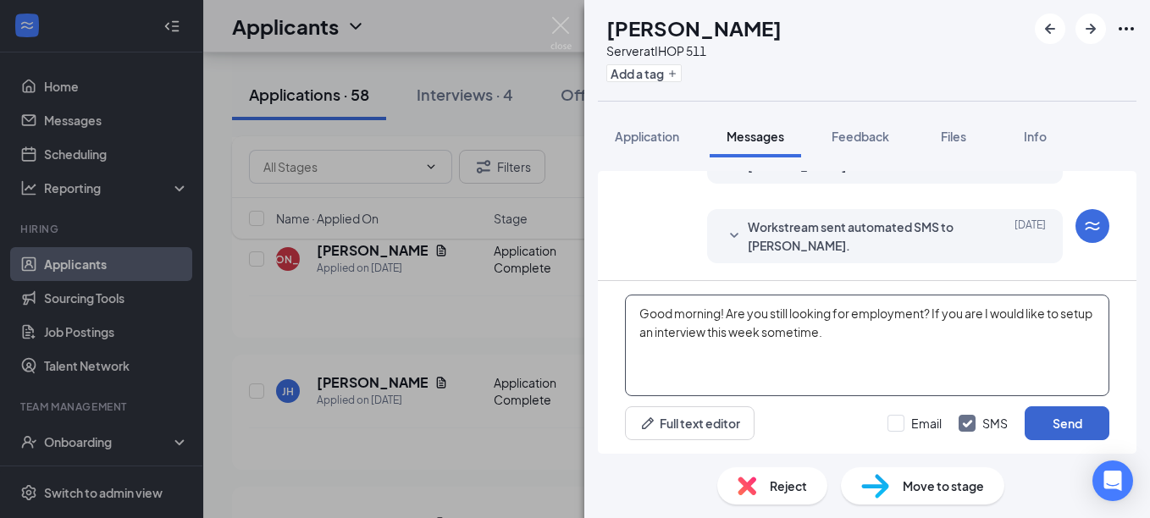
type textarea "Good morning! Are you still looking for employment? If you are I would like to …"
click at [1065, 423] on button "Send" at bounding box center [1067, 424] width 85 height 34
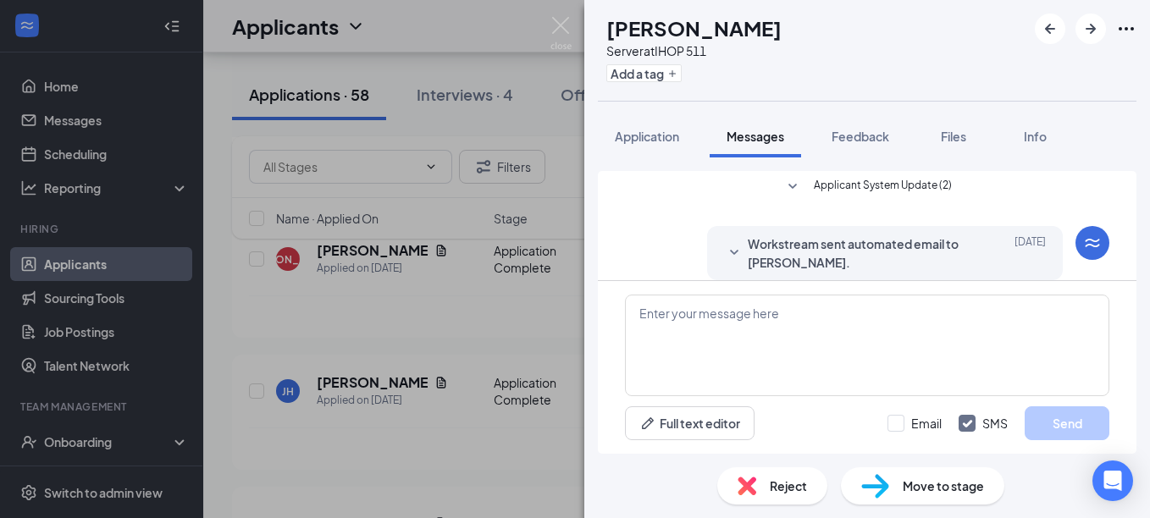
scroll to position [0, 0]
click at [657, 147] on button "Application" at bounding box center [647, 136] width 98 height 42
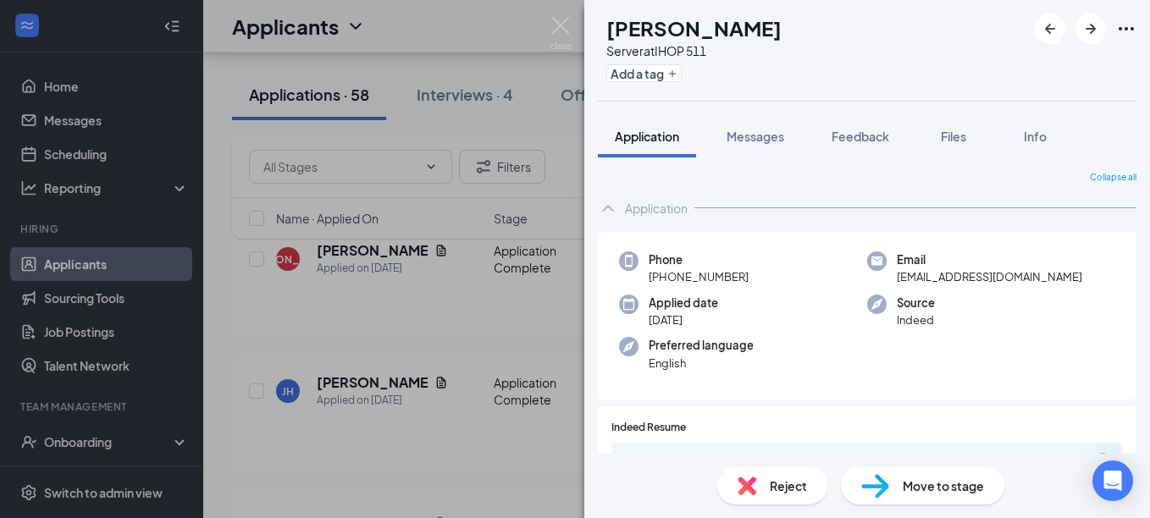
click at [821, 412] on div "Indeed Resume f1ca99d0cdfd5bec5a8bad9c40de91b1.pdf" at bounding box center [867, 450] width 539 height 86
click at [822, 362] on div "Preferred language English" at bounding box center [743, 354] width 248 height 35
click at [932, 479] on span "Move to stage" at bounding box center [943, 486] width 81 height 19
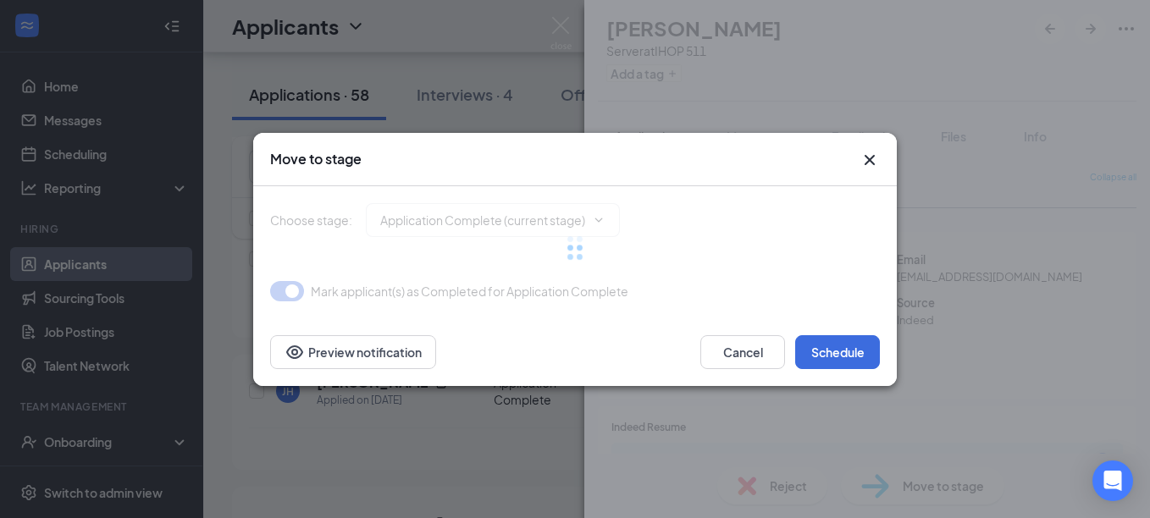
type input "Onsite Interview (next stage)"
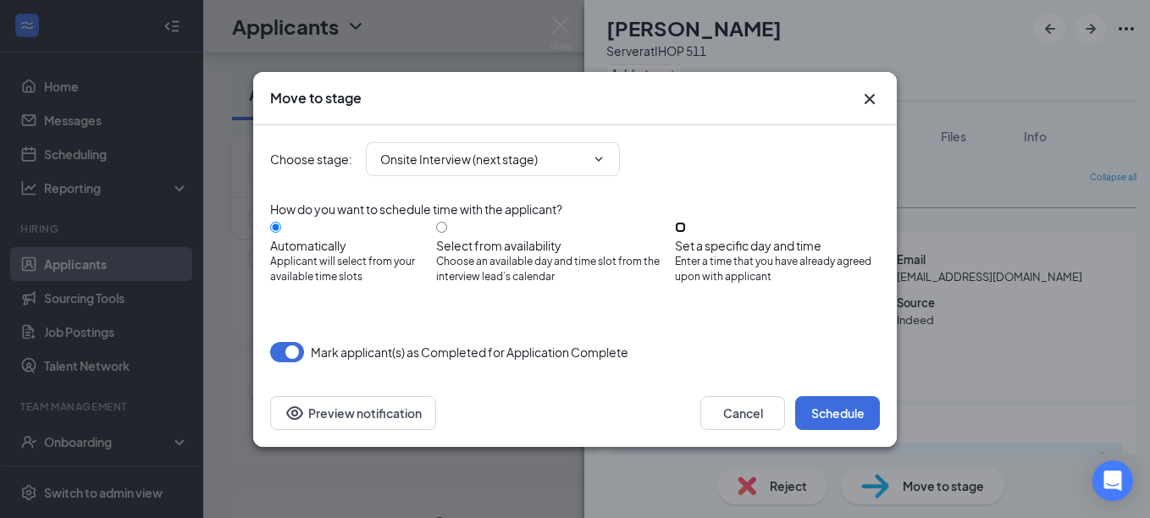
click at [686, 230] on input "Set a specific day and time Enter a time that you have already agreed upon with…" at bounding box center [680, 227] width 11 height 11
radio input "true"
radio input "false"
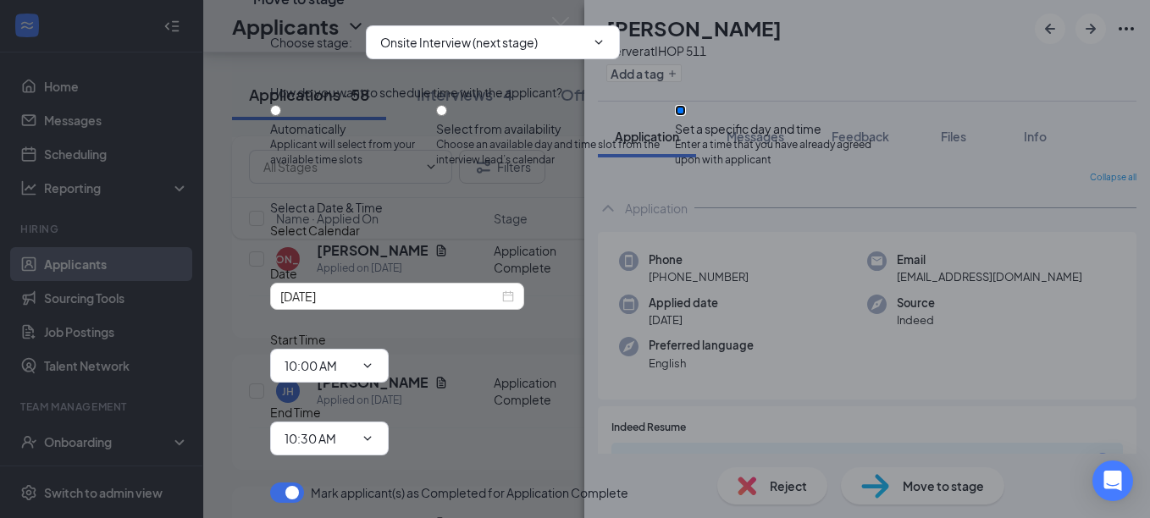
scroll to position [80, 0]
click at [374, 359] on span at bounding box center [365, 366] width 17 height 14
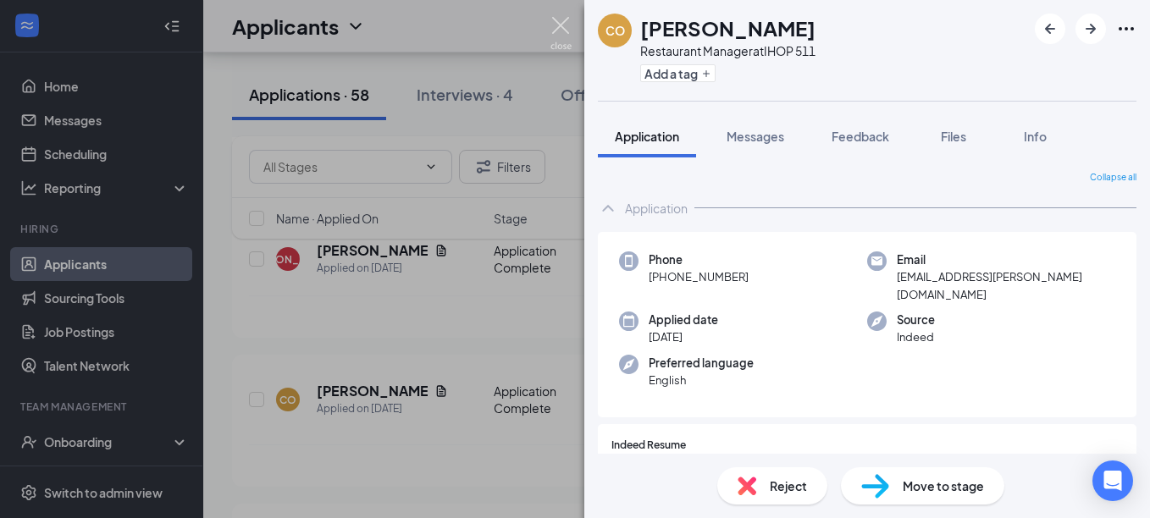
click at [562, 30] on img at bounding box center [560, 33] width 21 height 33
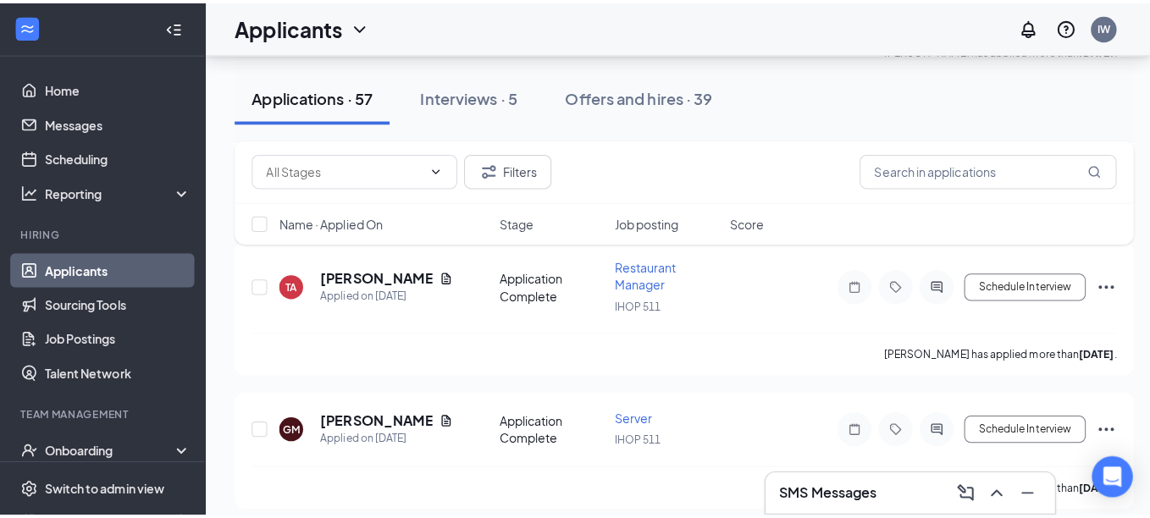
scroll to position [3134, 0]
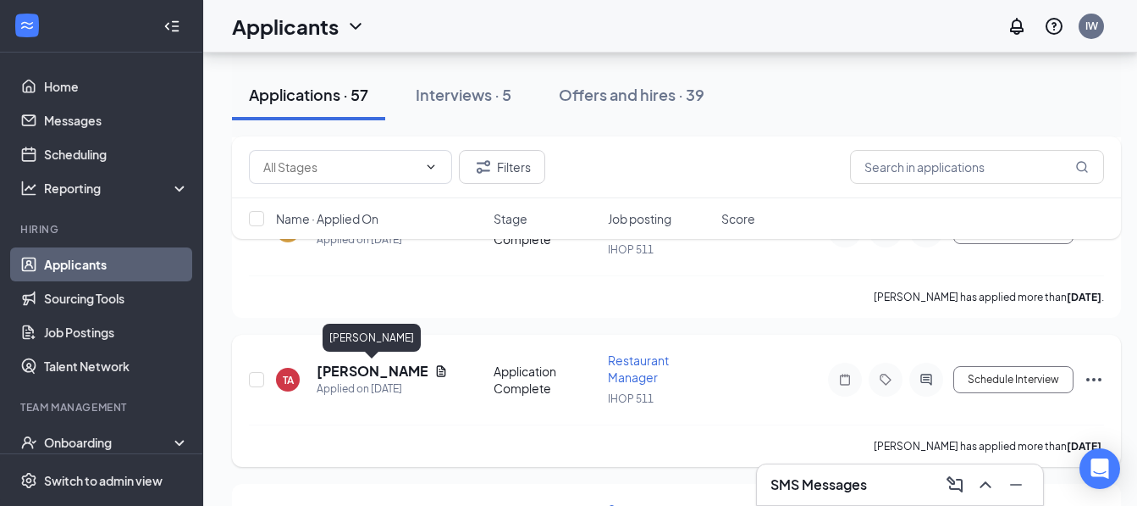
click at [359, 372] on h5 "[PERSON_NAME]" at bounding box center [372, 371] width 111 height 19
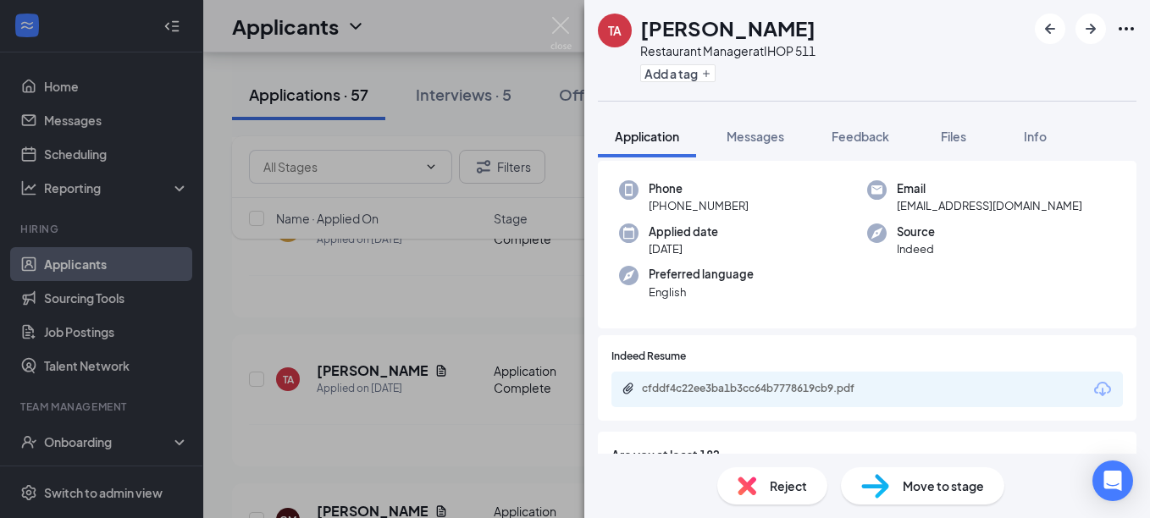
scroll to position [169, 0]
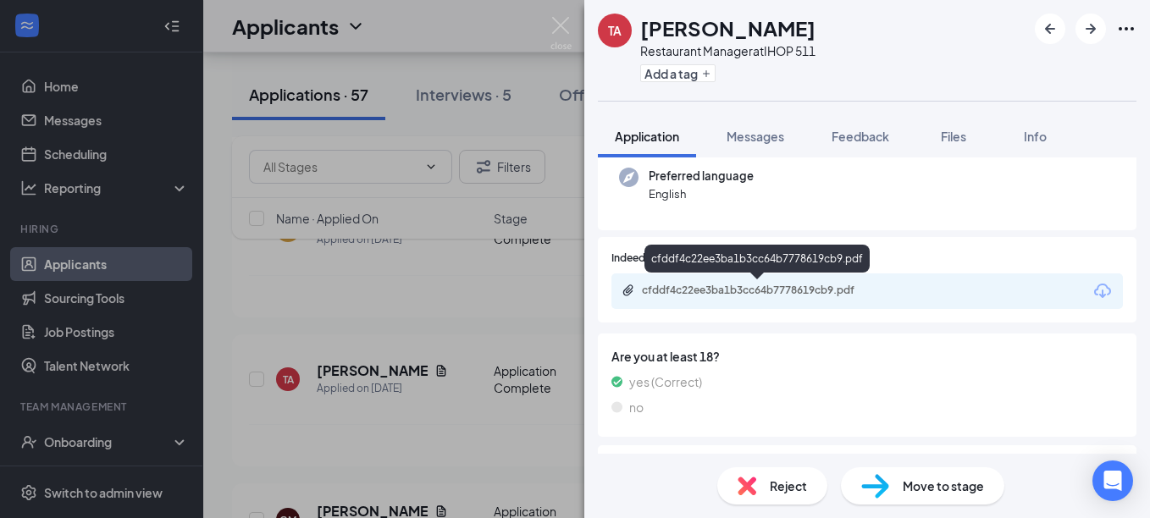
click at [825, 290] on div "cfddf4c22ee3ba1b3cc64b7778619cb9.pdf" at bounding box center [760, 291] width 237 height 14
click at [792, 481] on span "Reject" at bounding box center [788, 486] width 37 height 19
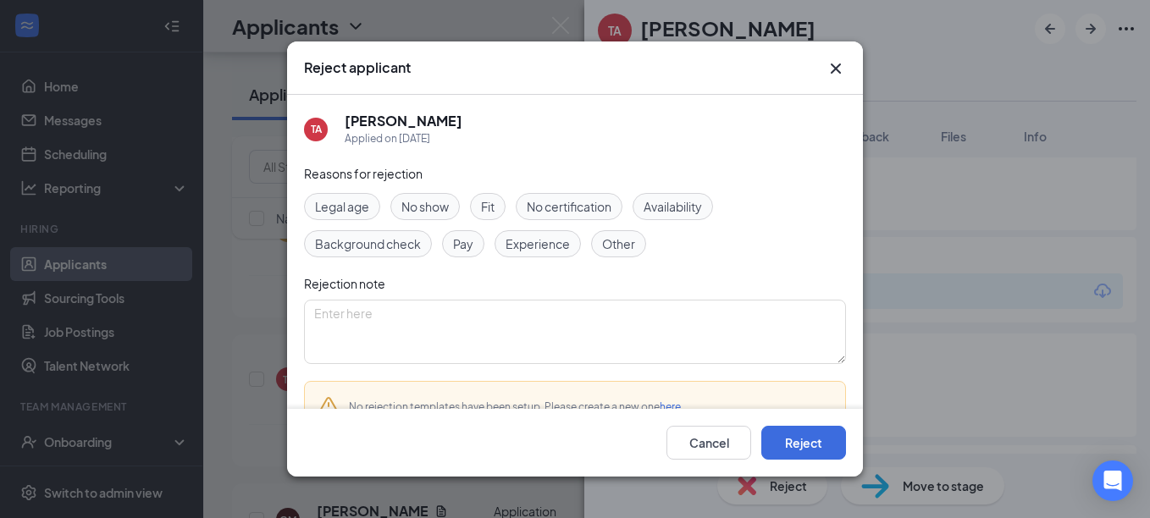
click at [495, 207] on span "Fit" at bounding box center [488, 206] width 14 height 19
click at [811, 444] on button "Reject" at bounding box center [803, 443] width 85 height 34
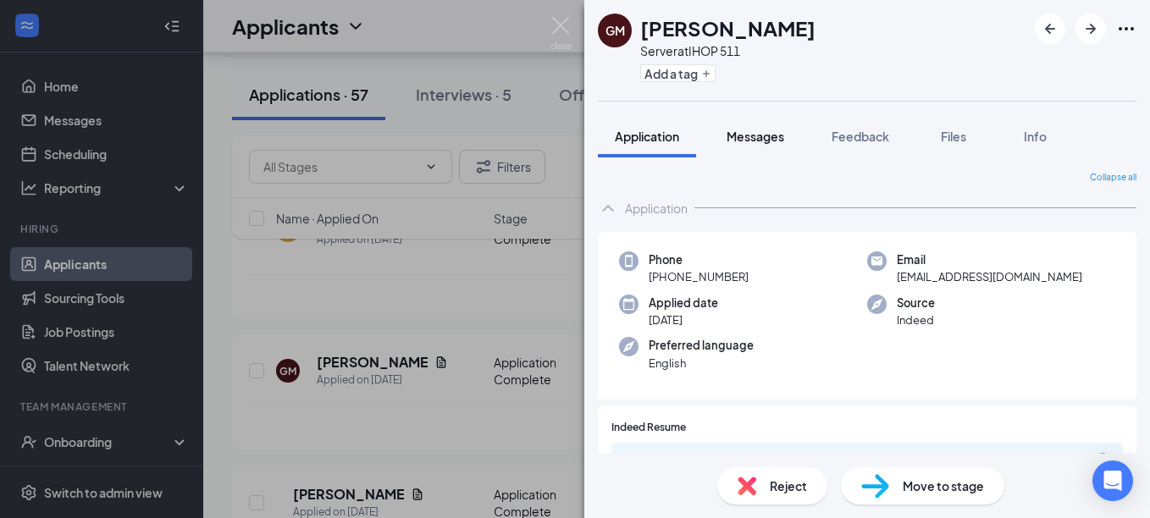
click at [766, 149] on button "Messages" at bounding box center [755, 136] width 91 height 42
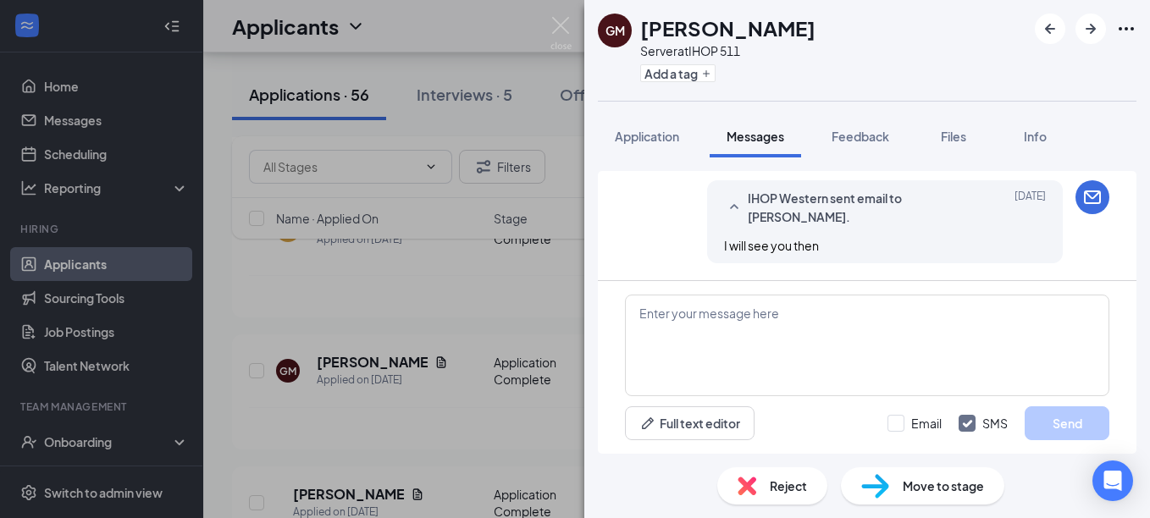
scroll to position [1129, 0]
click at [808, 321] on textarea at bounding box center [867, 346] width 484 height 102
click at [562, 24] on img at bounding box center [560, 33] width 21 height 33
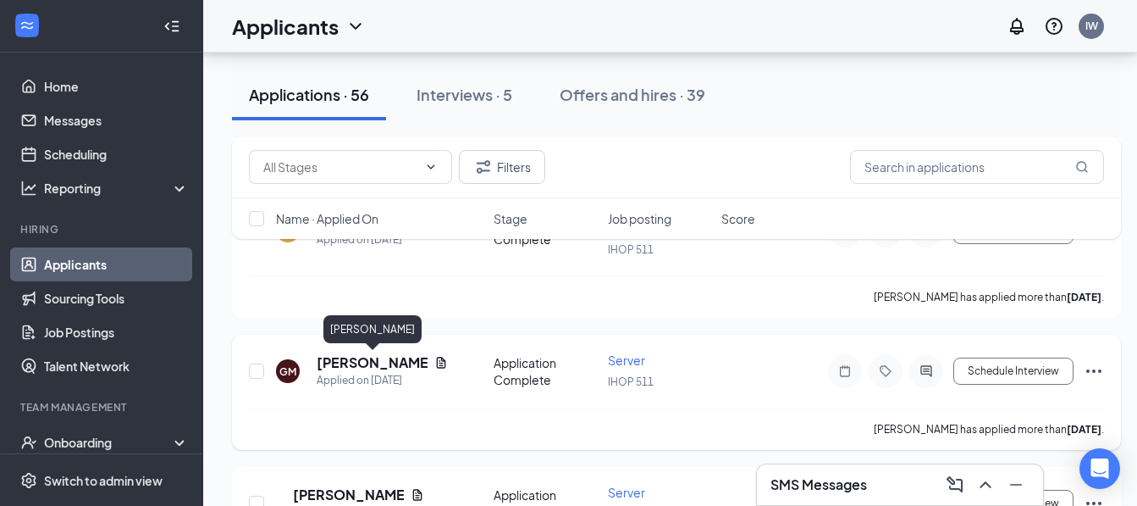
click at [391, 354] on h5 "[PERSON_NAME]" at bounding box center [372, 362] width 111 height 19
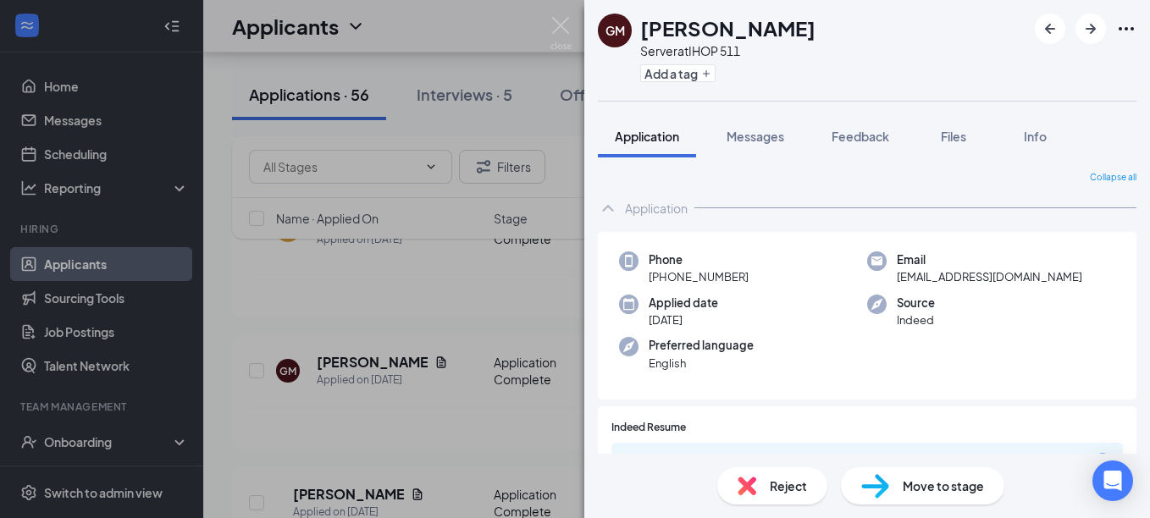
click at [794, 483] on span "Reject" at bounding box center [788, 486] width 37 height 19
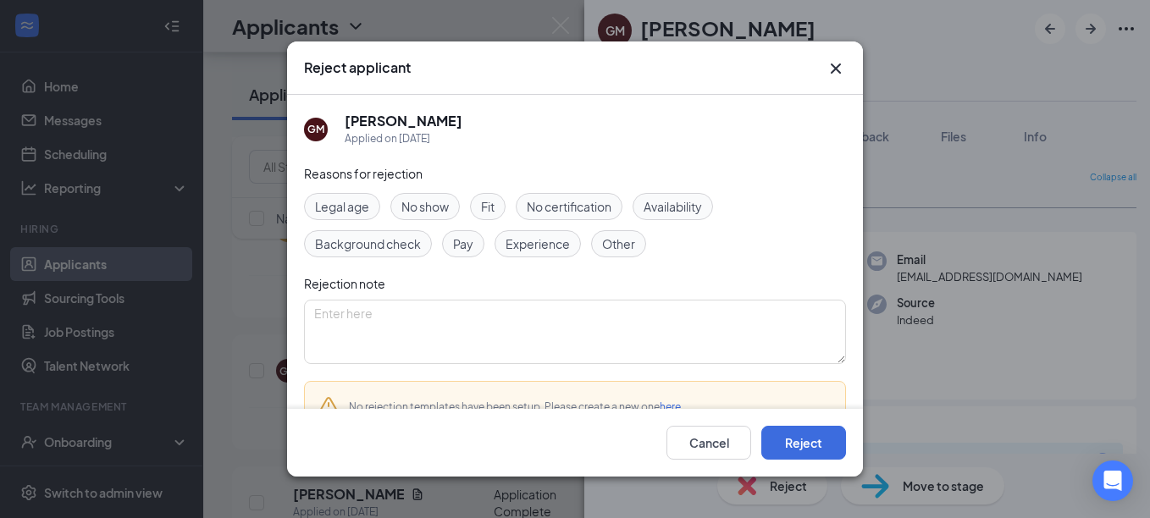
click at [494, 203] on span "Fit" at bounding box center [488, 206] width 14 height 19
click at [786, 443] on button "Reject" at bounding box center [803, 443] width 85 height 34
